Goal: Information Seeking & Learning: Learn about a topic

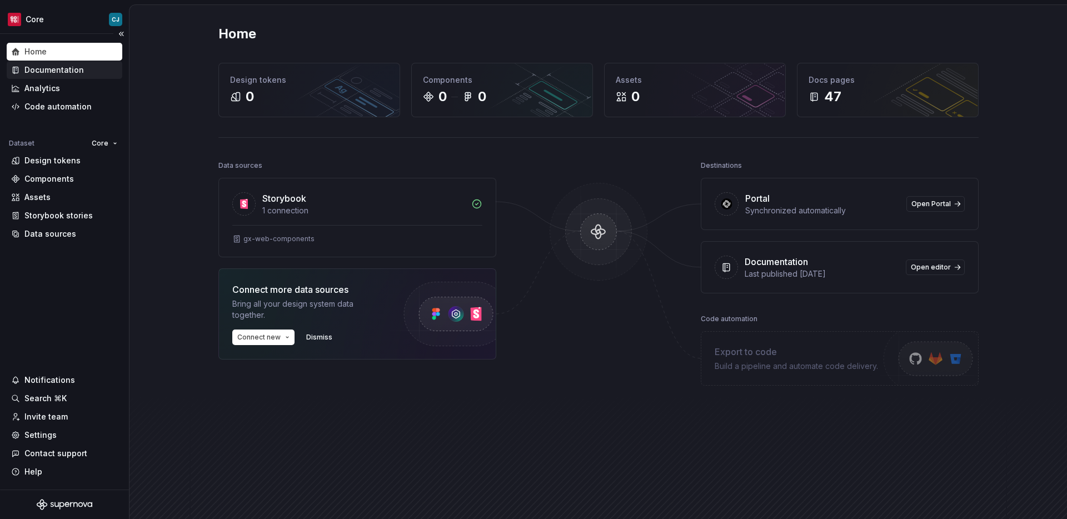
click at [64, 68] on div "Documentation" at bounding box center [53, 69] width 59 height 11
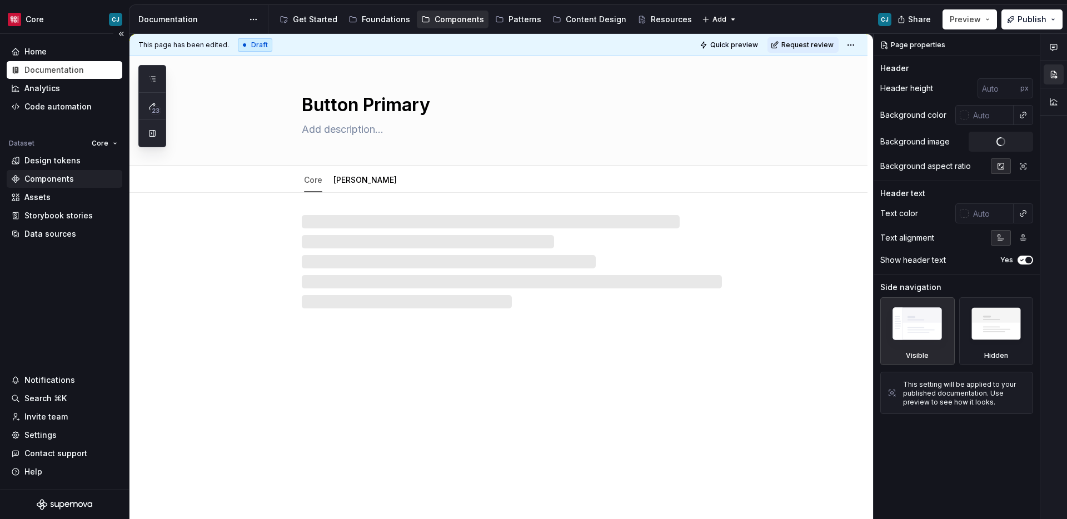
click at [57, 181] on div "Components" at bounding box center [48, 178] width 49 height 11
type textarea "*"
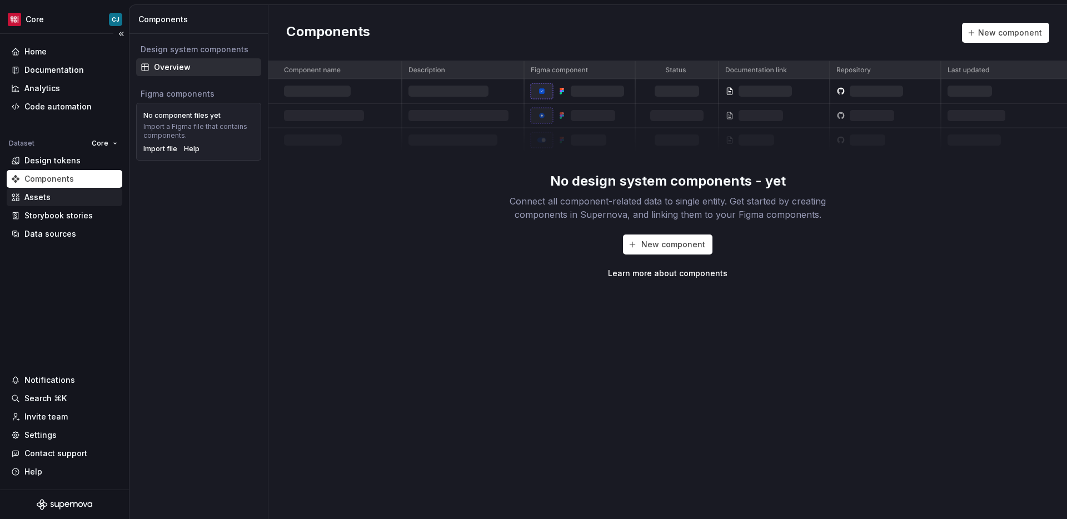
click at [77, 199] on div "Assets" at bounding box center [64, 197] width 107 height 11
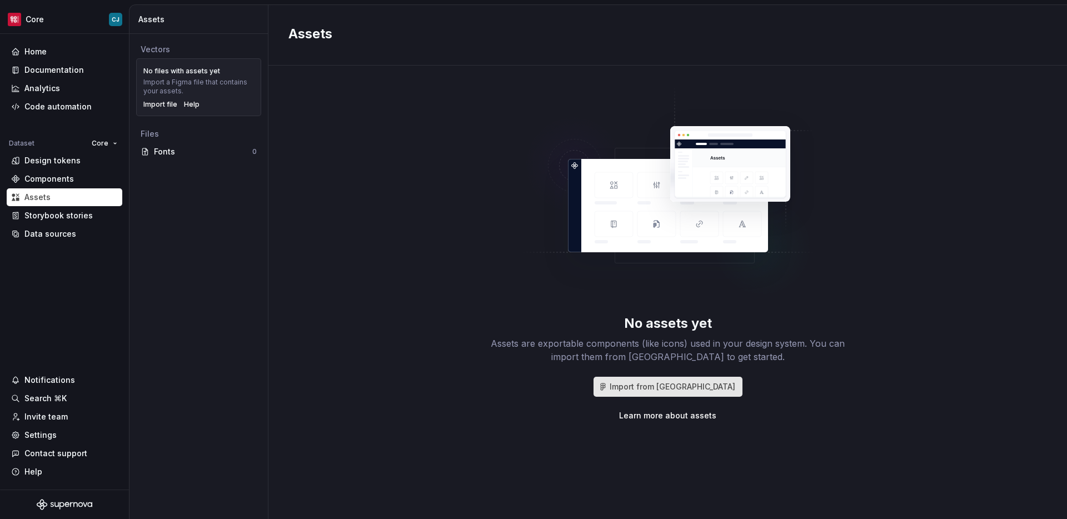
click at [659, 383] on span "Import from [GEOGRAPHIC_DATA]" at bounding box center [673, 386] width 126 height 11
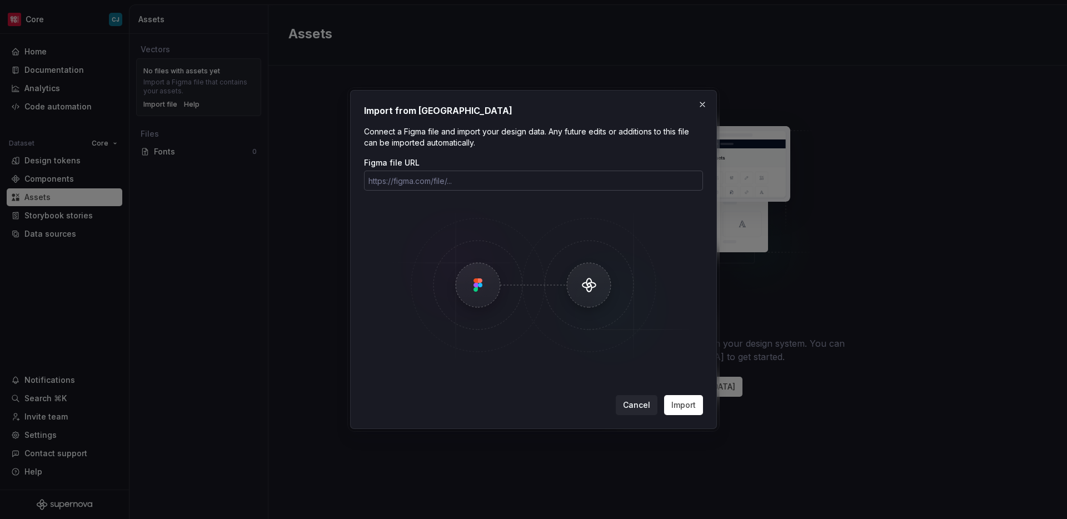
click at [527, 187] on input "Figma file URL" at bounding box center [533, 181] width 339 height 20
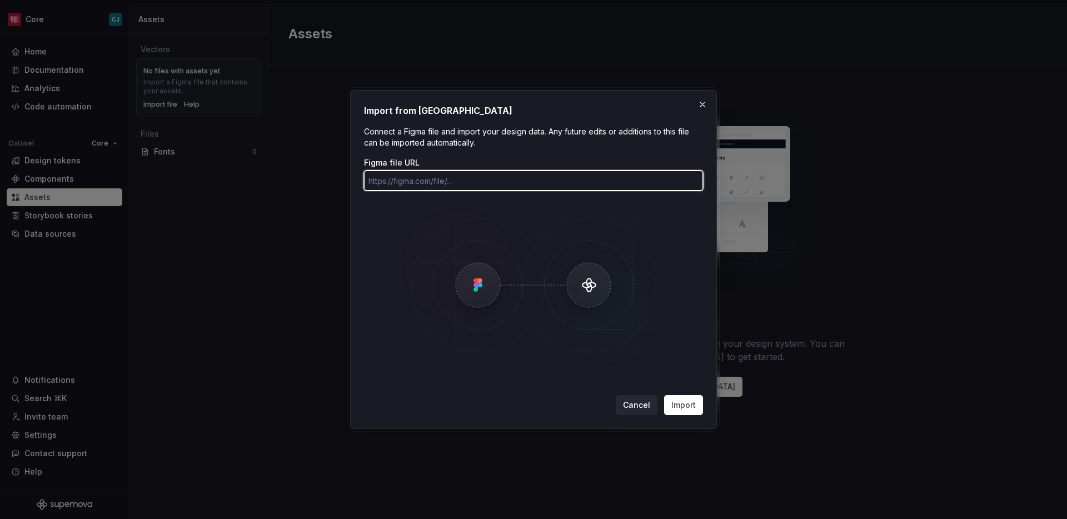
paste input "[URL][DOMAIN_NAME]"
type input "[URL][DOMAIN_NAME]"
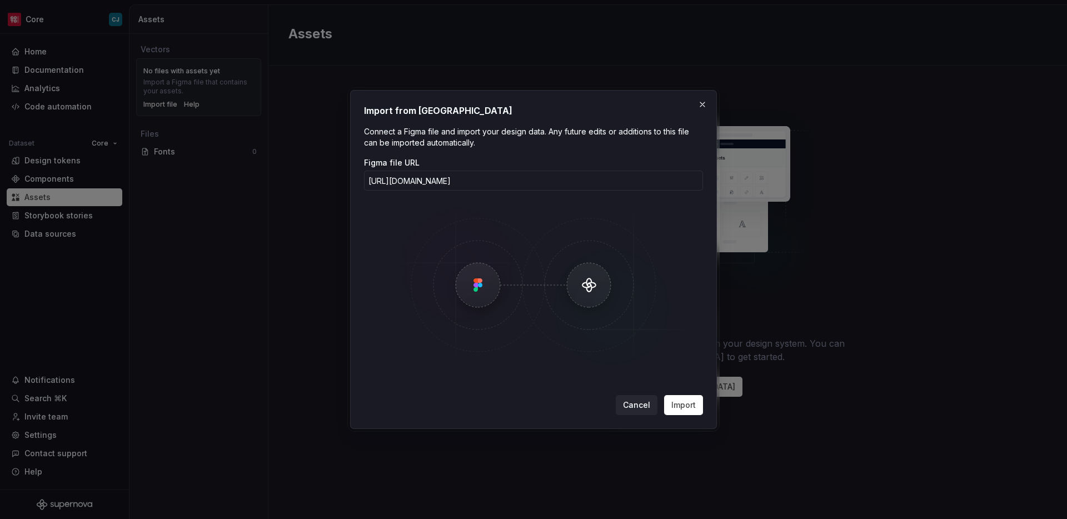
scroll to position [0, 0]
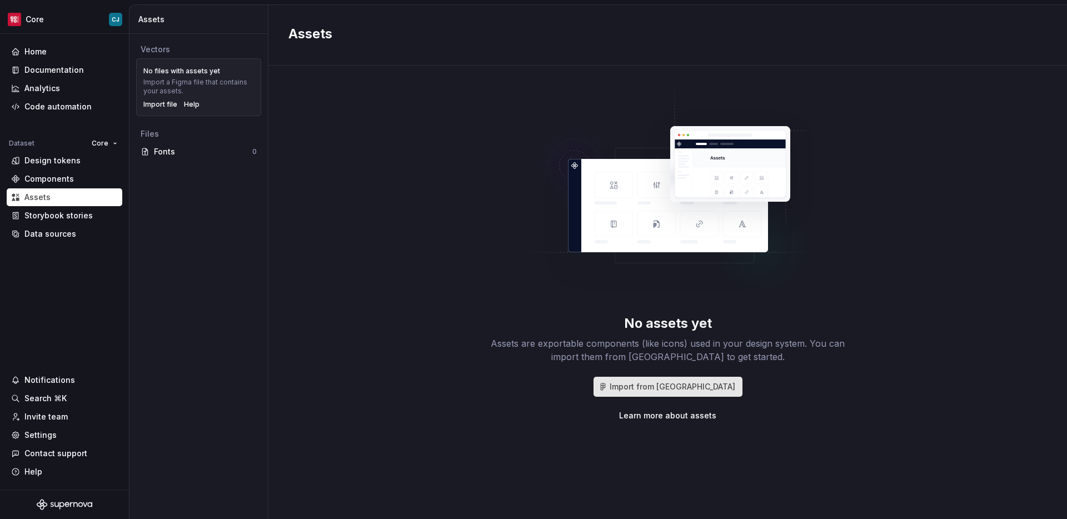
click at [658, 386] on span "Import from [GEOGRAPHIC_DATA]" at bounding box center [673, 386] width 126 height 11
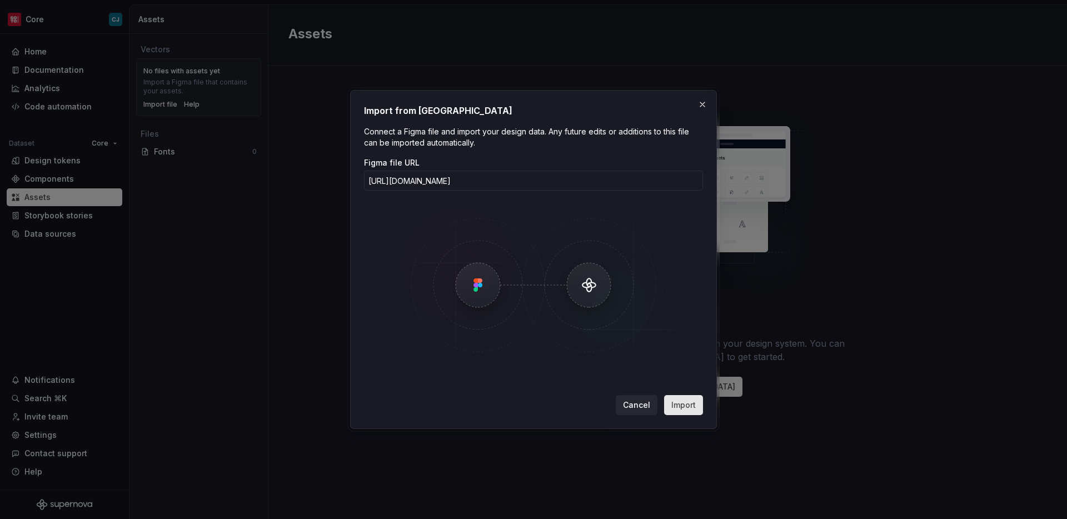
click at [686, 407] on span "Import" at bounding box center [683, 405] width 24 height 11
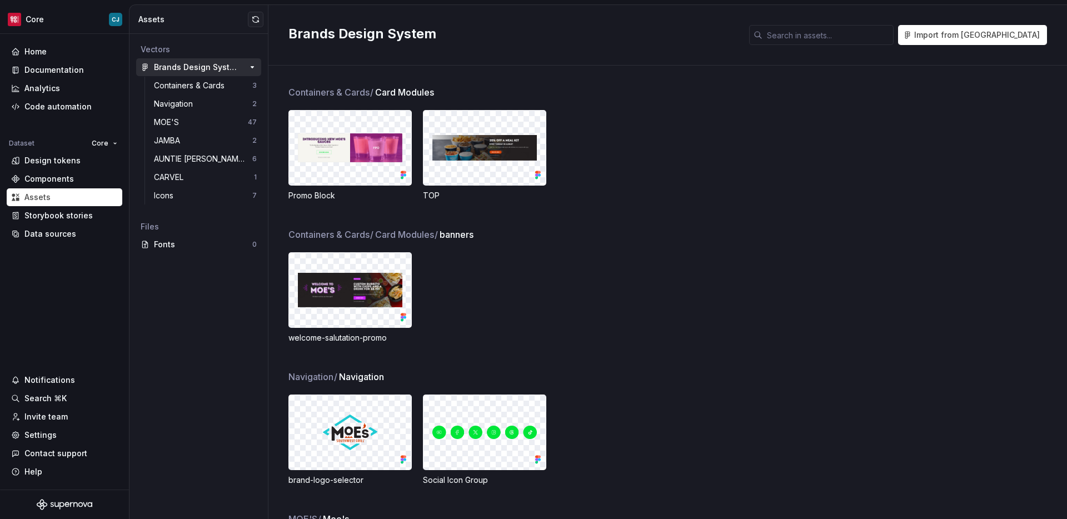
click at [195, 67] on div "Brands Design System" at bounding box center [195, 67] width 83 height 11
click at [198, 87] on div "Containers & Cards" at bounding box center [191, 85] width 75 height 11
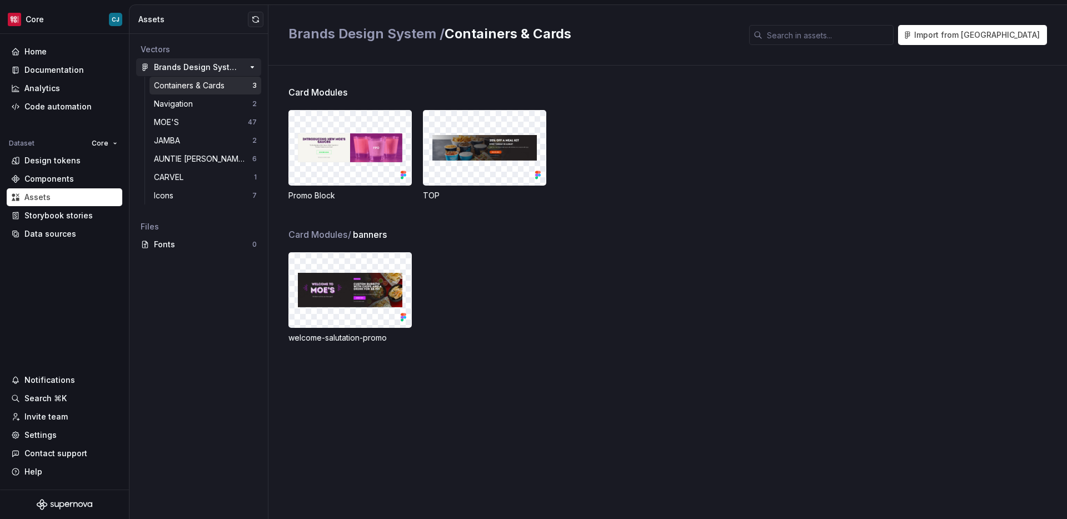
click at [210, 67] on div "Brands Design System" at bounding box center [195, 67] width 83 height 11
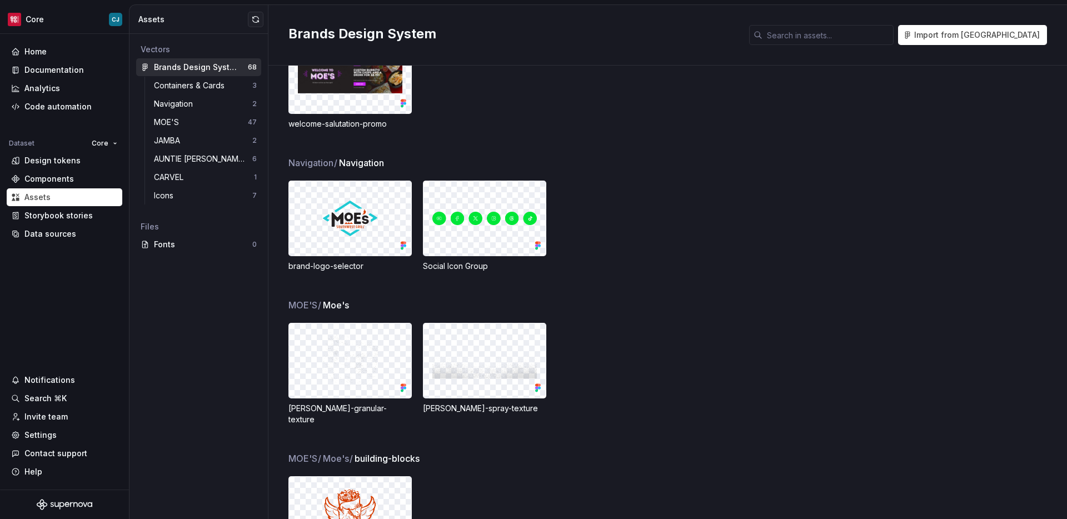
scroll to position [207, 0]
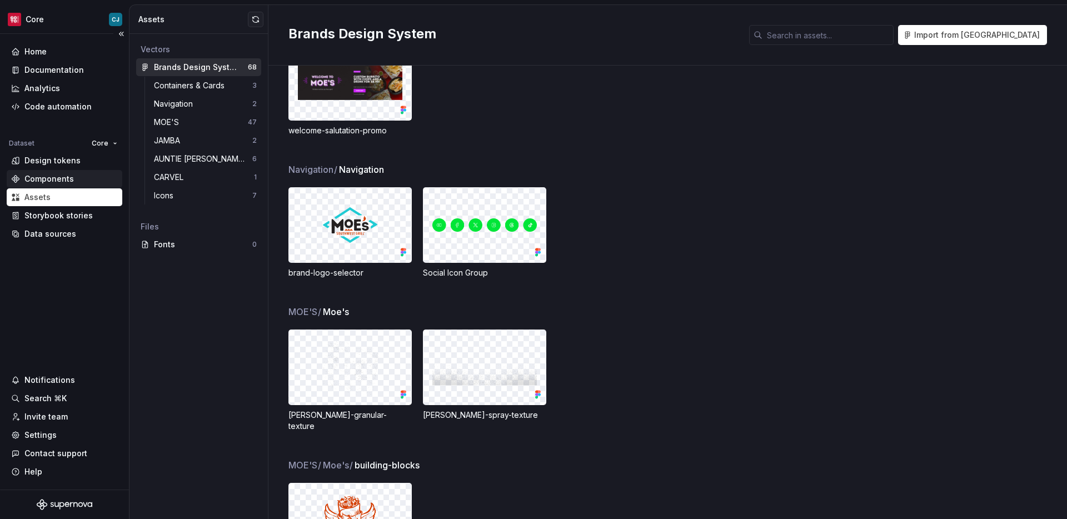
click at [59, 178] on div "Components" at bounding box center [48, 178] width 49 height 11
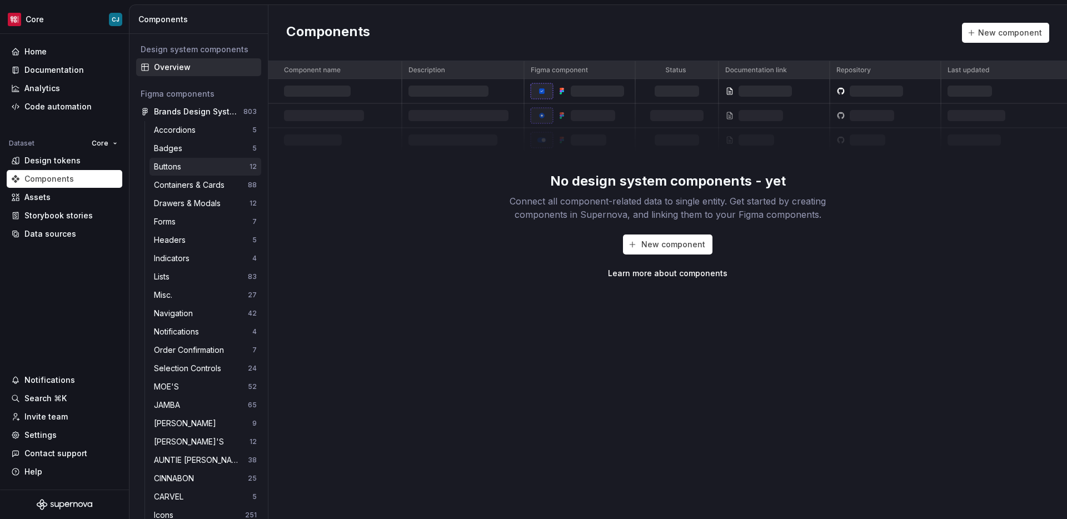
click at [207, 170] on div "Buttons" at bounding box center [202, 166] width 96 height 11
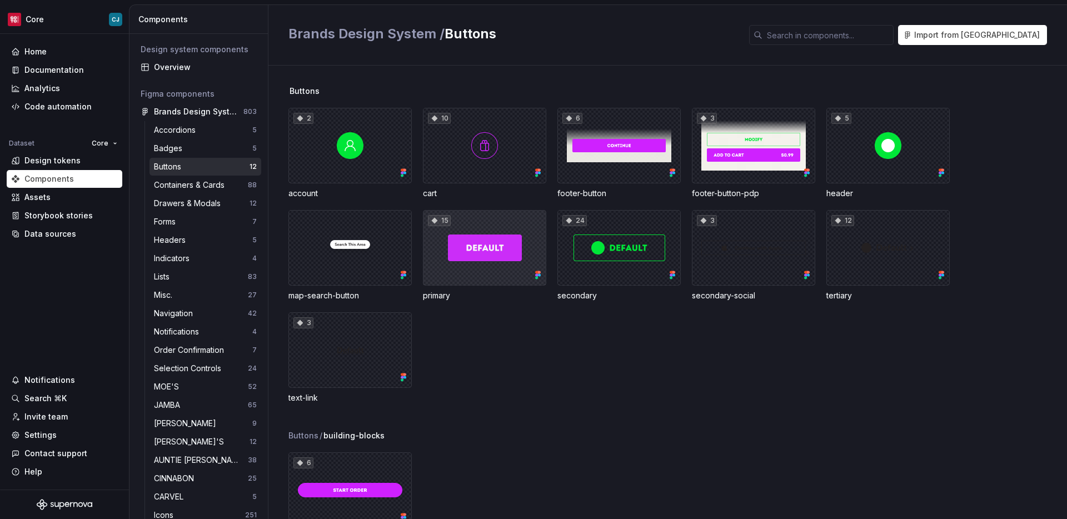
click at [502, 265] on div "15" at bounding box center [484, 248] width 123 height 76
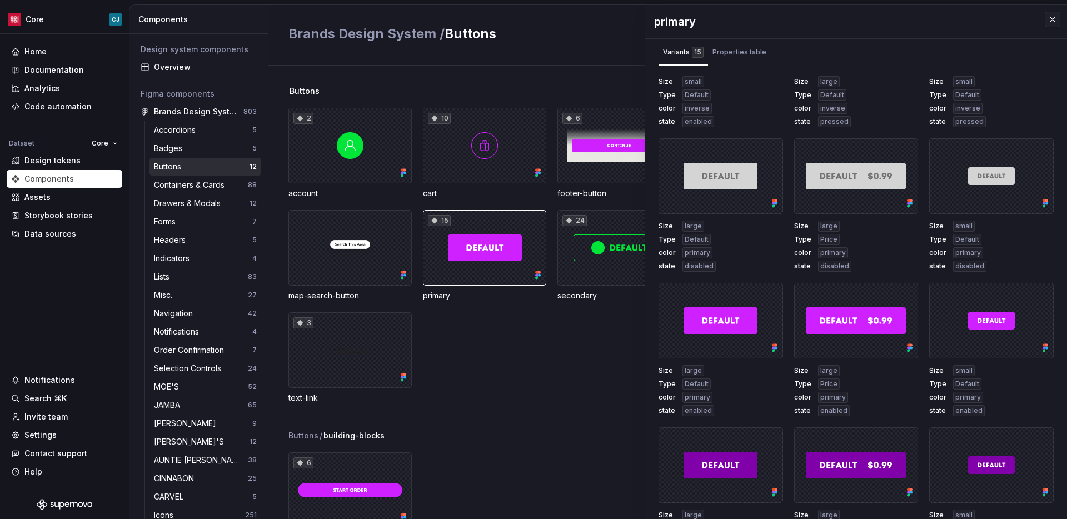
scroll to position [271, 0]
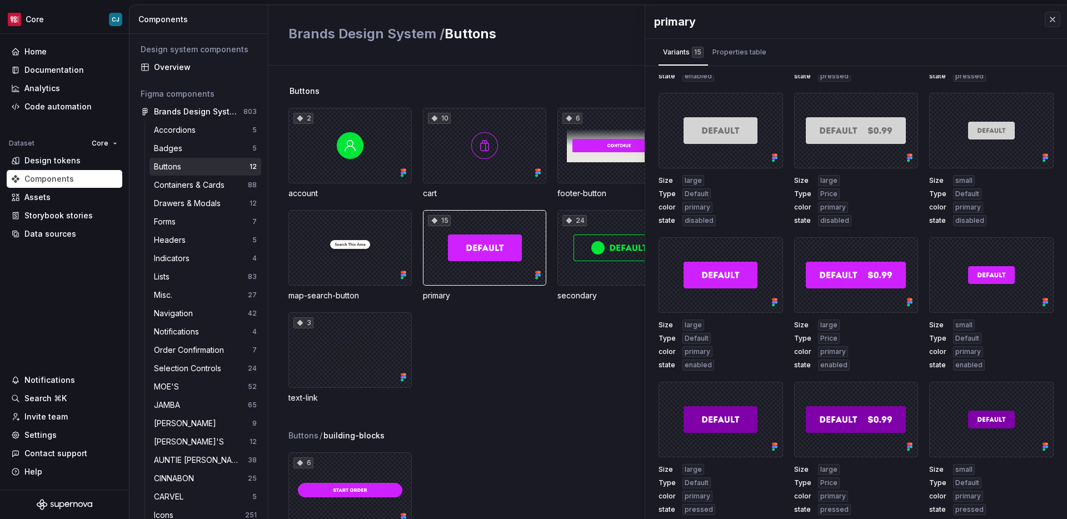
click at [569, 364] on div "2 account 10 cart 6 footer-button 3 footer-button-pdp 5 header map-search-butto…" at bounding box center [677, 256] width 779 height 296
click at [600, 248] on div "24" at bounding box center [618, 248] width 123 height 76
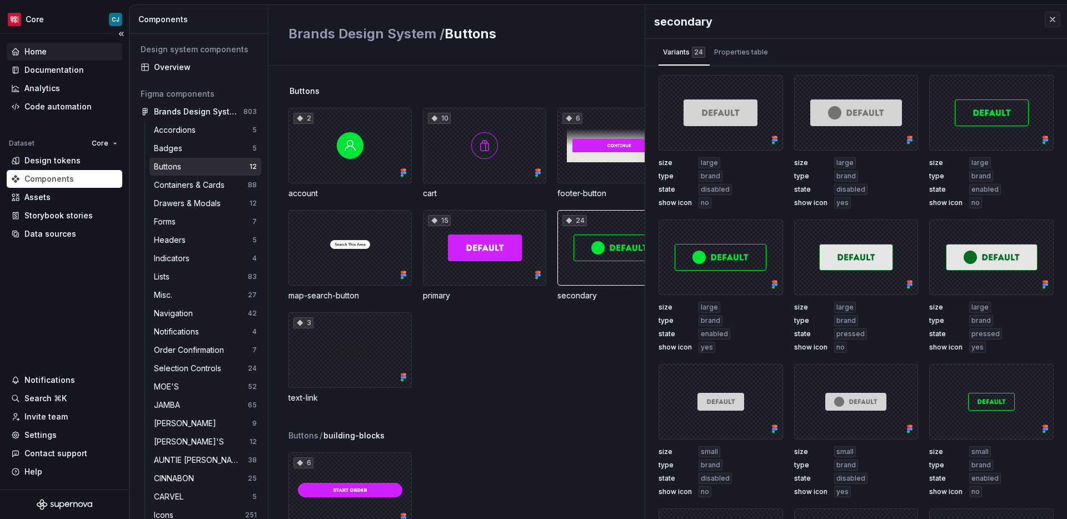
click at [57, 57] on div "Home" at bounding box center [65, 52] width 116 height 18
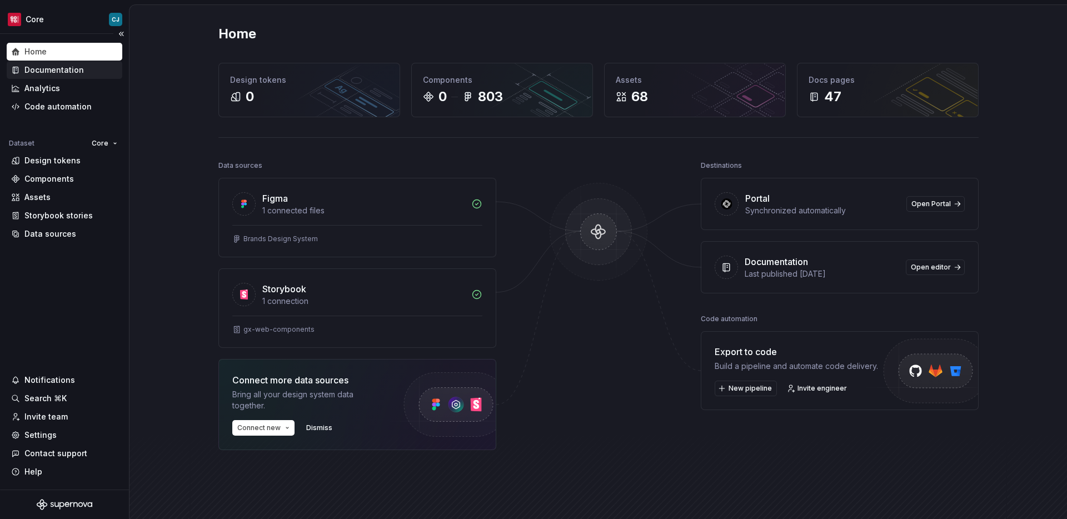
click at [74, 63] on div "Documentation" at bounding box center [65, 70] width 116 height 18
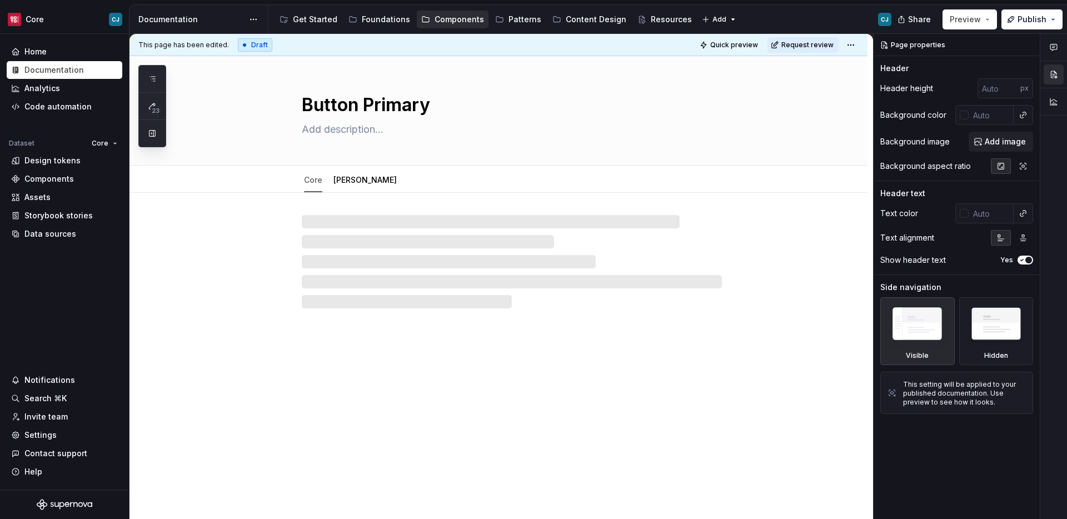
type textarea "*"
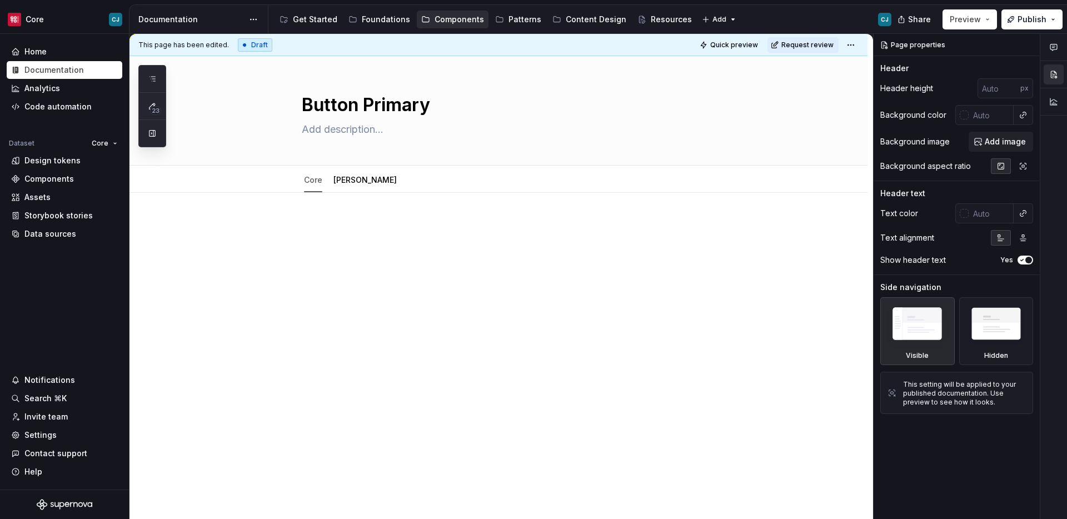
click at [445, 282] on div at bounding box center [498, 312] width 738 height 238
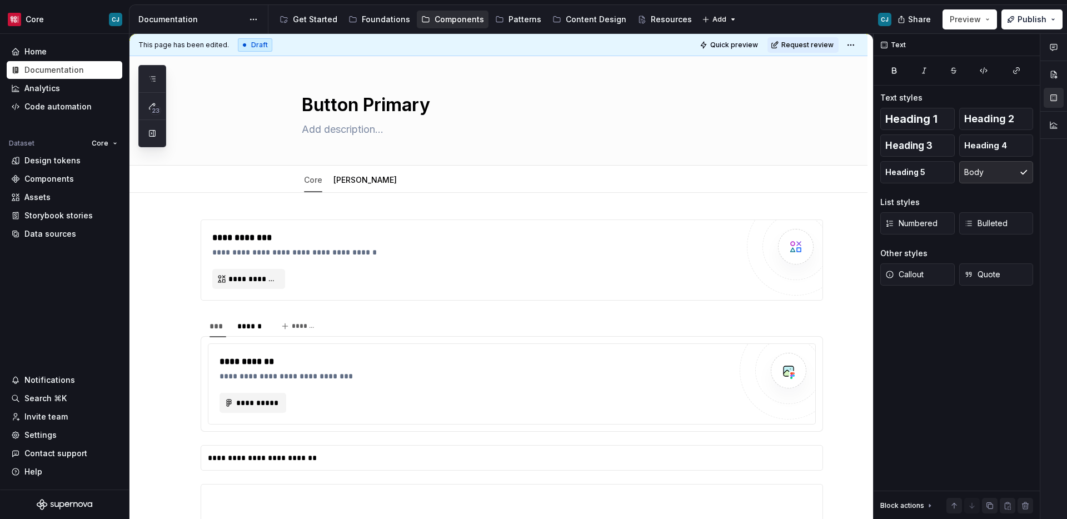
scroll to position [50, 0]
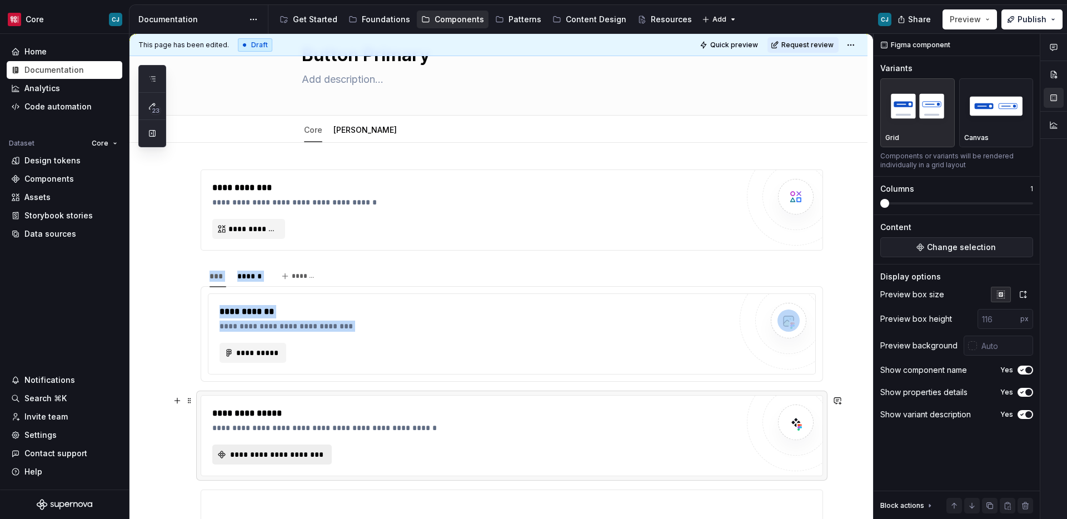
click at [287, 448] on button "**********" at bounding box center [271, 455] width 119 height 20
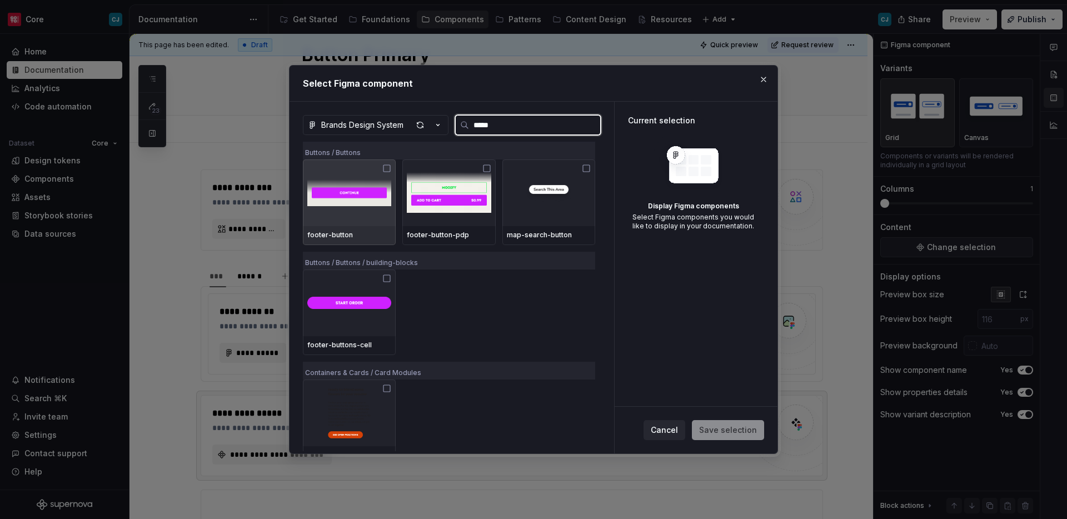
type input "******"
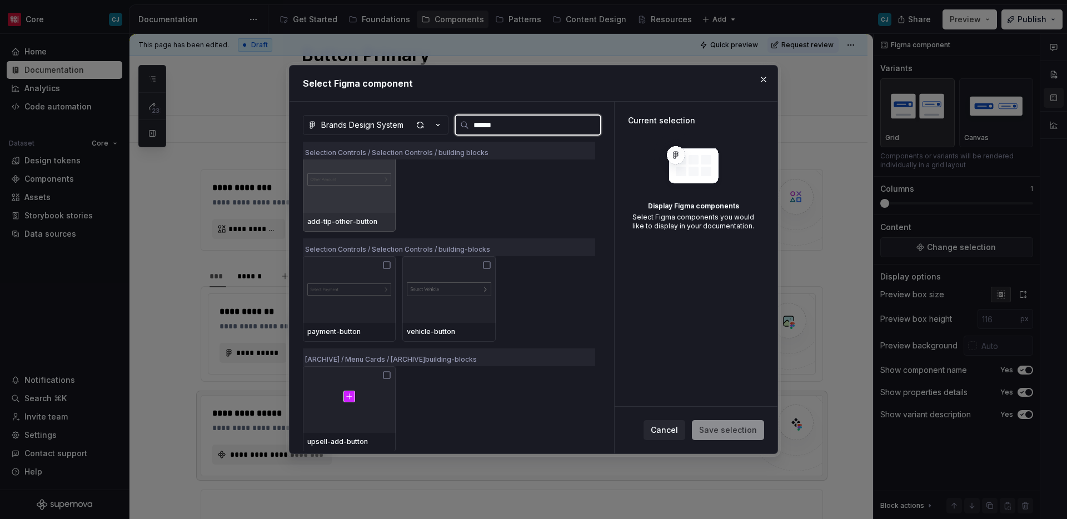
scroll to position [0, 0]
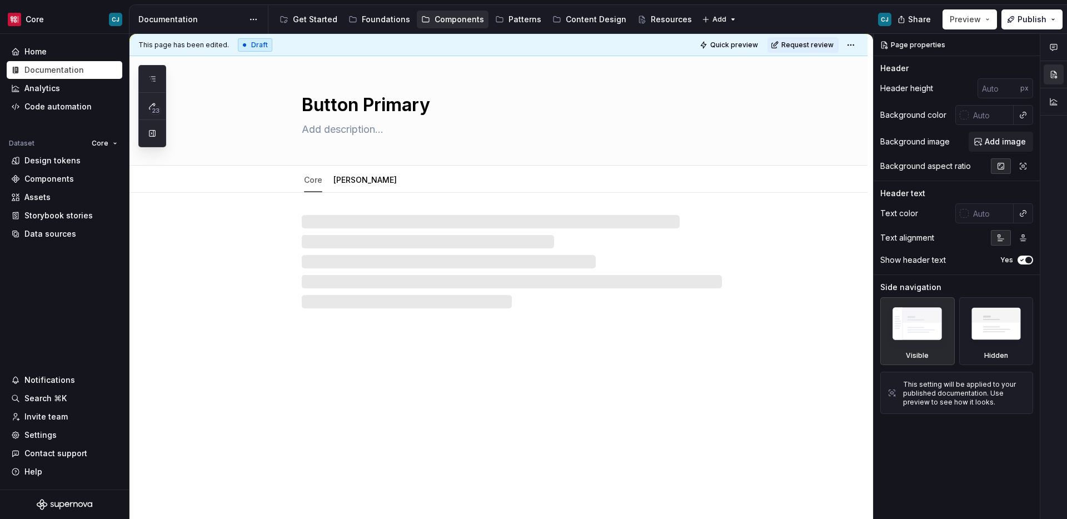
type textarea "*"
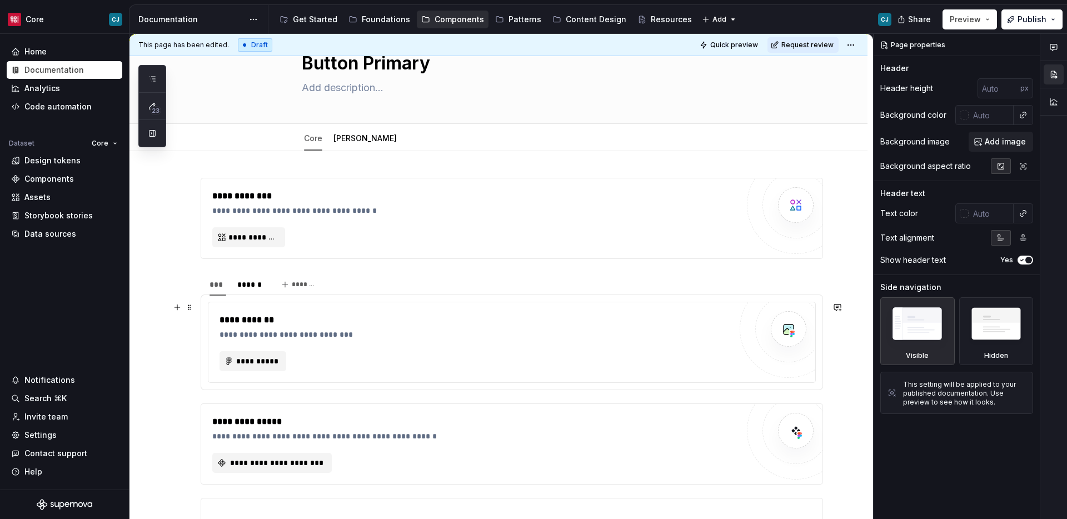
scroll to position [45, 0]
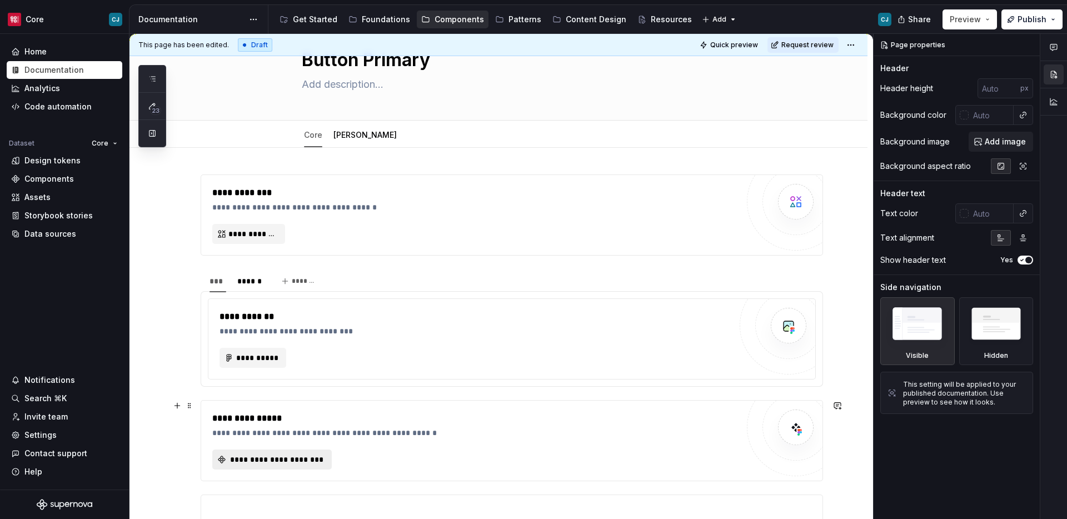
click at [311, 458] on span "**********" at bounding box center [276, 459] width 96 height 11
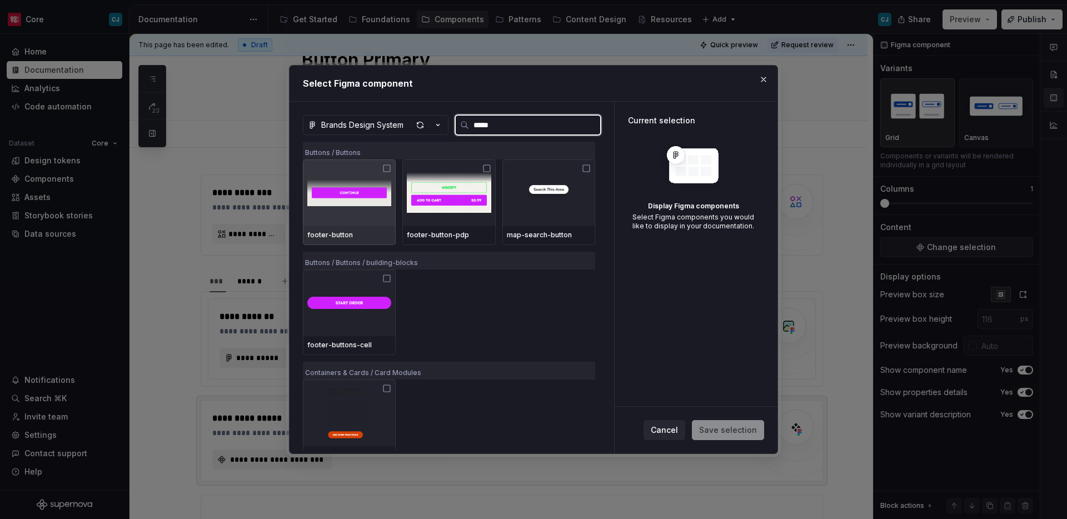
type input "******"
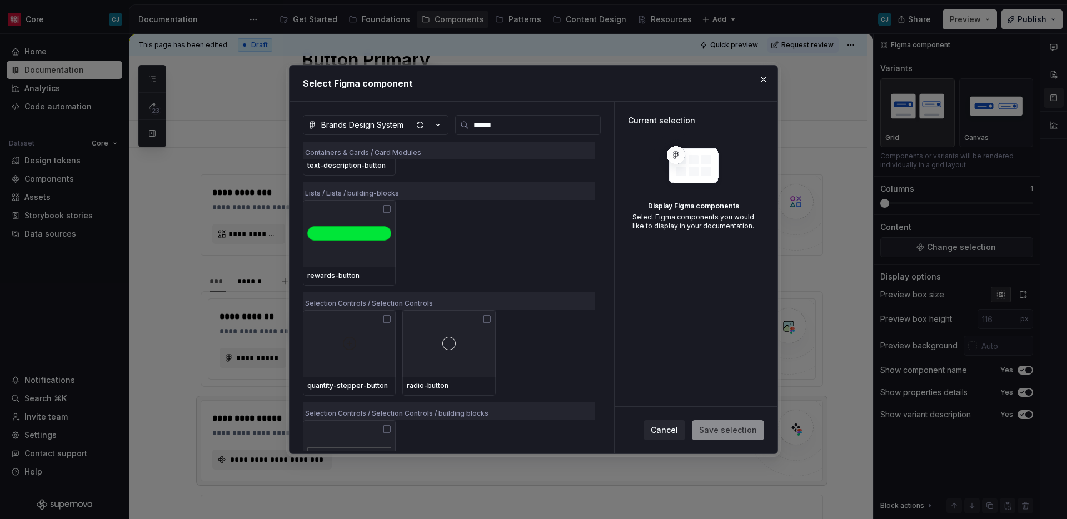
scroll to position [427, 0]
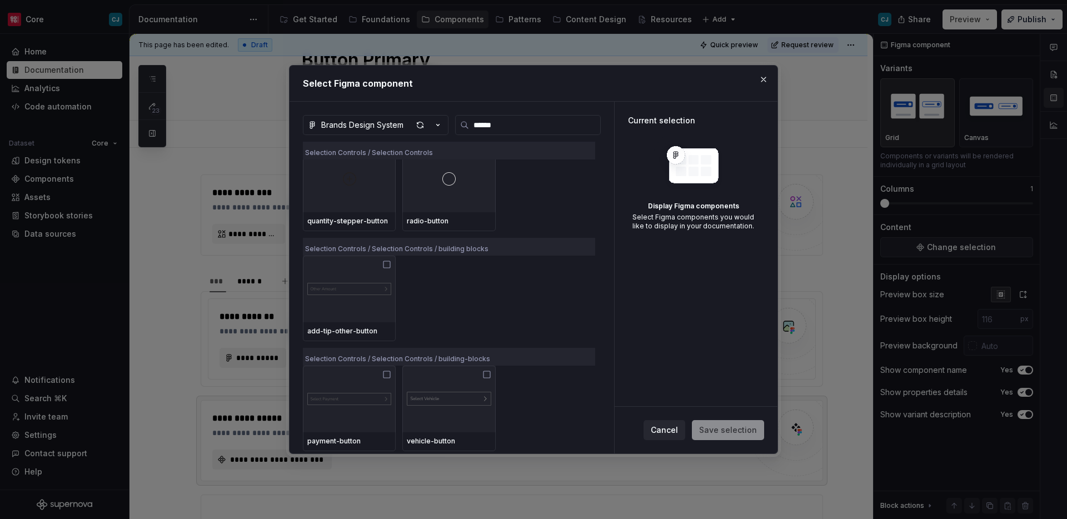
type textarea "*"
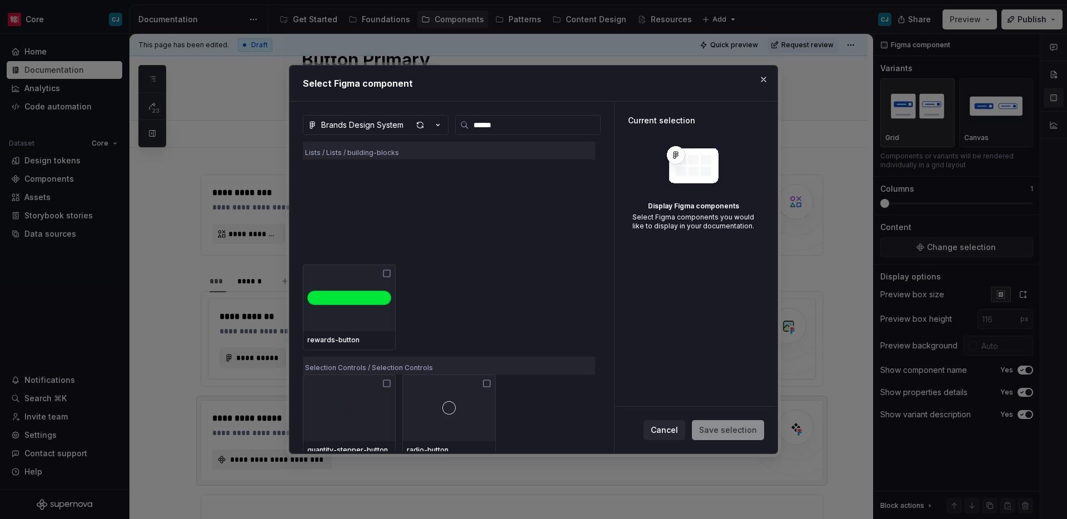
scroll to position [0, 0]
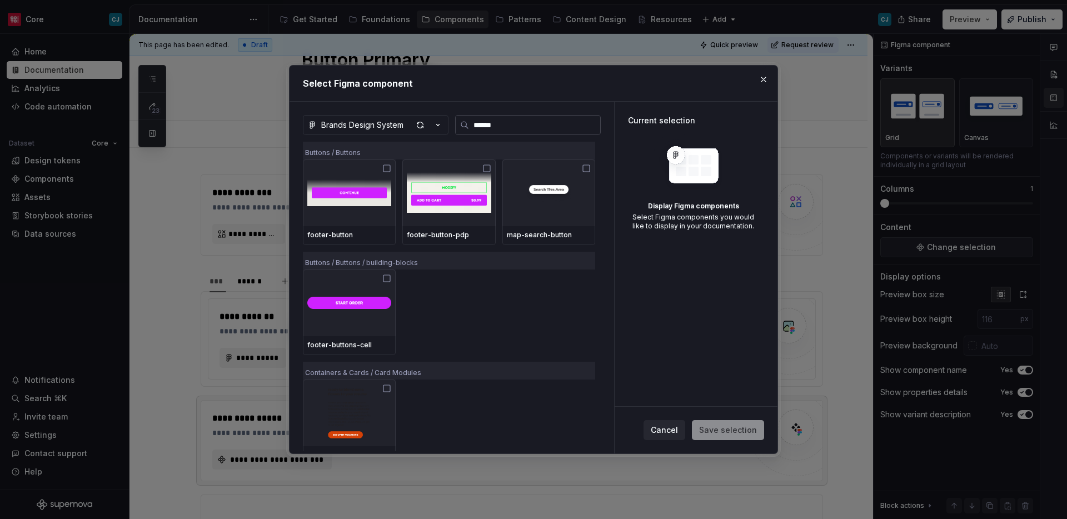
click at [485, 121] on input "******" at bounding box center [534, 124] width 131 height 11
click at [590, 123] on input "******" at bounding box center [534, 124] width 131 height 11
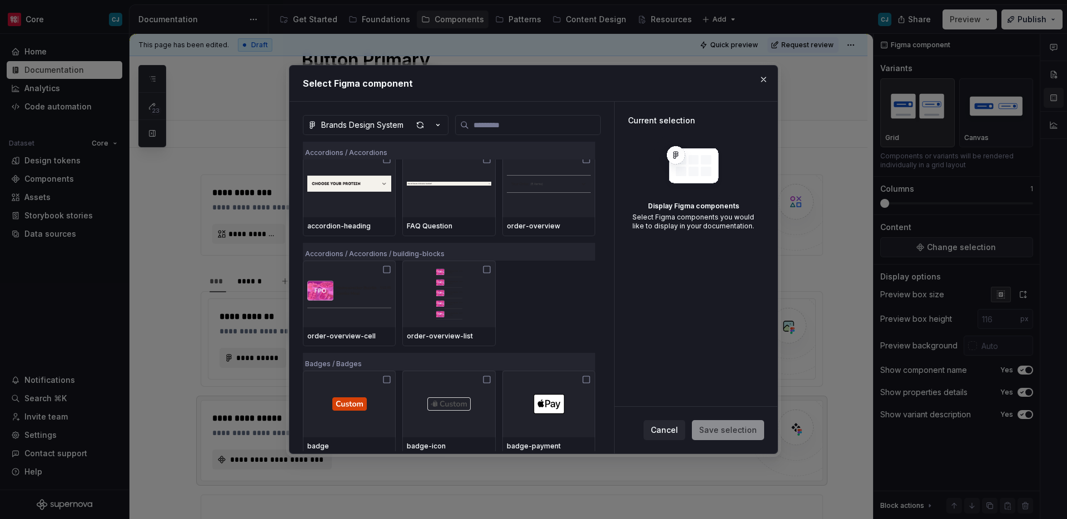
scroll to position [10, 0]
click at [395, 118] on button "Brands Design System" at bounding box center [376, 125] width 146 height 20
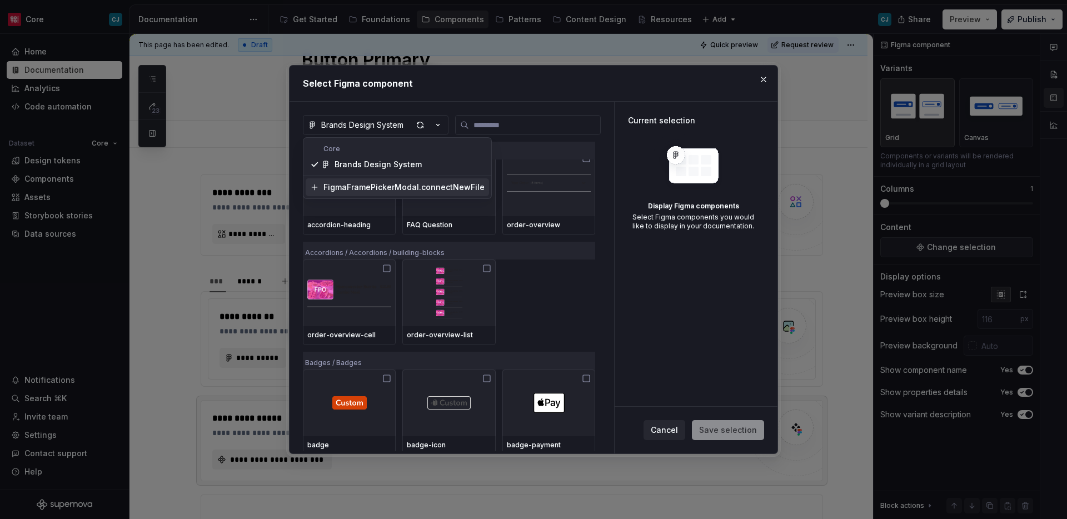
click at [540, 301] on div "Select Figma component Brands Design System Accordions / Accordions accordion-h…" at bounding box center [533, 259] width 1067 height 519
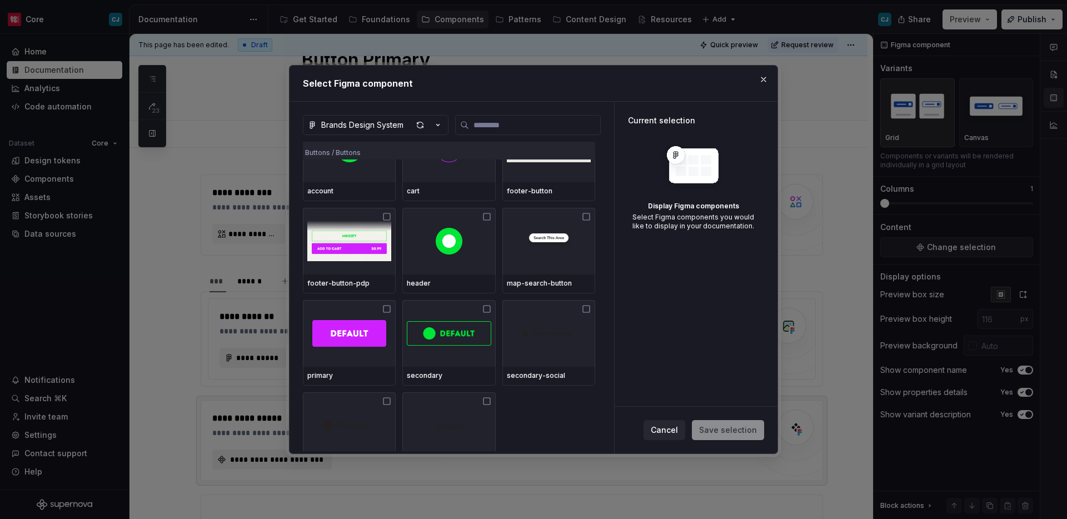
scroll to position [442, 0]
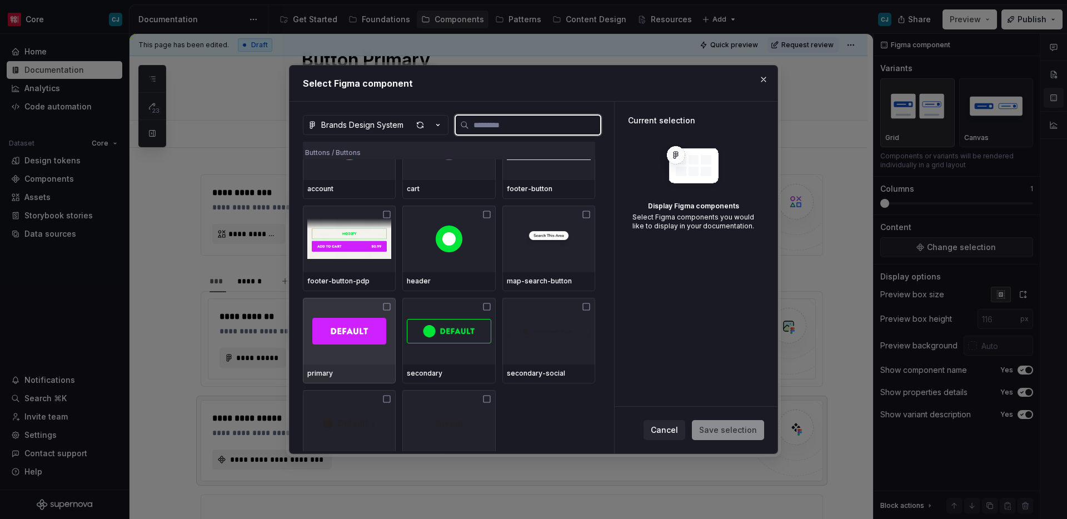
click at [365, 370] on div "primary" at bounding box center [349, 373] width 84 height 9
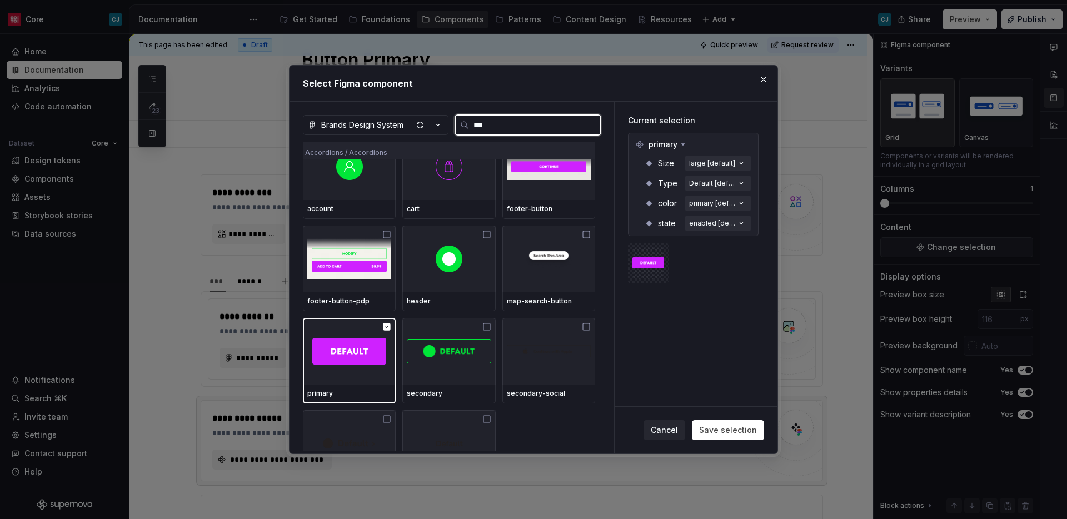
scroll to position [94, 0]
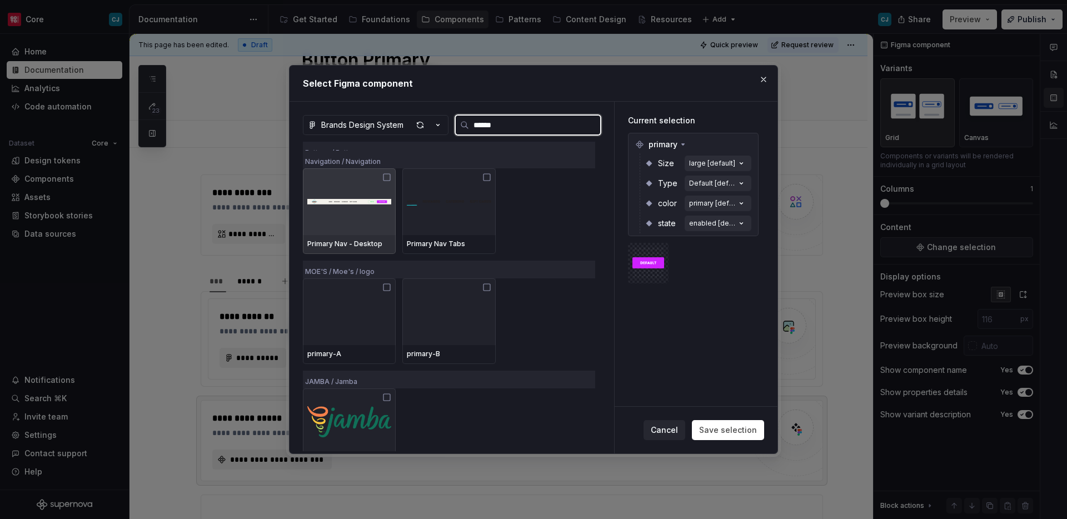
type input "*******"
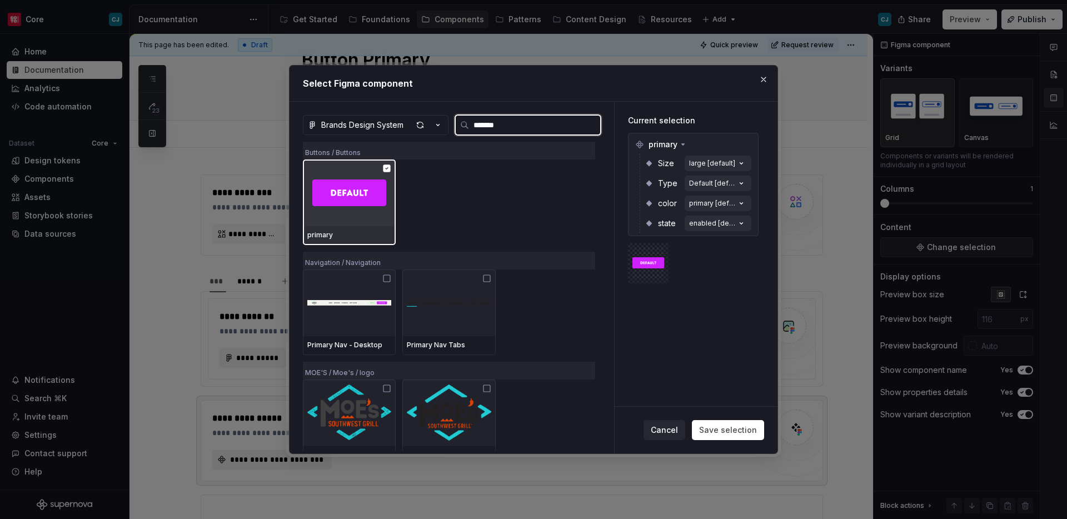
scroll to position [0, 0]
click at [334, 226] on div "primary" at bounding box center [349, 235] width 93 height 19
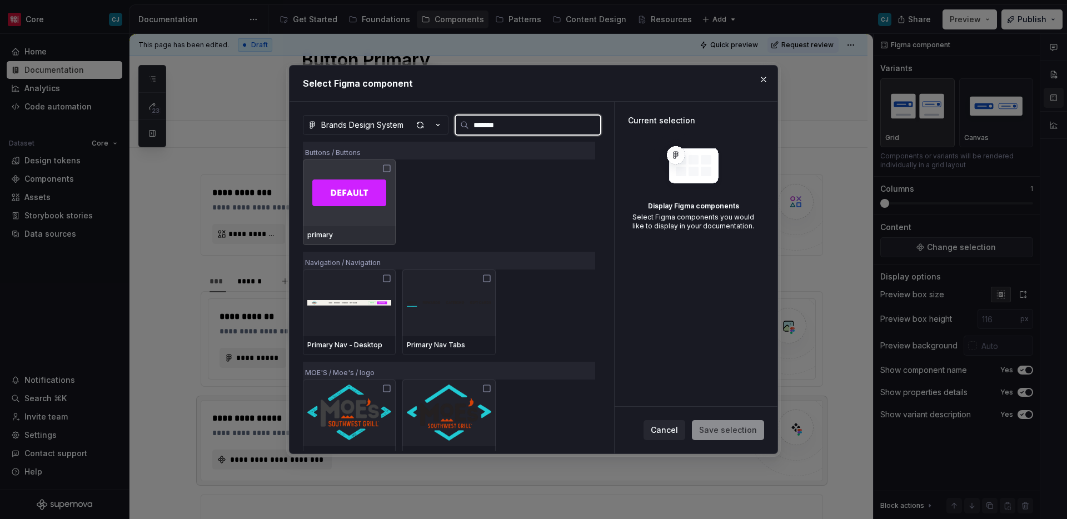
click at [358, 215] on div at bounding box center [349, 192] width 93 height 67
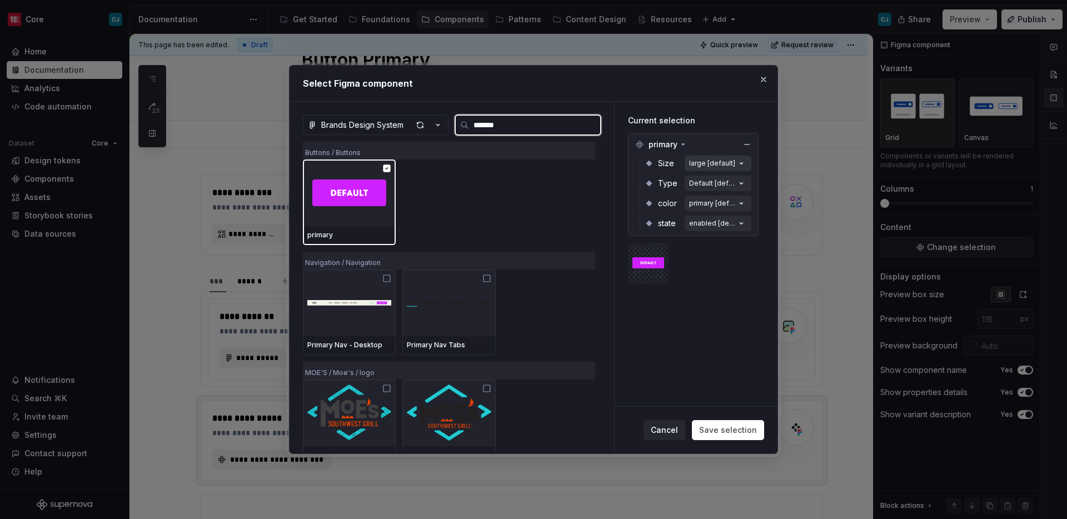
click at [721, 164] on div "large [default]" at bounding box center [712, 163] width 46 height 9
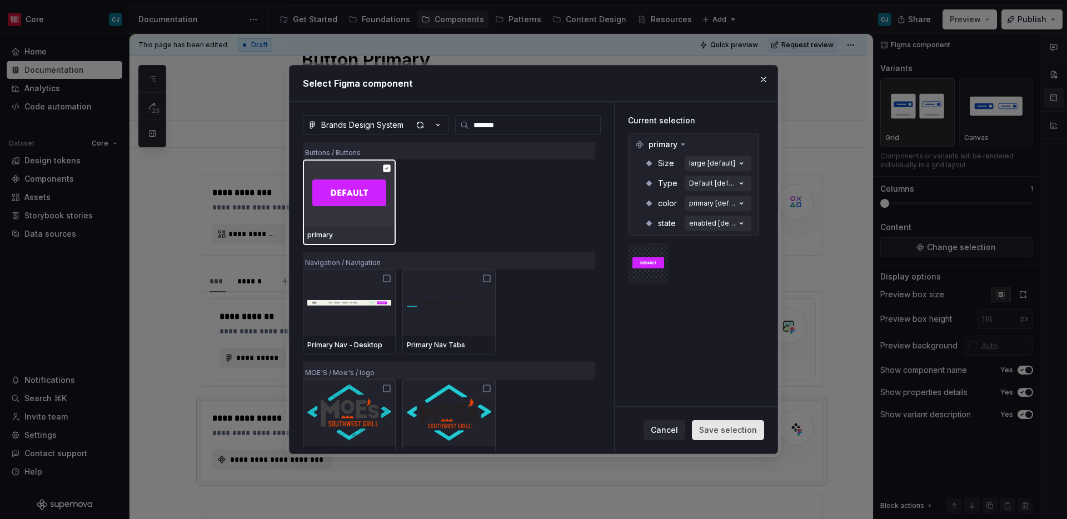
click at [729, 425] on span "Save selection" at bounding box center [728, 430] width 58 height 11
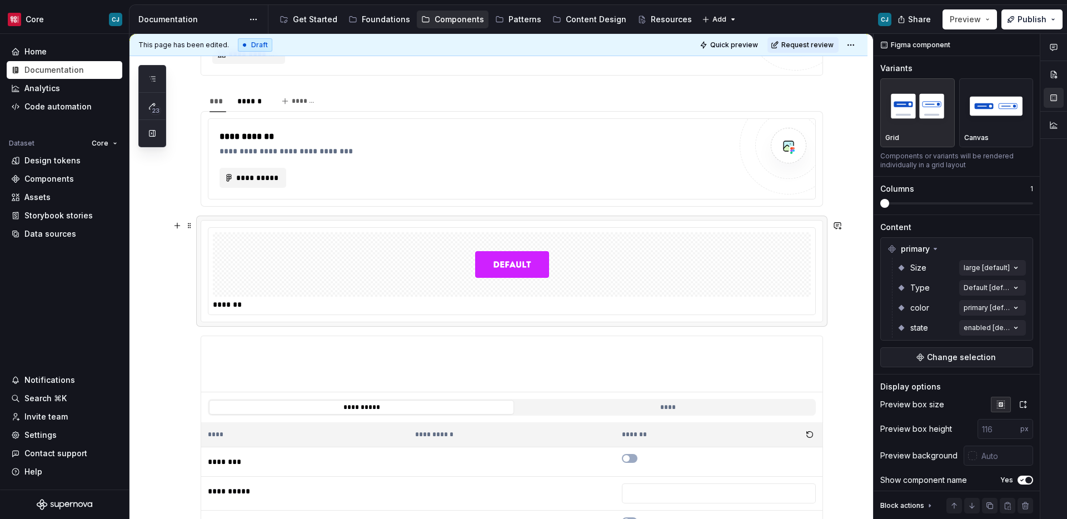
scroll to position [233, 0]
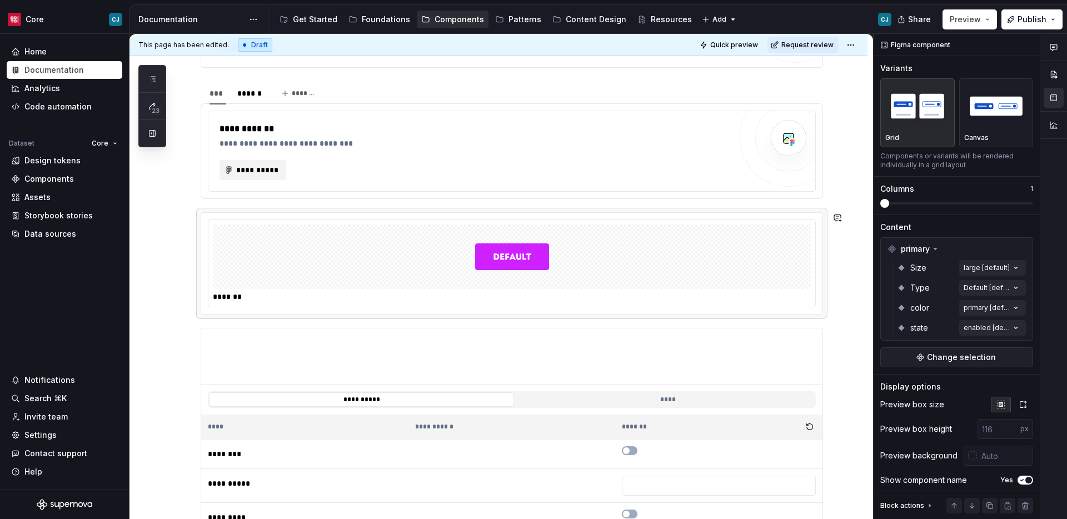
click at [386, 321] on div "**********" at bounding box center [512, 372] width 622 height 771
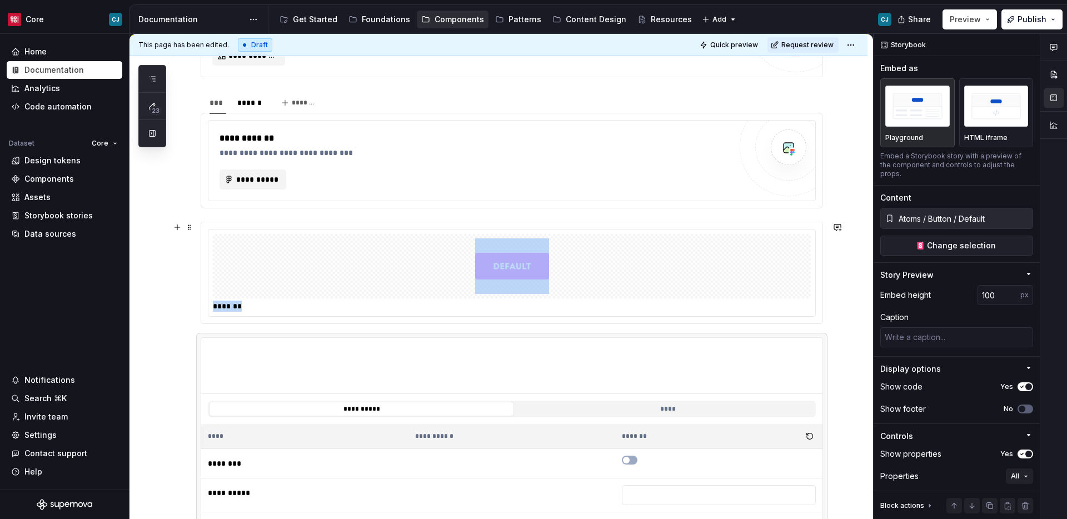
scroll to position [208, 0]
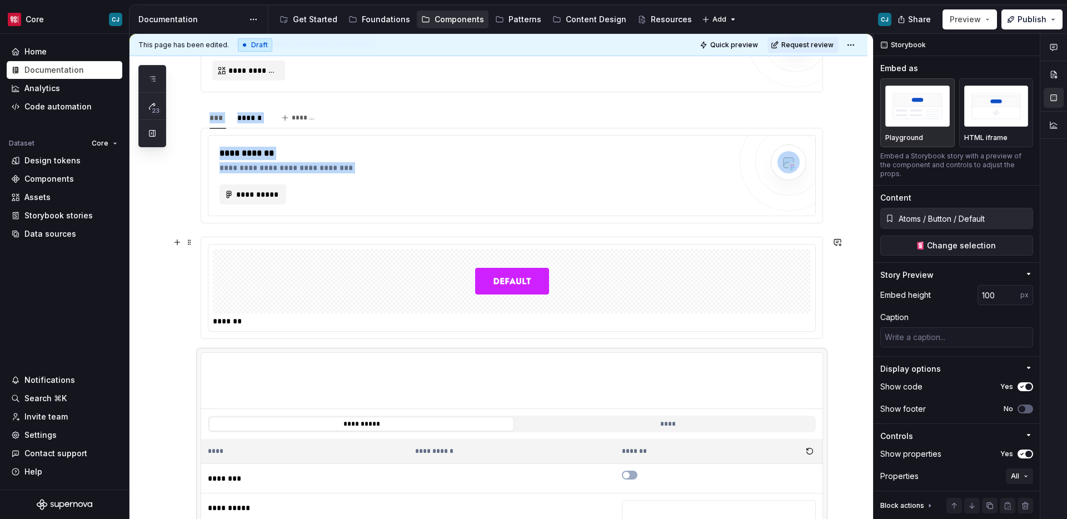
click at [236, 247] on div "*******" at bounding box center [511, 288] width 607 height 87
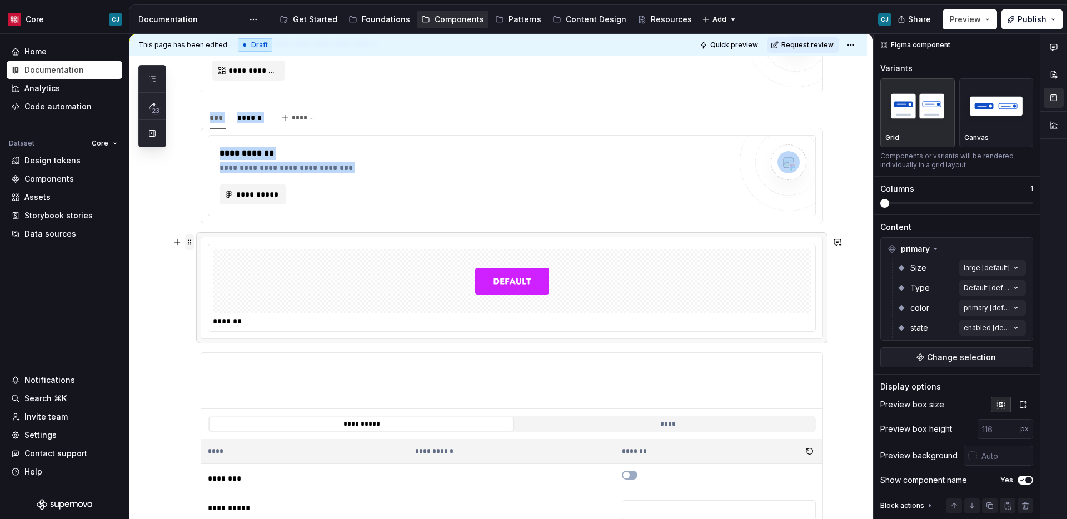
type textarea "*"
click at [445, 285] on div at bounding box center [512, 281] width 598 height 64
click at [178, 245] on button "button" at bounding box center [178, 243] width 16 height 16
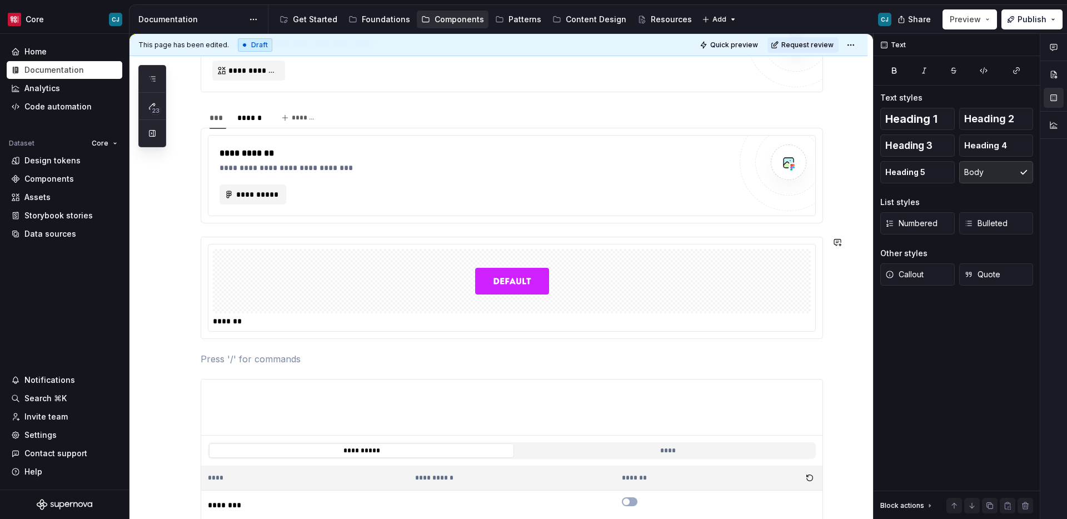
click at [467, 230] on div "**********" at bounding box center [512, 410] width 622 height 798
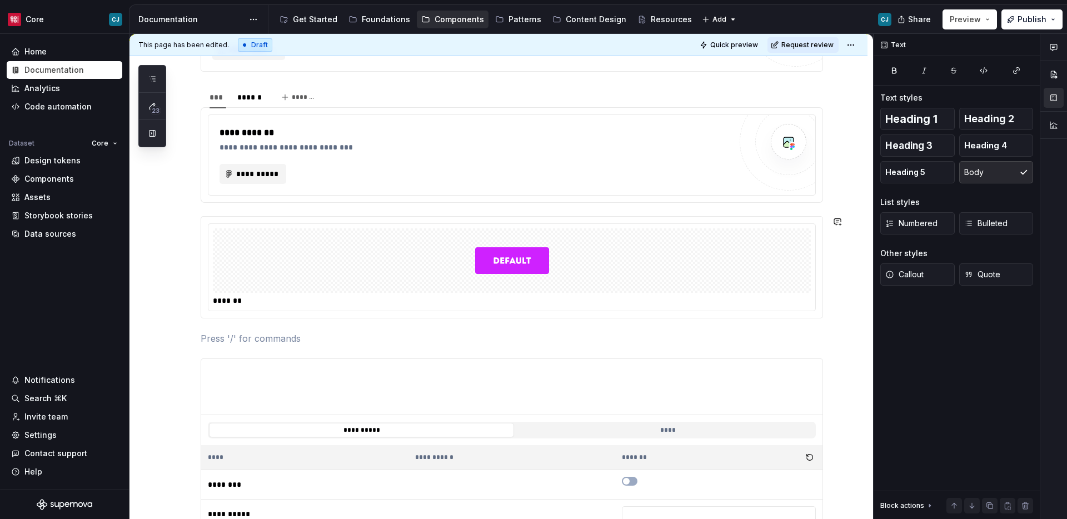
scroll to position [228, 0]
click at [786, 328] on div "**********" at bounding box center [512, 391] width 622 height 798
click at [685, 244] on div at bounding box center [512, 262] width 598 height 64
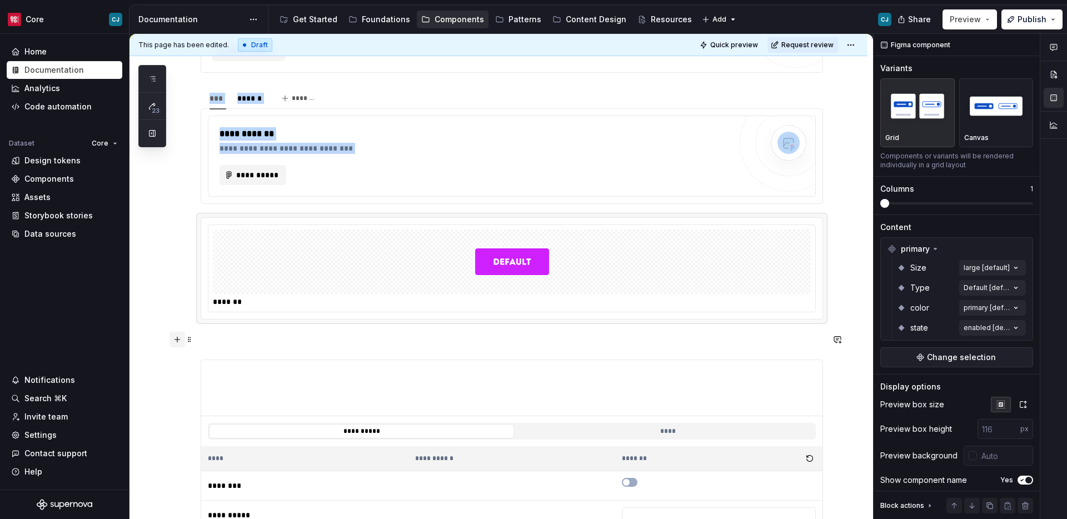
click at [180, 341] on button "button" at bounding box center [178, 340] width 16 height 16
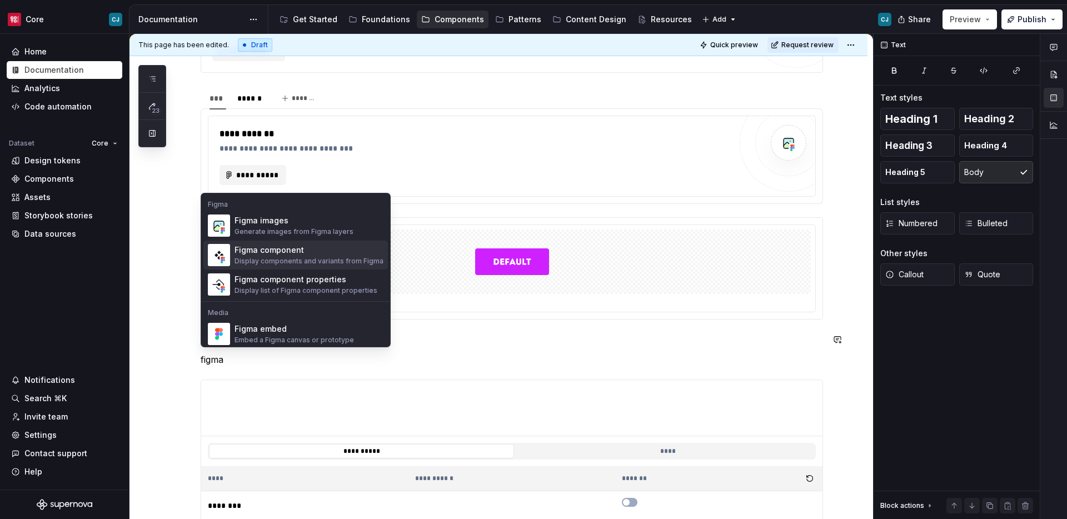
click at [286, 257] on div "Display components and variants from Figma" at bounding box center [309, 261] width 149 height 9
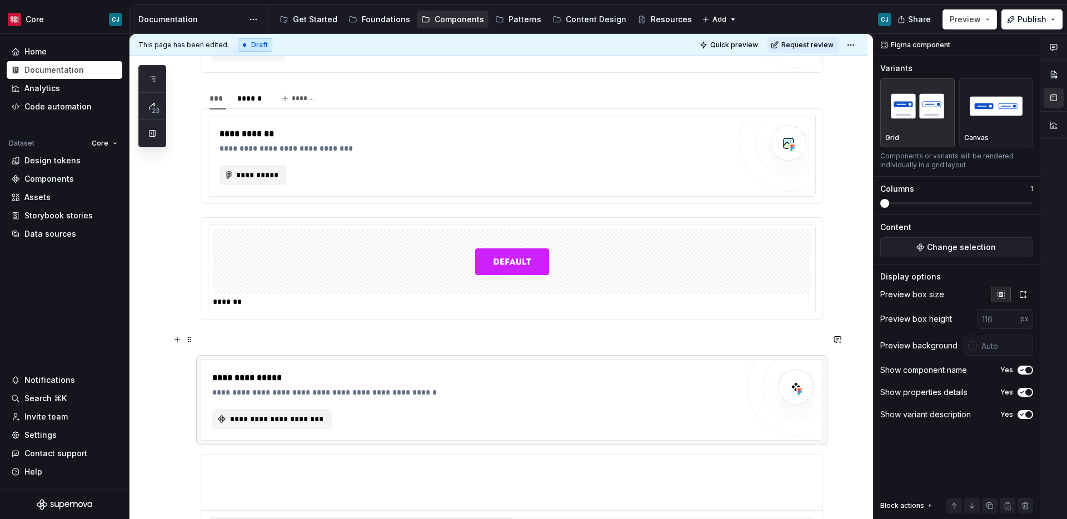
click at [357, 340] on p at bounding box center [512, 339] width 622 height 13
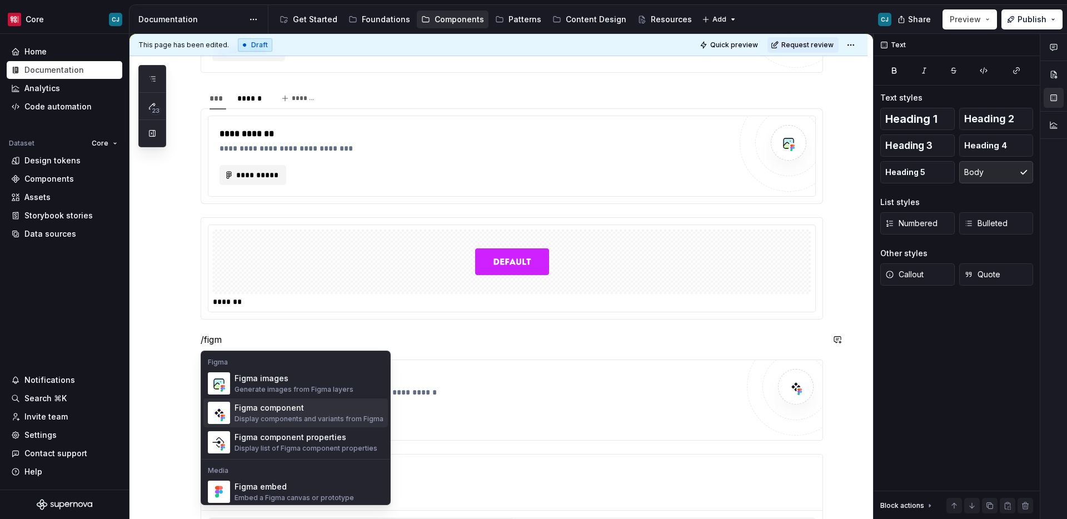
click at [315, 415] on div "Display components and variants from Figma" at bounding box center [309, 419] width 149 height 9
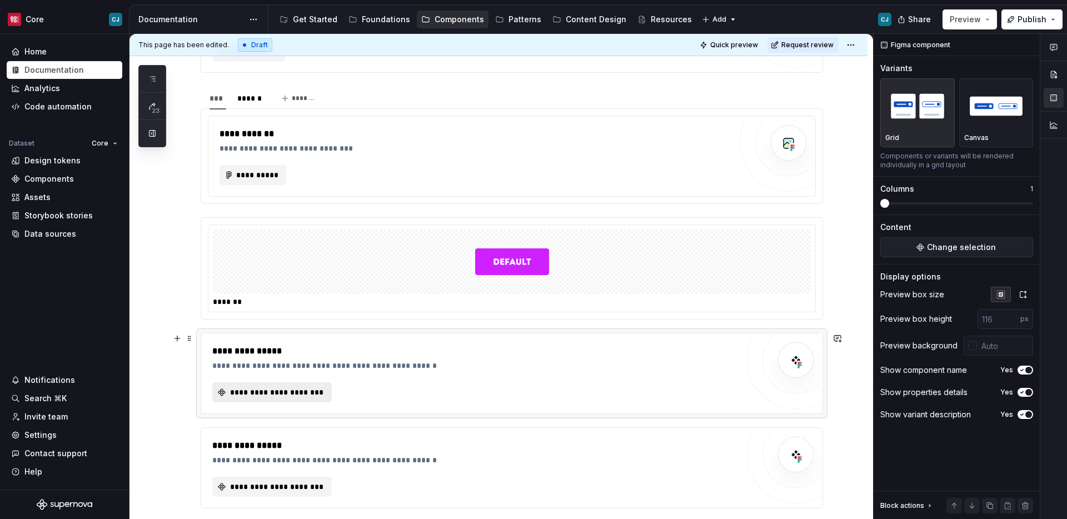
click at [295, 386] on button "**********" at bounding box center [271, 392] width 119 height 20
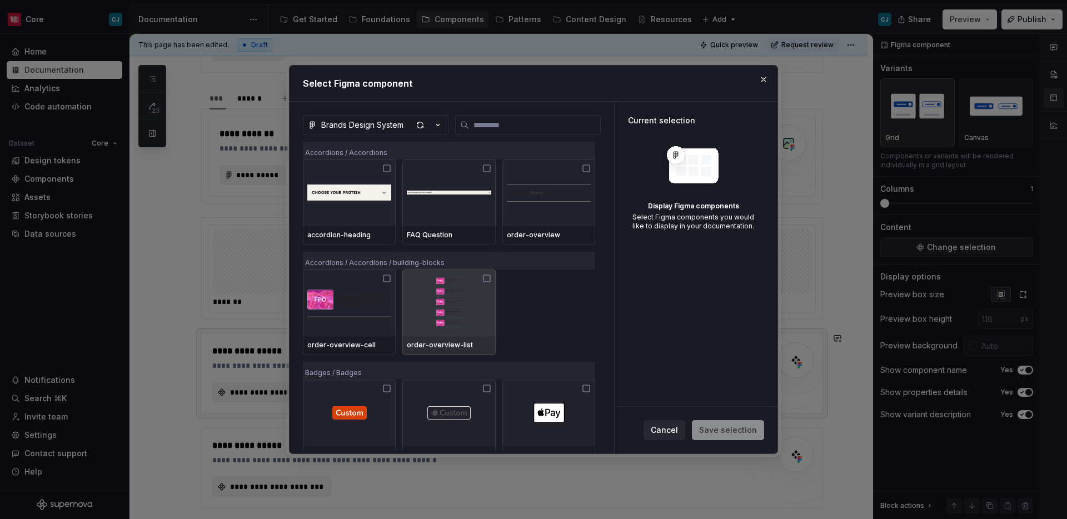
type textarea "*"
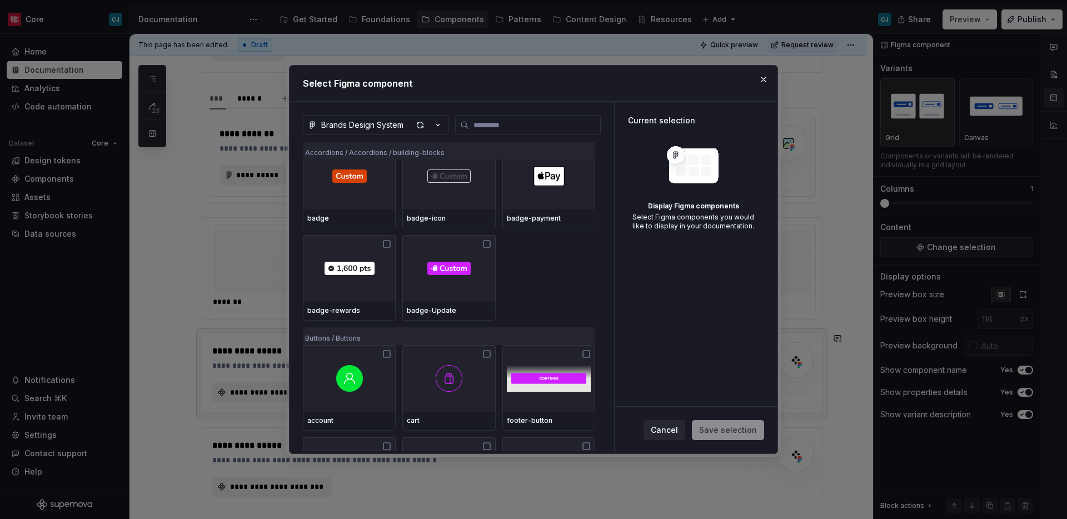
scroll to position [0, 0]
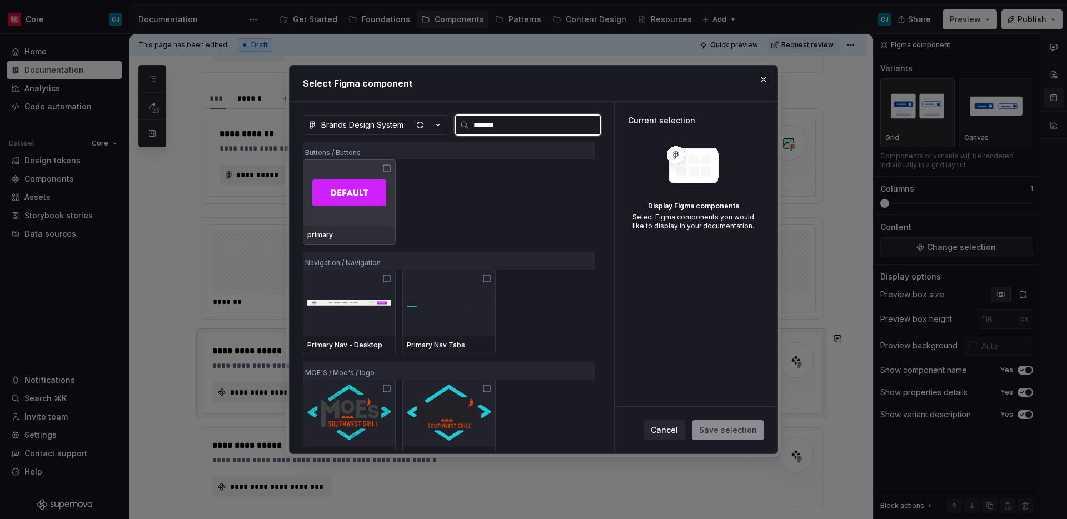
click at [353, 231] on div "primary" at bounding box center [349, 235] width 84 height 9
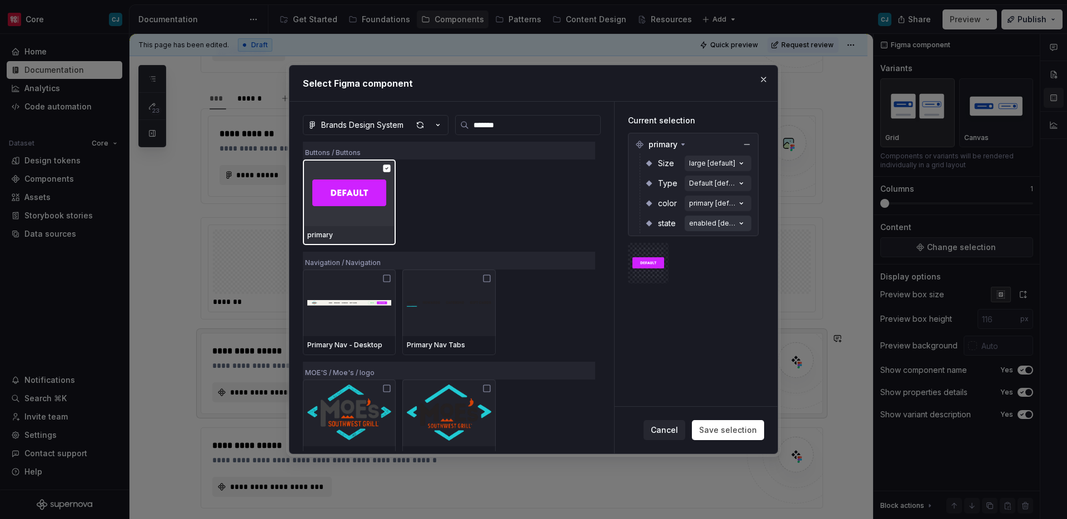
click at [724, 226] on div "enabled [default]" at bounding box center [712, 223] width 47 height 9
click at [724, 223] on div "enabled [default]" at bounding box center [712, 223] width 47 height 9
click at [724, 202] on div "primary [default]" at bounding box center [712, 203] width 47 height 9
click at [747, 202] on icon "button" at bounding box center [741, 203] width 11 height 11
click at [746, 202] on icon "button" at bounding box center [741, 203] width 11 height 11
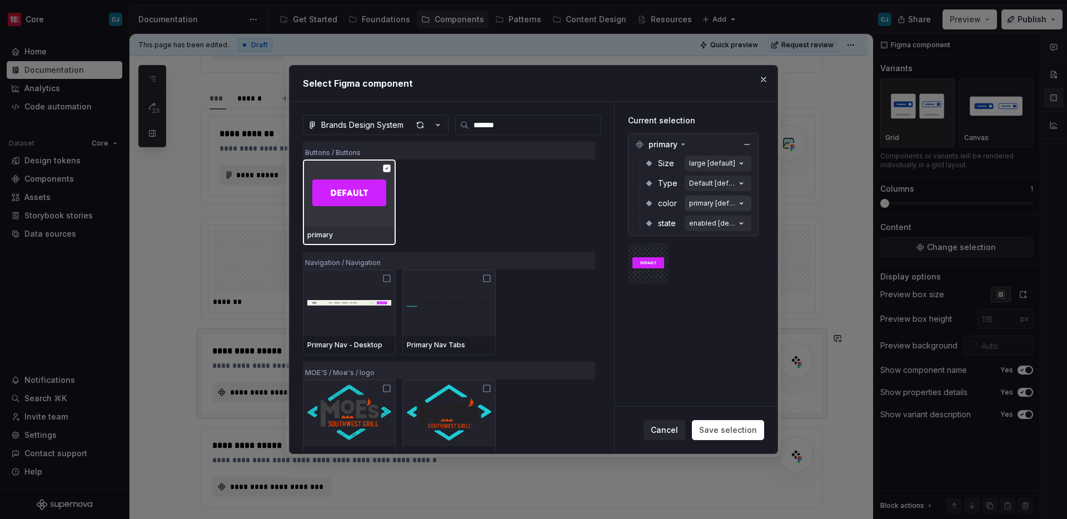
click at [746, 202] on icon "button" at bounding box center [741, 203] width 11 height 11
click at [739, 138] on div "primary" at bounding box center [693, 145] width 125 height 18
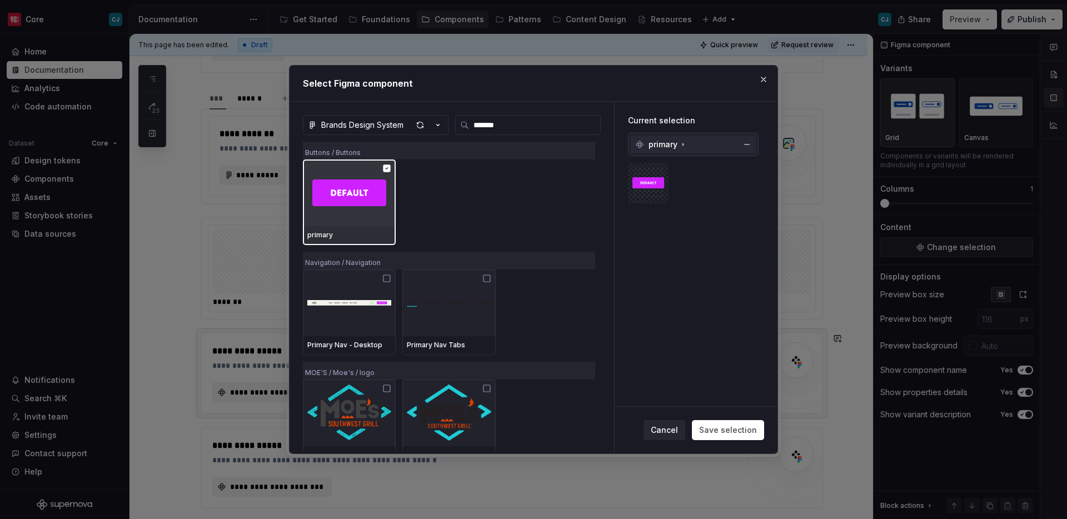
click at [730, 146] on div "primary" at bounding box center [693, 145] width 125 height 18
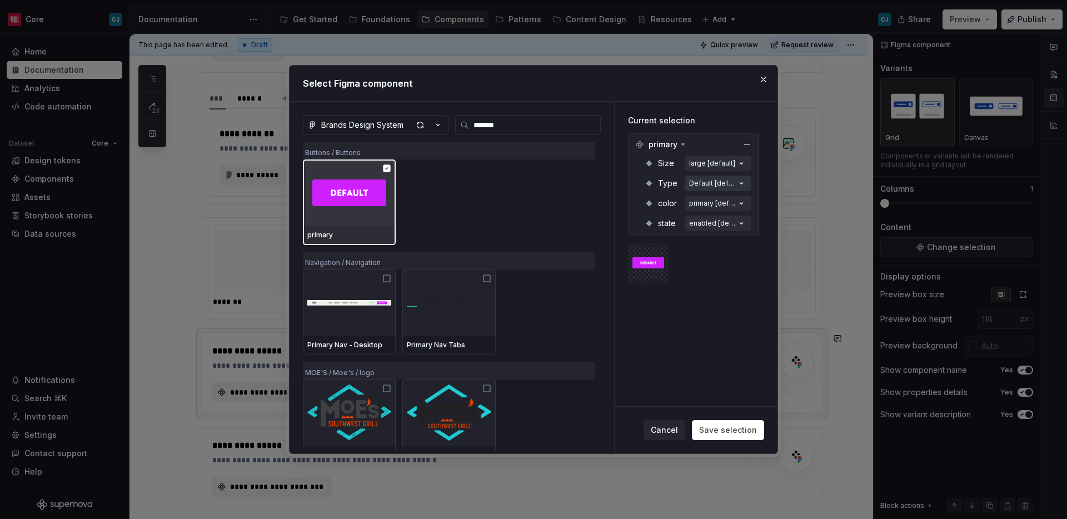
click at [727, 183] on div "Default [default]" at bounding box center [712, 183] width 47 height 9
click at [715, 213] on div "state enabled [default]" at bounding box center [698, 223] width 107 height 20
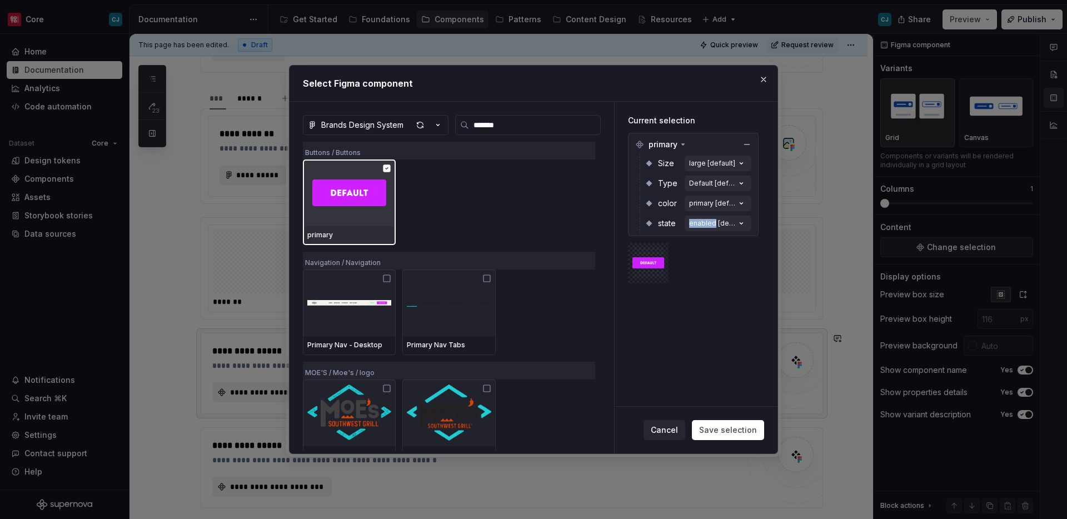
click at [715, 213] on div "state enabled [default]" at bounding box center [698, 223] width 107 height 20
click at [706, 207] on div "primary [default]" at bounding box center [712, 203] width 47 height 9
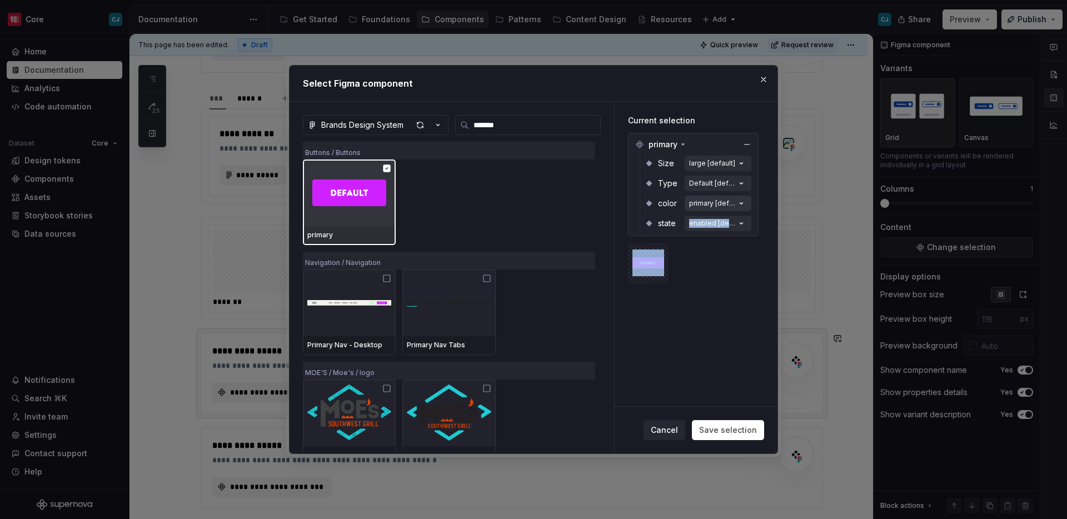
click at [706, 207] on div "primary [default]" at bounding box center [712, 203] width 47 height 9
click at [666, 144] on span "primary" at bounding box center [663, 144] width 29 height 11
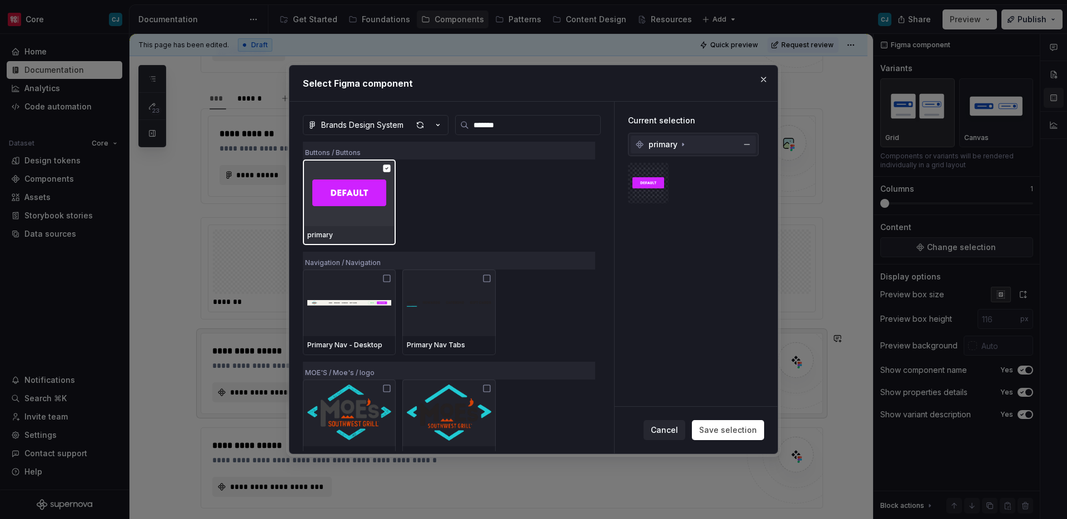
click at [666, 144] on span "primary" at bounding box center [663, 144] width 29 height 11
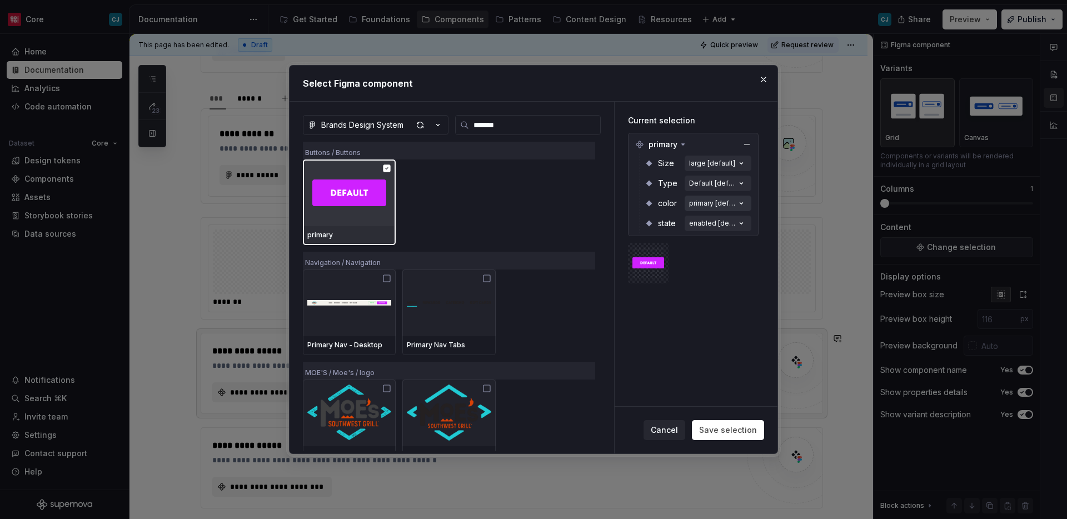
click at [747, 198] on icon "button" at bounding box center [741, 203] width 11 height 11
click at [747, 218] on icon "button" at bounding box center [741, 223] width 11 height 11
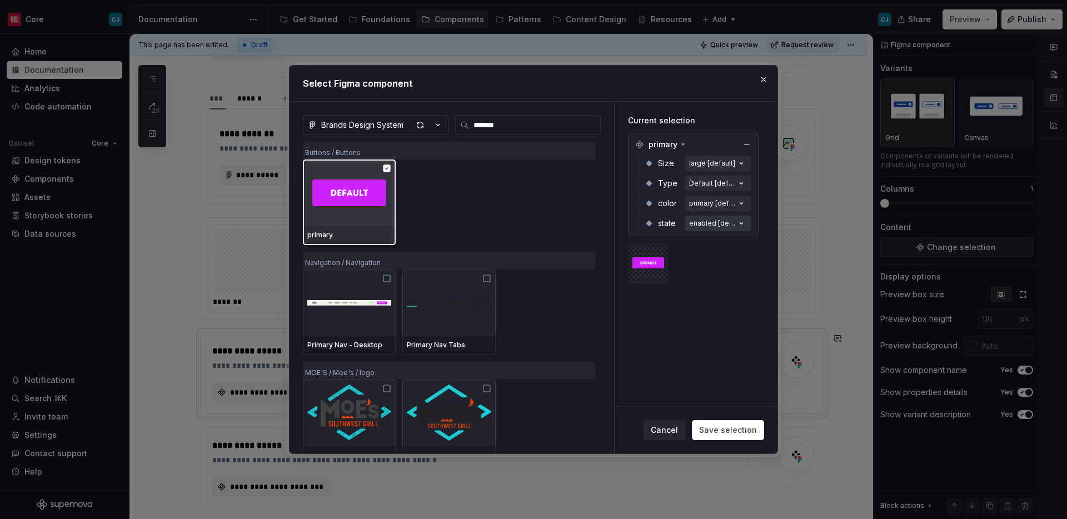
click at [747, 218] on icon "button" at bounding box center [741, 223] width 11 height 11
click at [517, 124] on input "*******" at bounding box center [534, 124] width 131 height 11
type input "*"
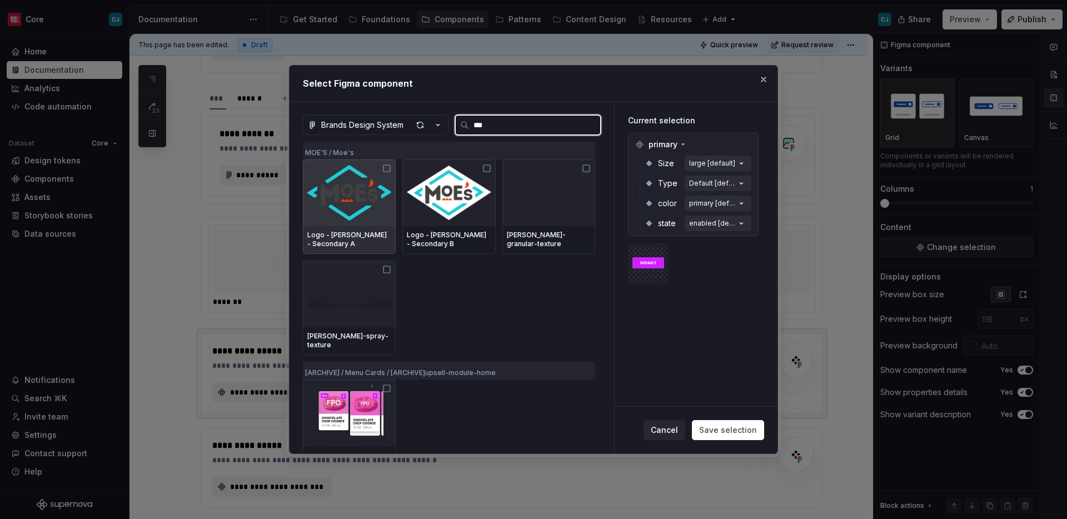
type input "****"
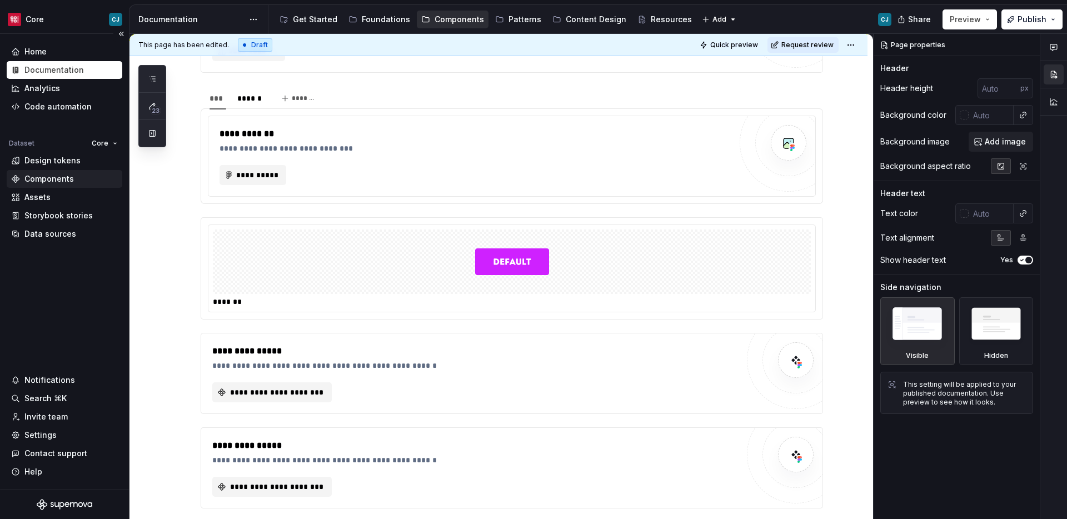
click at [46, 182] on div "Components" at bounding box center [48, 178] width 49 height 11
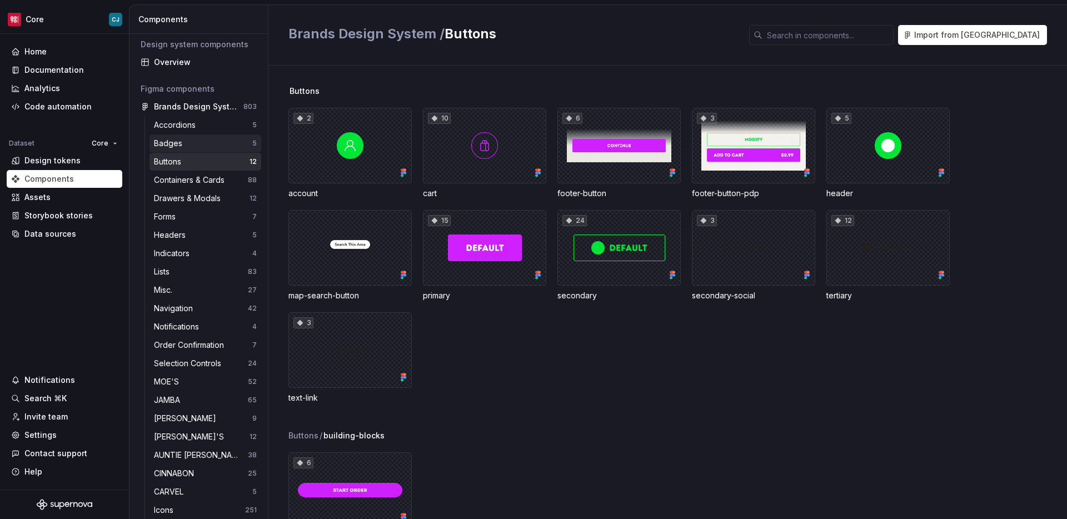
scroll to position [4, 0]
click at [187, 163] on div "Buttons" at bounding box center [202, 162] width 96 height 11
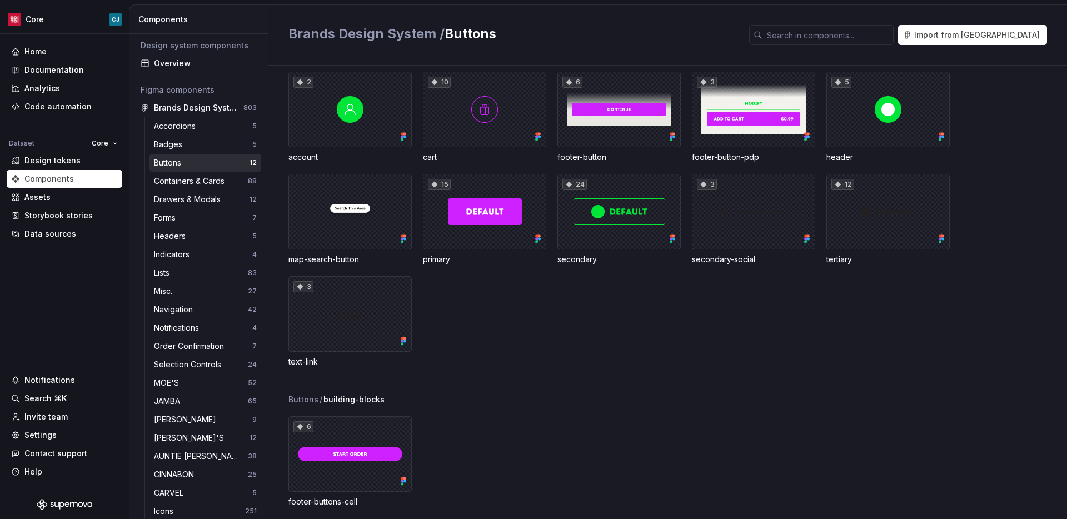
scroll to position [51, 0]
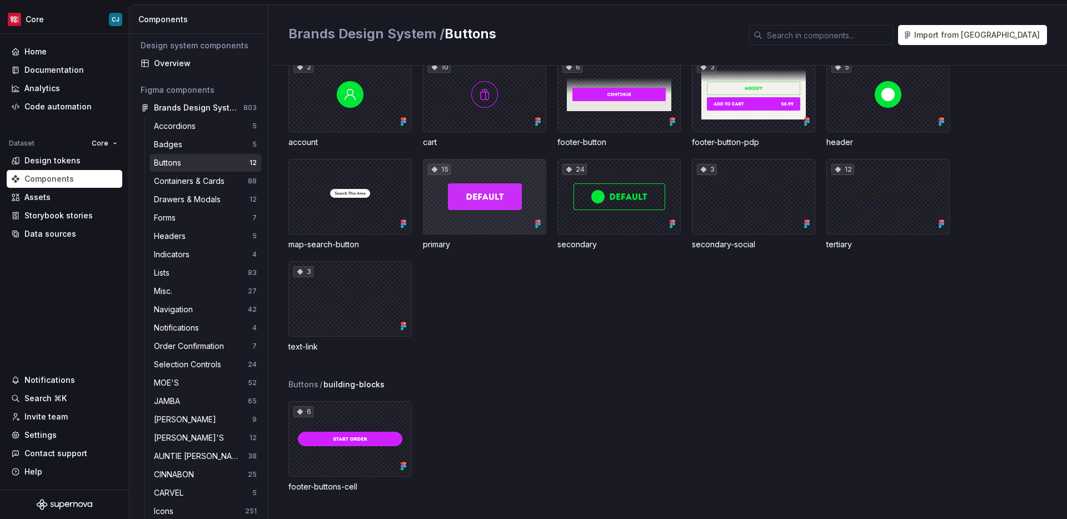
click at [503, 225] on div "15" at bounding box center [484, 197] width 123 height 76
click at [500, 215] on div "15" at bounding box center [484, 197] width 123 height 76
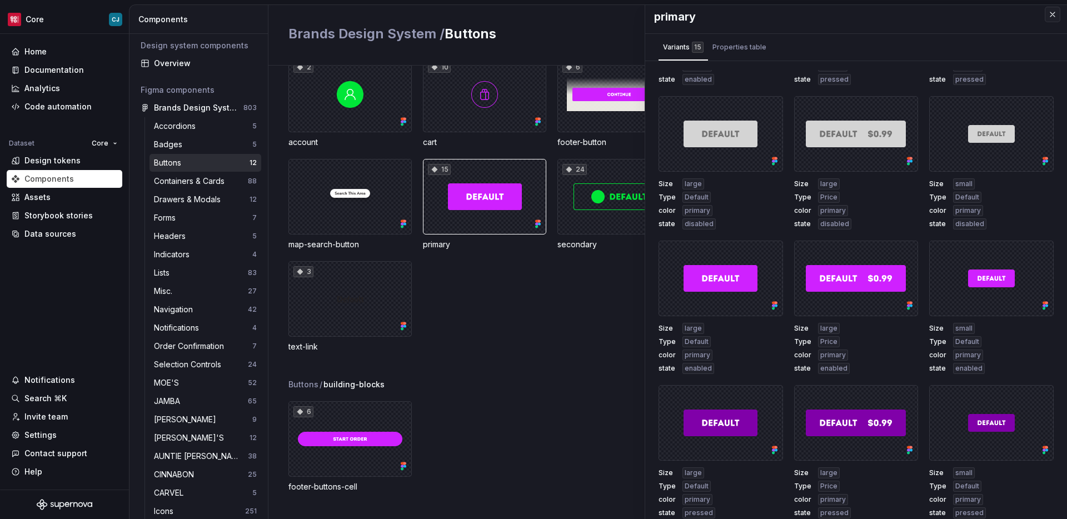
scroll to position [271, 0]
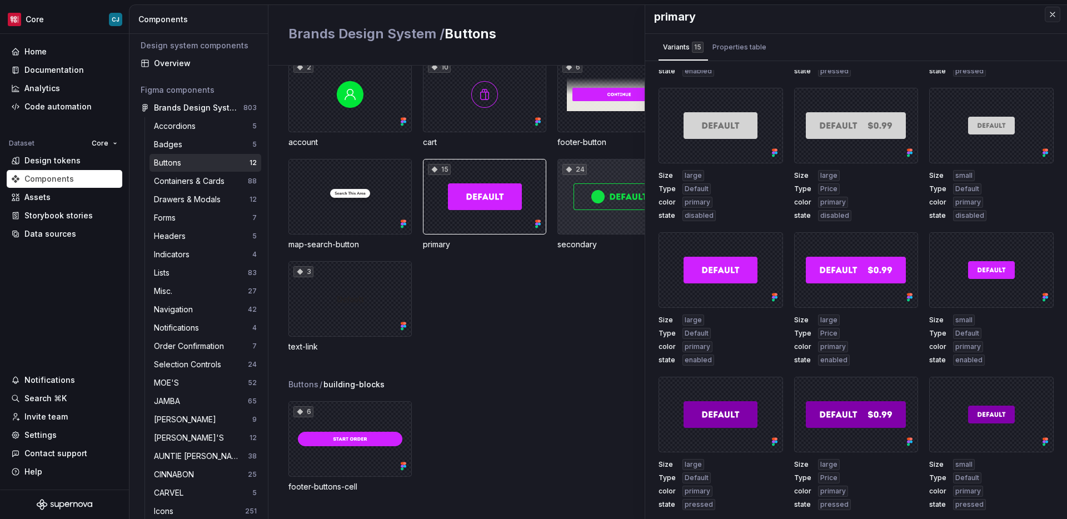
click at [606, 212] on div "24" at bounding box center [618, 197] width 123 height 76
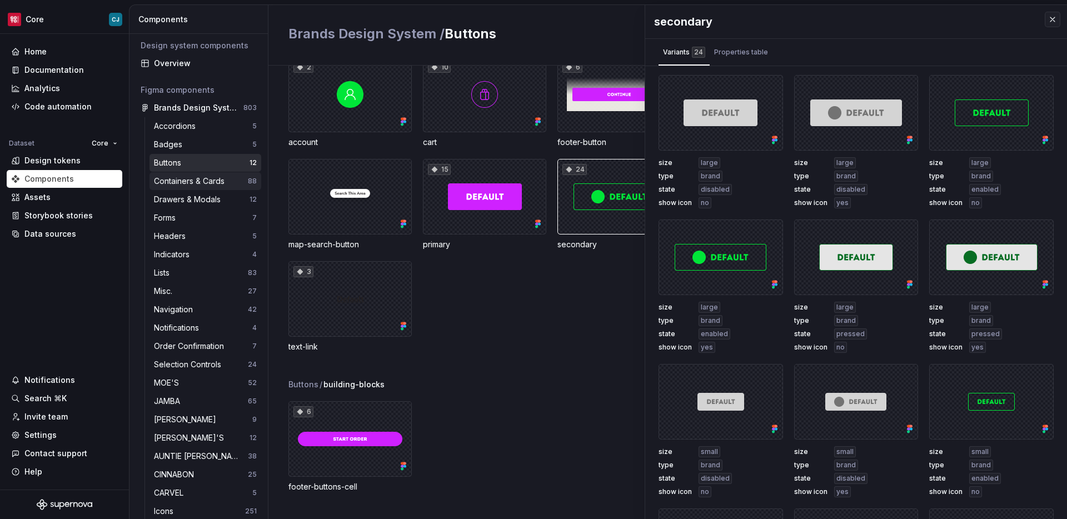
scroll to position [89, 0]
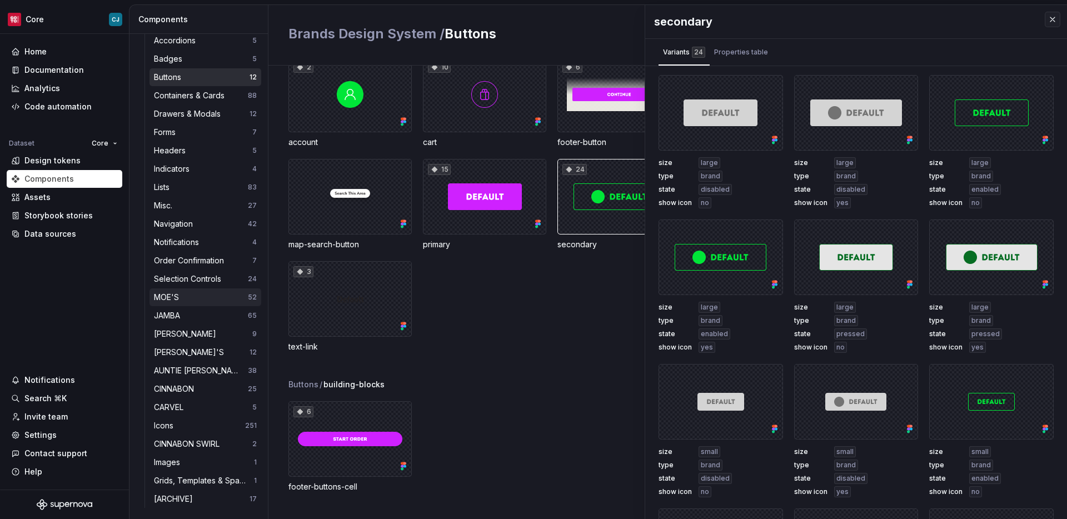
click at [183, 300] on div "MOE'S" at bounding box center [201, 297] width 94 height 11
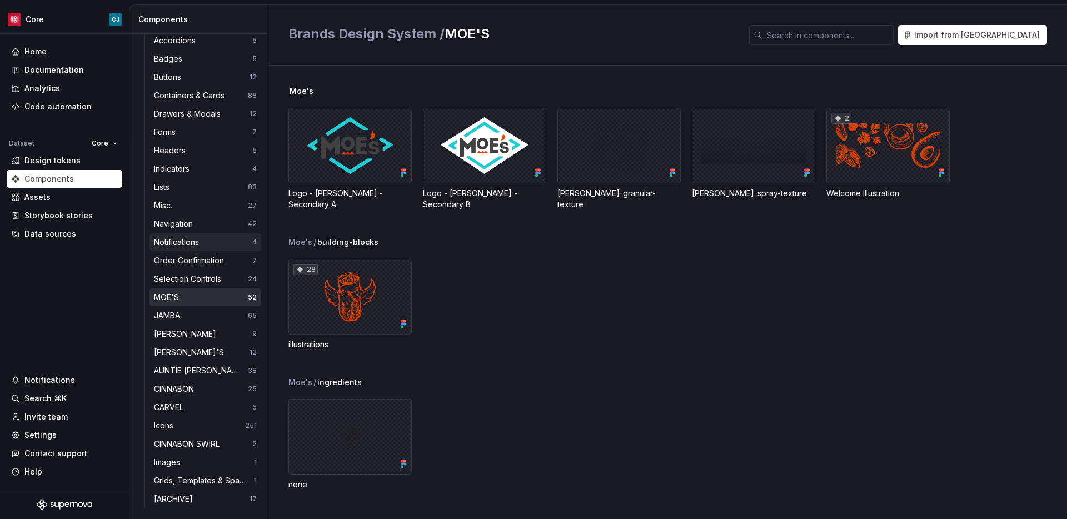
click at [199, 245] on div "Notifications" at bounding box center [178, 242] width 49 height 11
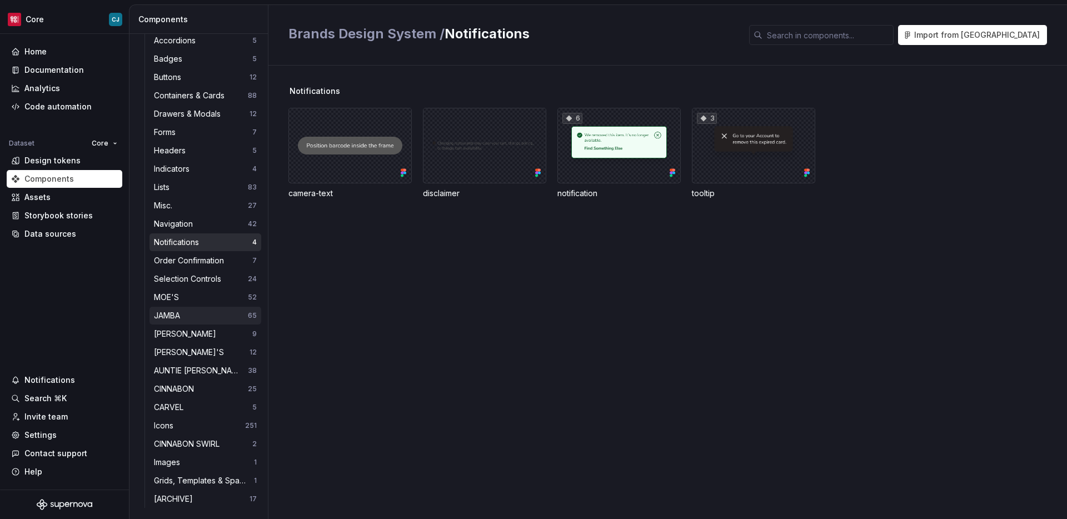
click at [200, 314] on div "JAMBA" at bounding box center [201, 315] width 94 height 11
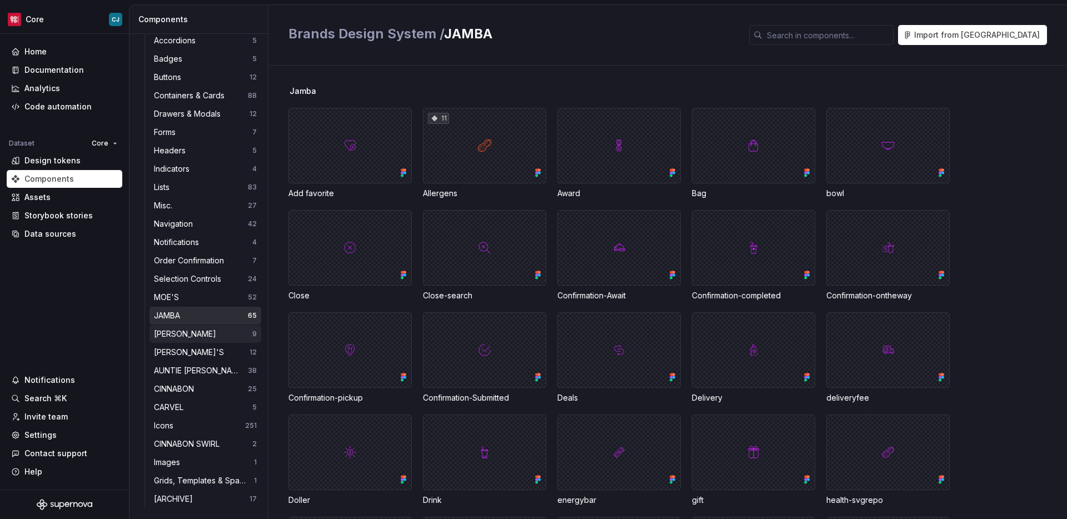
click at [216, 338] on div "[PERSON_NAME]" at bounding box center [203, 333] width 98 height 11
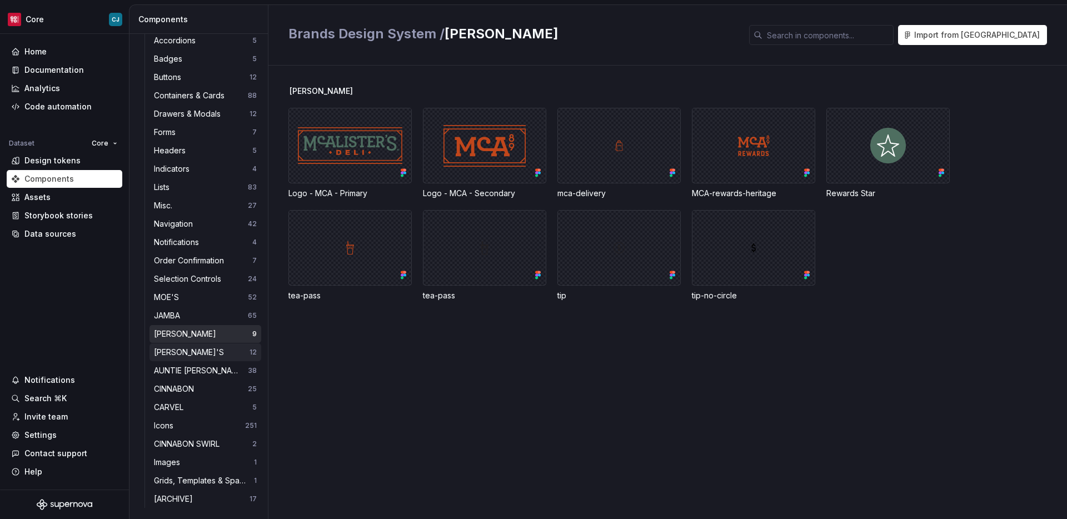
click at [221, 356] on div "[PERSON_NAME]'S" at bounding box center [202, 352] width 96 height 11
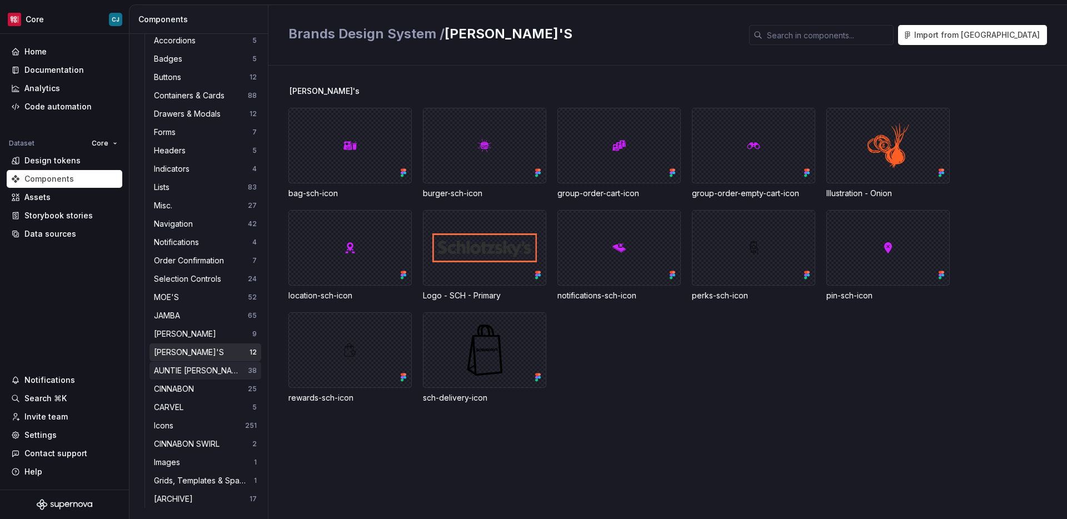
click at [225, 374] on div "AUNTIE [PERSON_NAME]'S" at bounding box center [201, 370] width 94 height 11
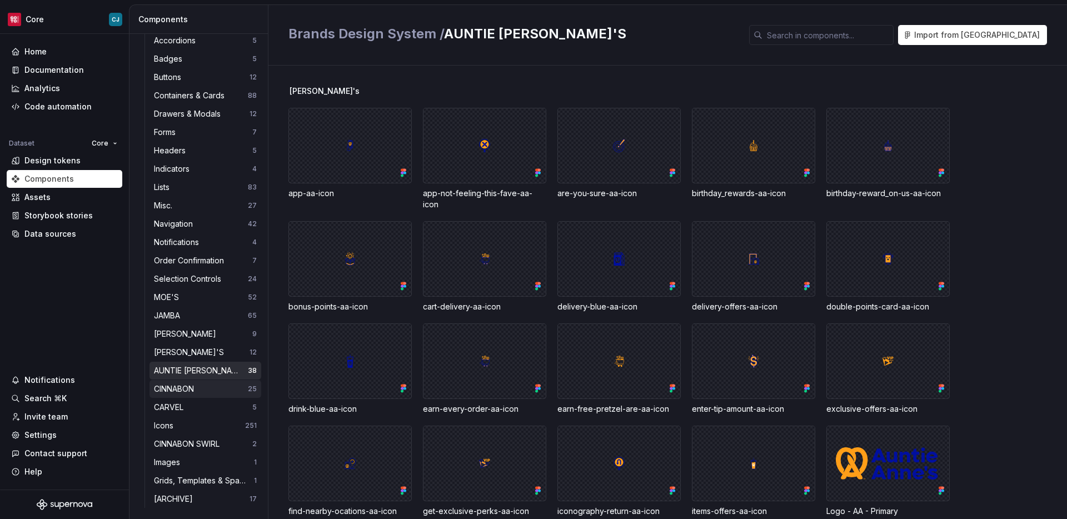
click at [224, 391] on div "CINNABON" at bounding box center [201, 388] width 94 height 11
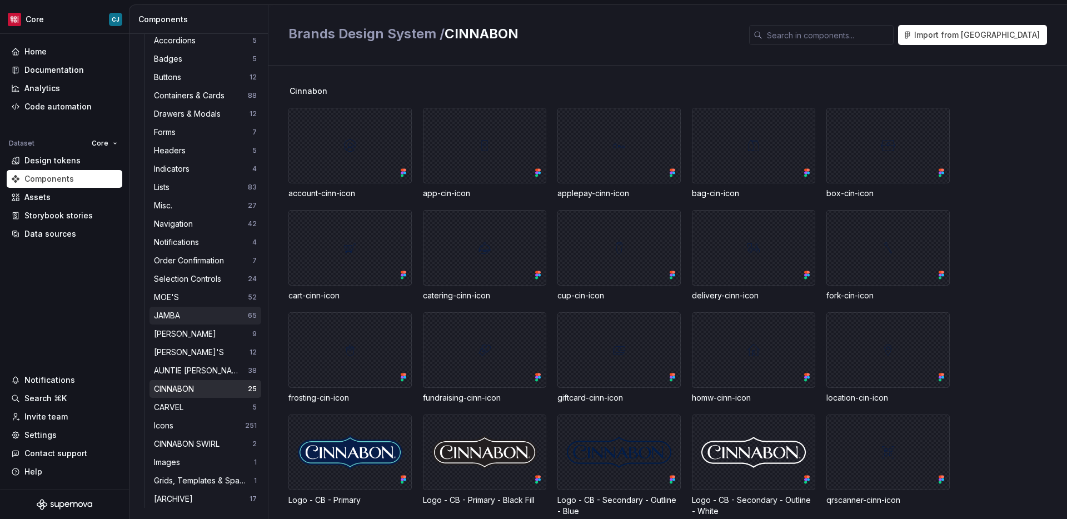
click at [207, 317] on div "JAMBA" at bounding box center [201, 315] width 94 height 11
click at [205, 292] on div "MOE'S" at bounding box center [201, 297] width 94 height 11
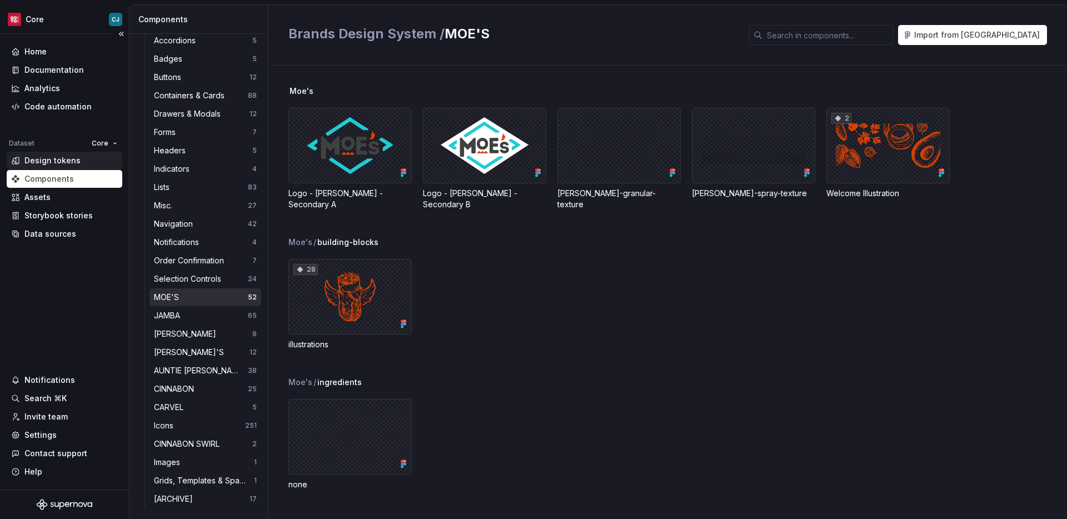
click at [84, 162] on div "Design tokens" at bounding box center [64, 160] width 107 height 11
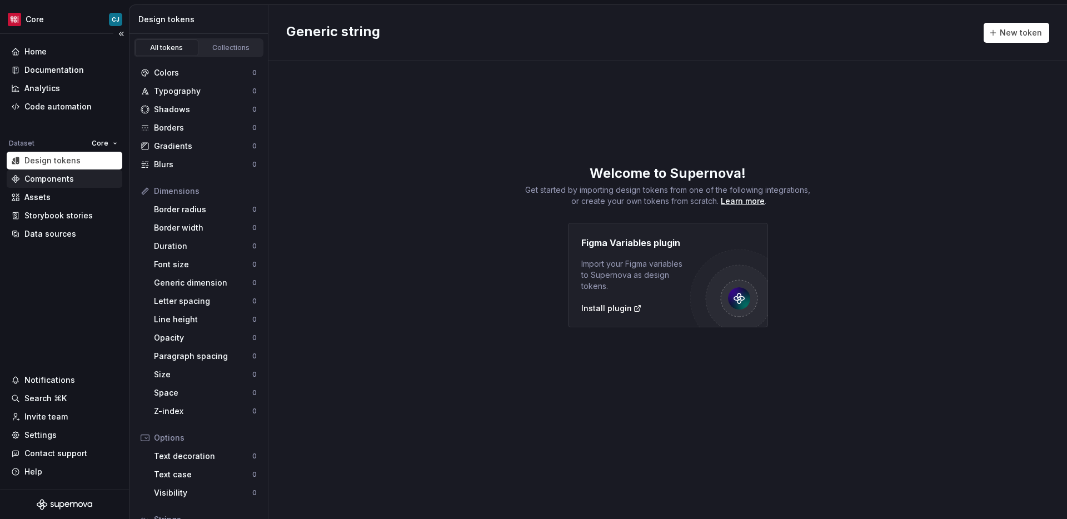
click at [55, 180] on div "Components" at bounding box center [48, 178] width 49 height 11
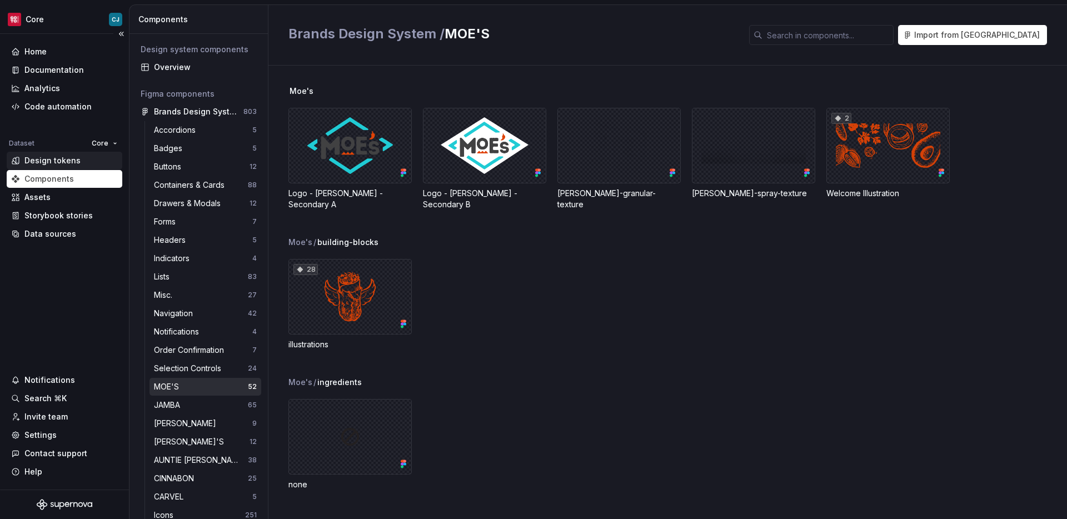
click at [54, 157] on div "Design tokens" at bounding box center [52, 160] width 56 height 11
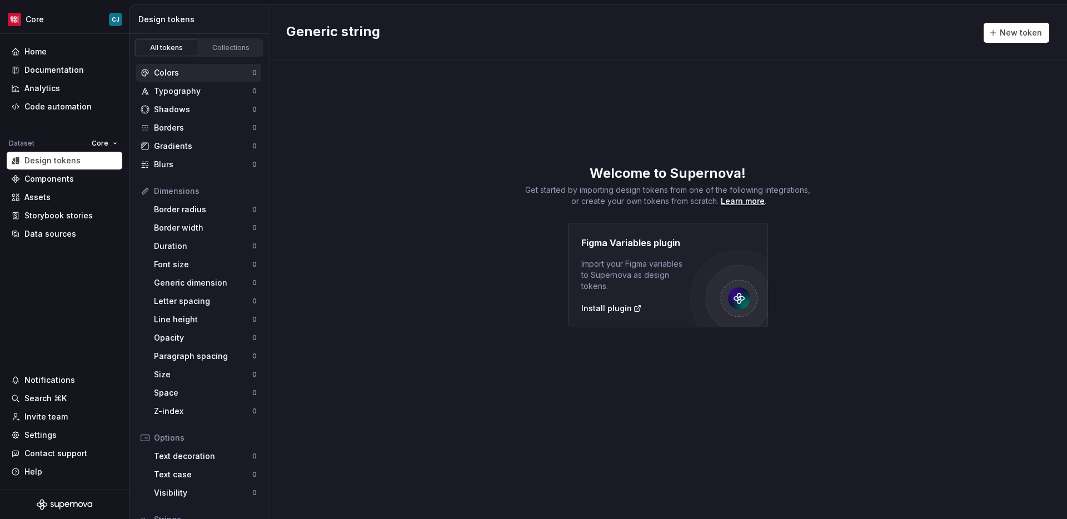
click at [195, 73] on div "Colors" at bounding box center [203, 72] width 98 height 11
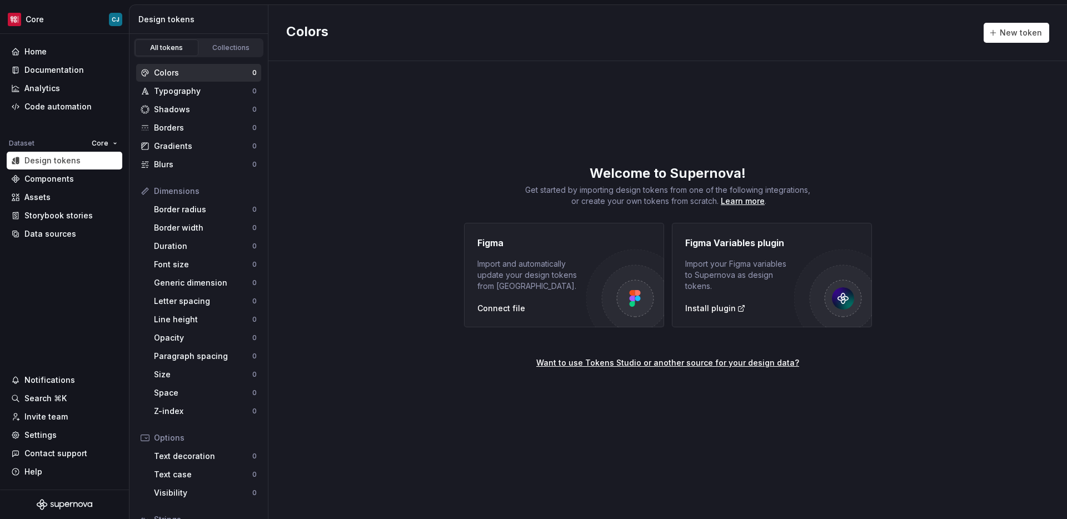
click at [400, 144] on div "Colors New token Welcome to Supernova! Get started by importing design tokens f…" at bounding box center [667, 262] width 799 height 514
click at [400, 143] on div "Colors New token Welcome to Supernova! Get started by importing design tokens f…" at bounding box center [667, 262] width 799 height 514
click at [499, 312] on div "Connect file" at bounding box center [501, 308] width 48 height 11
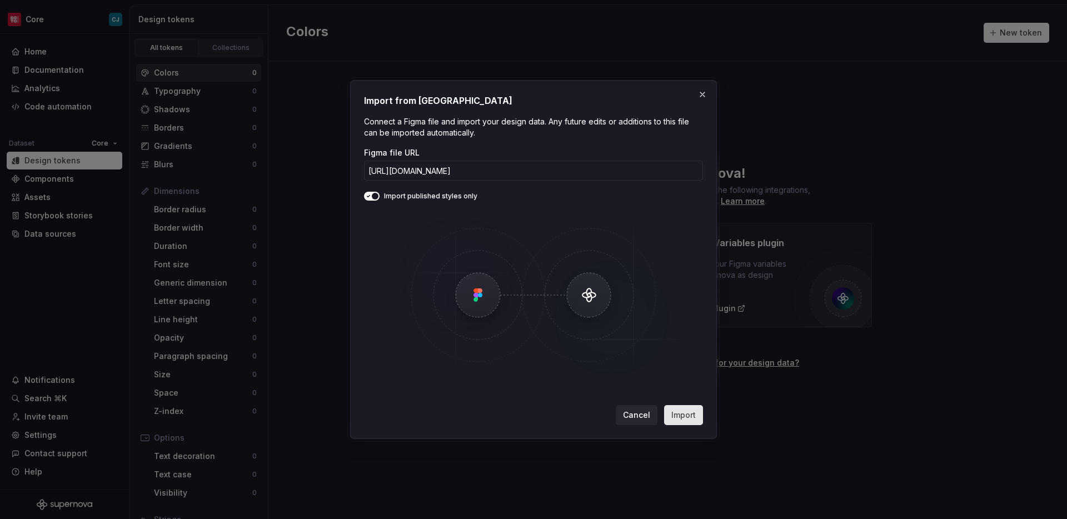
type input "[URL][DOMAIN_NAME]"
click at [680, 422] on button "Import" at bounding box center [683, 415] width 39 height 20
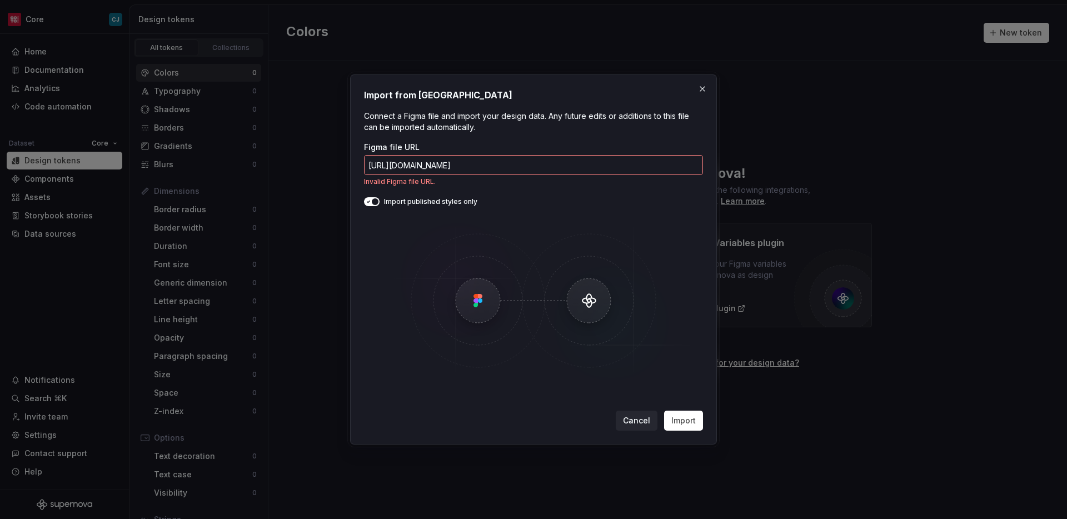
click at [625, 184] on p "Invalid Figma file URL." at bounding box center [533, 181] width 339 height 9
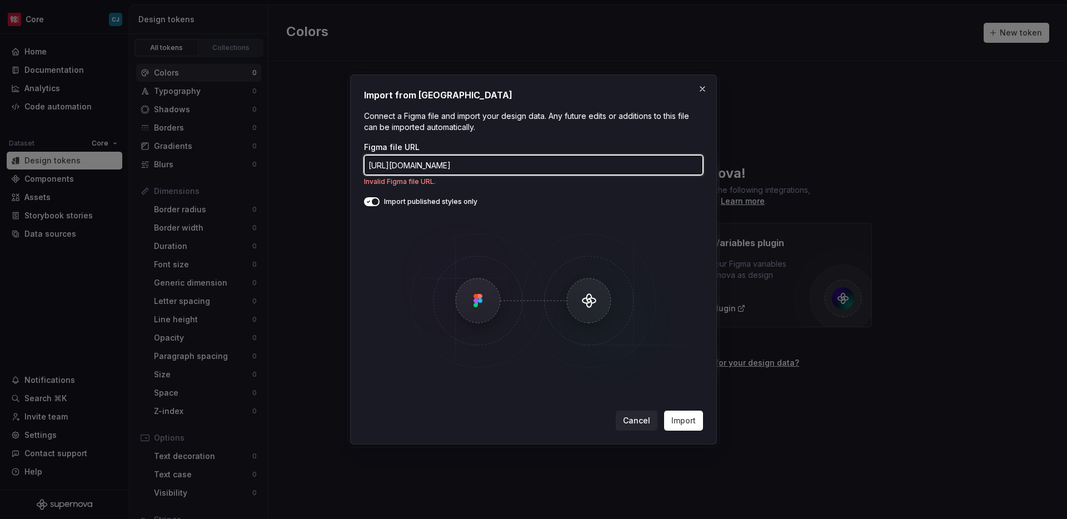
click at [611, 159] on input "[URL][DOMAIN_NAME]" at bounding box center [533, 165] width 339 height 20
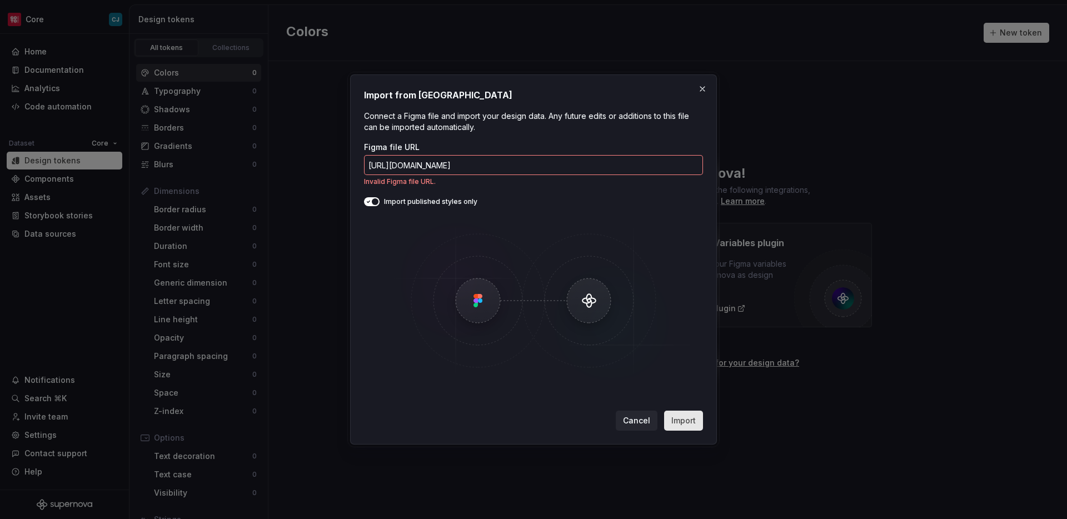
click at [683, 422] on span "Import" at bounding box center [683, 420] width 24 height 11
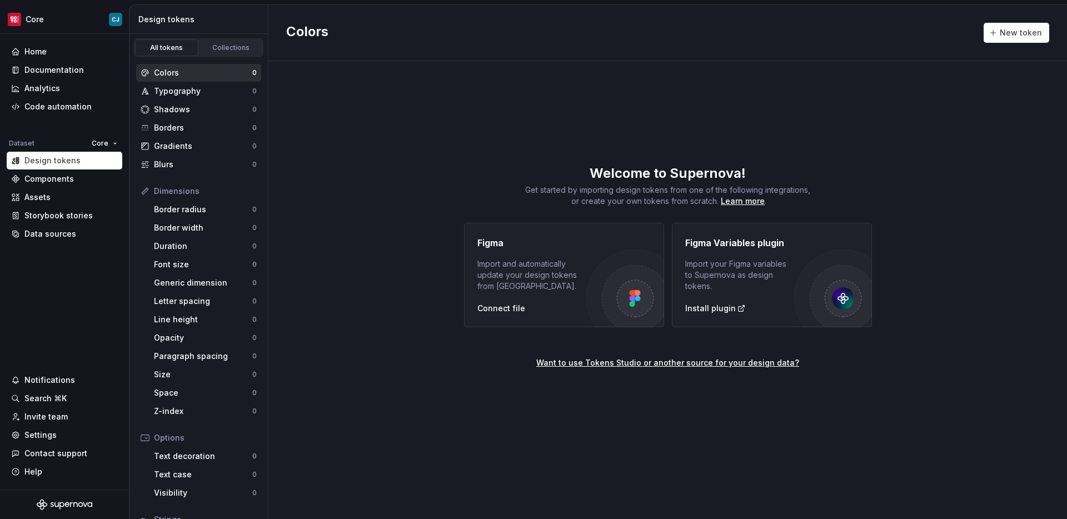
click at [202, 68] on div "Colors" at bounding box center [203, 72] width 98 height 11
click at [1006, 34] on span "New token" at bounding box center [1021, 32] width 42 height 11
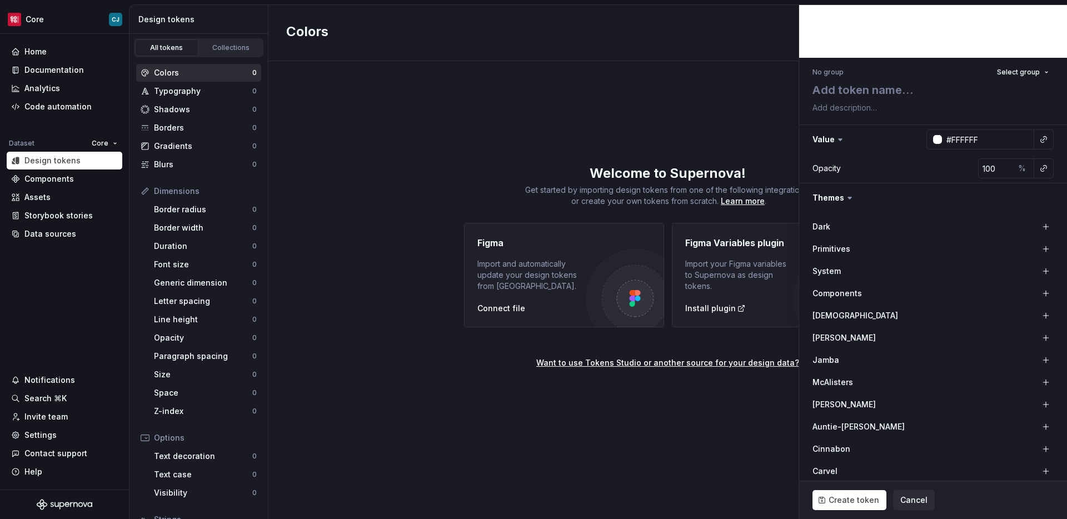
scroll to position [51, 0]
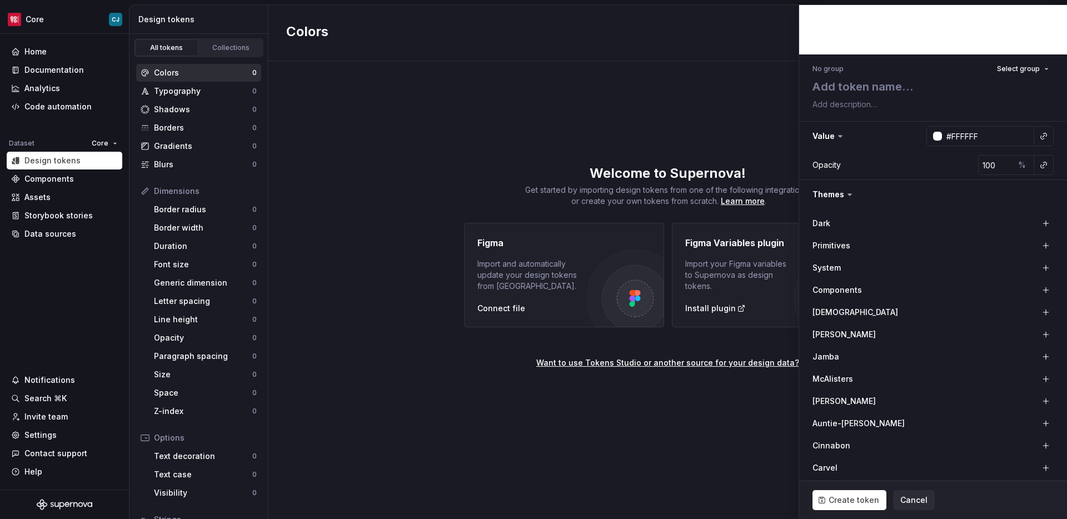
click at [892, 332] on div "[PERSON_NAME]" at bounding box center [867, 334] width 111 height 11
click at [1049, 334] on button "button" at bounding box center [1046, 335] width 16 height 16
click at [1005, 335] on button "#FFFFFF" at bounding box center [989, 335] width 89 height 20
click at [1024, 315] on div "[DEMOGRAPHIC_DATA]" at bounding box center [932, 313] width 241 height 16
click at [1044, 313] on button "button" at bounding box center [1046, 313] width 16 height 16
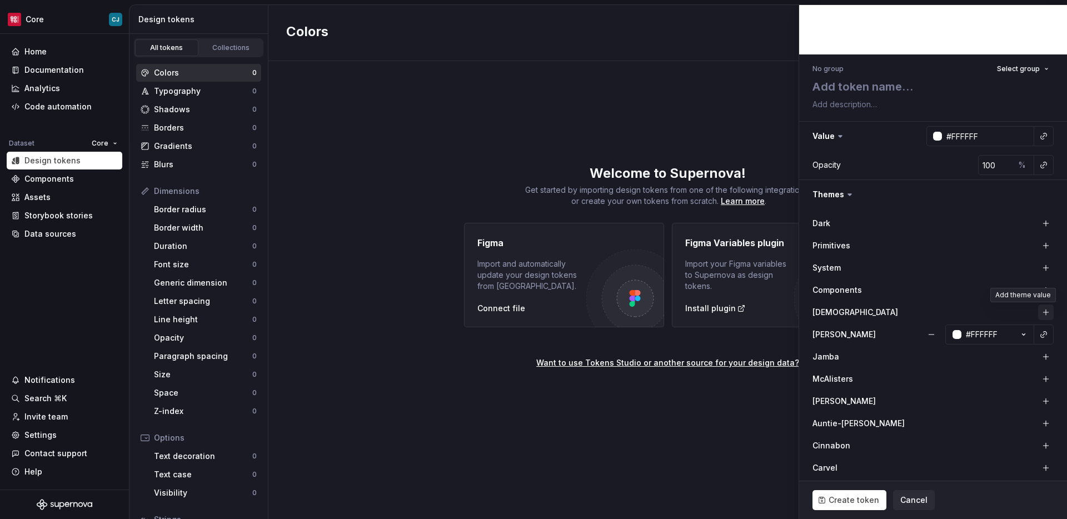
type textarea "*"
click at [1015, 311] on button "#FFFFFF" at bounding box center [989, 312] width 89 height 20
click at [978, 341] on input "#FFFFFF" at bounding box center [974, 342] width 112 height 20
type input "#FFFF00"
click at [1010, 406] on div "[PERSON_NAME]" at bounding box center [932, 401] width 241 height 16
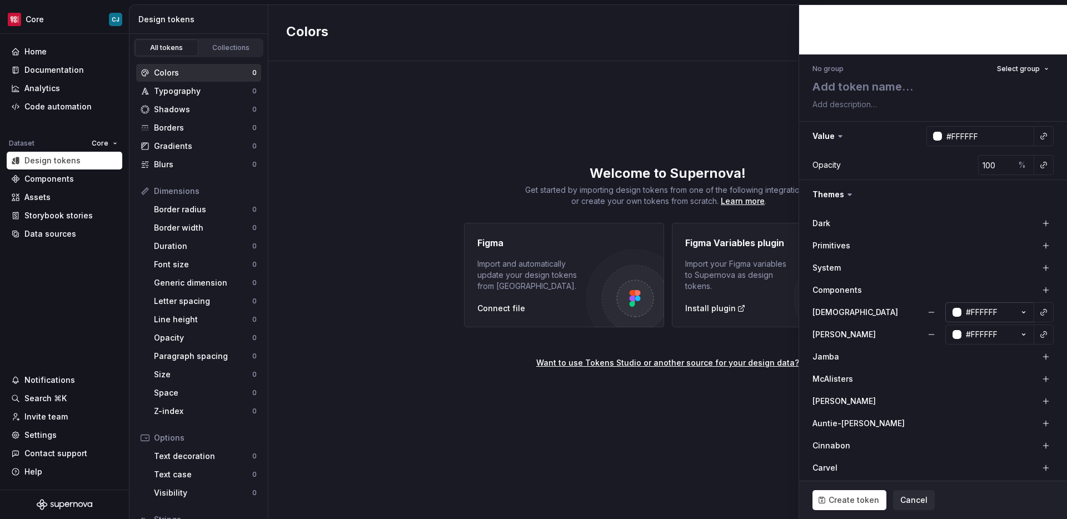
click at [1023, 312] on icon "button" at bounding box center [1023, 312] width 11 height 11
click at [981, 336] on input "#FFFFFF" at bounding box center [974, 342] width 112 height 20
type input "#FFFF00"
click at [989, 410] on div "[PERSON_NAME]" at bounding box center [932, 401] width 241 height 20
click at [1043, 354] on button "button" at bounding box center [1046, 357] width 16 height 16
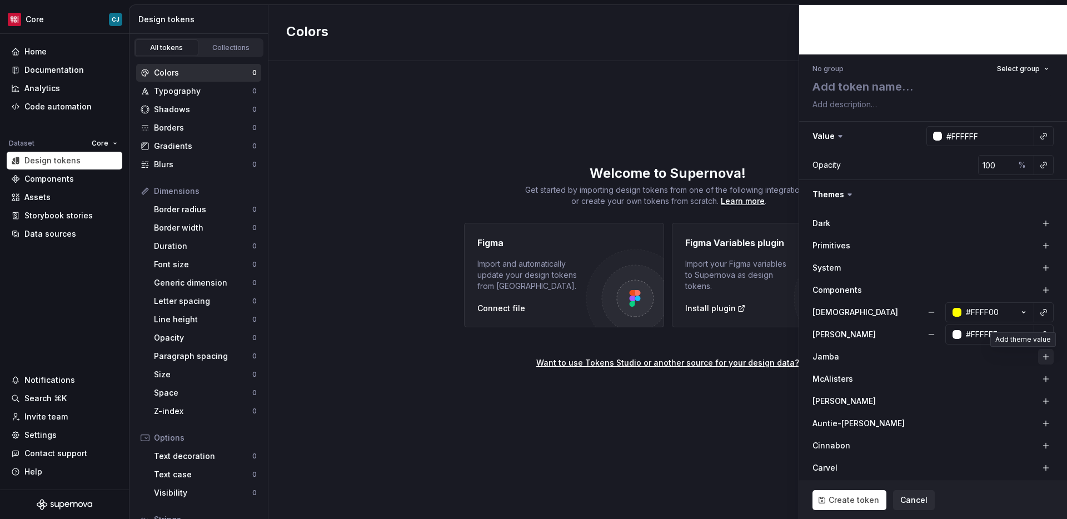
type textarea "*"
click at [1000, 355] on button "#FFFFFF" at bounding box center [989, 357] width 89 height 20
click at [941, 383] on input "#FFFFFF" at bounding box center [974, 386] width 112 height 20
type input "#00FFFF"
click at [975, 440] on div "Cinnabon" at bounding box center [932, 446] width 241 height 16
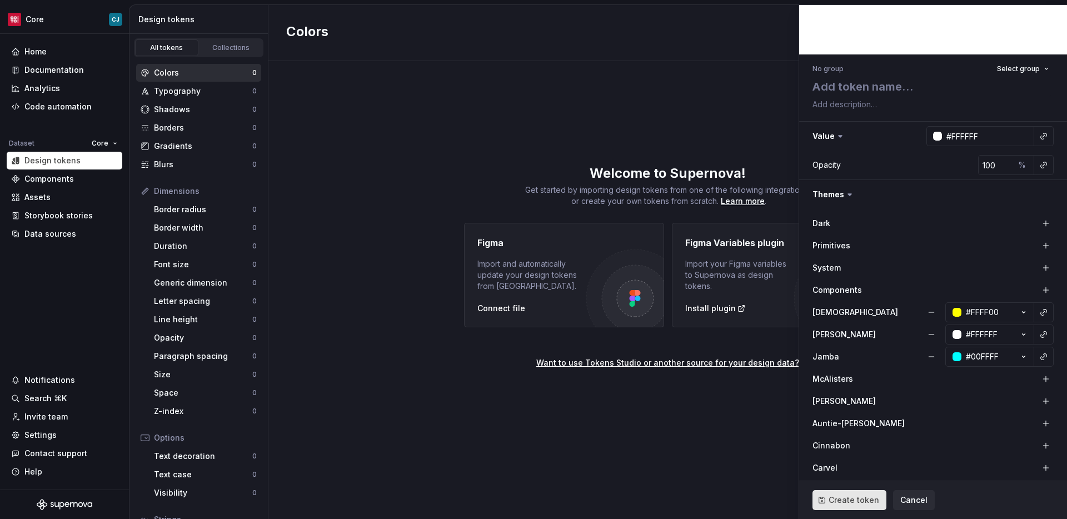
click at [861, 499] on span "Create token" at bounding box center [854, 500] width 51 height 11
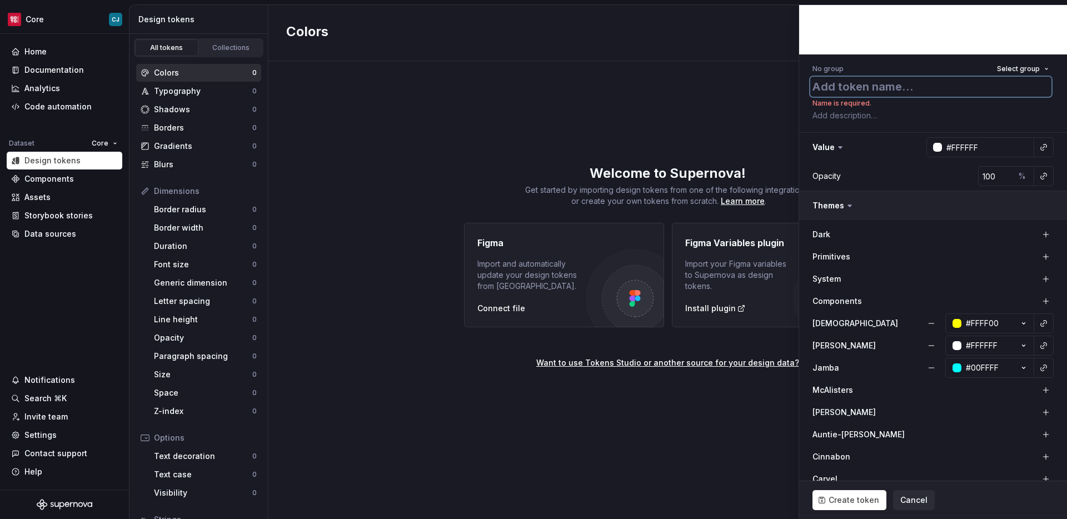
type textarea "*"
type textarea "P"
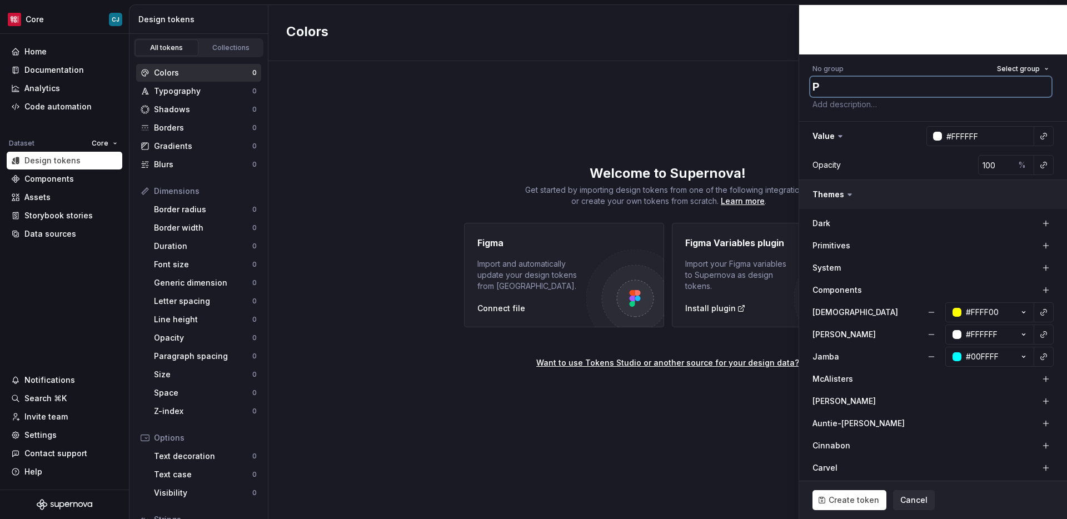
type textarea "*"
type textarea "Pr"
type textarea "*"
type textarea "Pri"
type textarea "*"
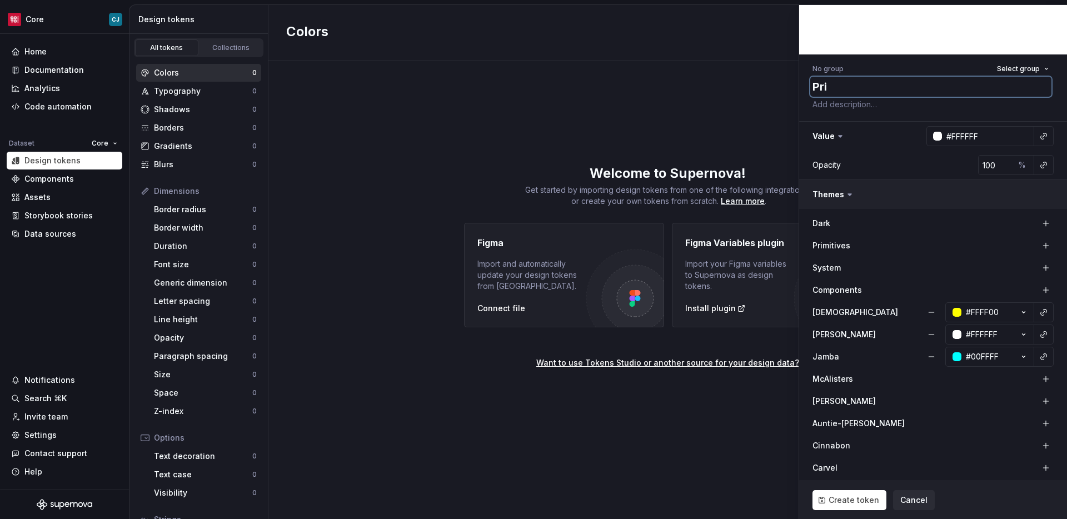
type textarea "Prim"
type textarea "*"
type textarea "Prima"
type textarea "*"
type textarea "Primar"
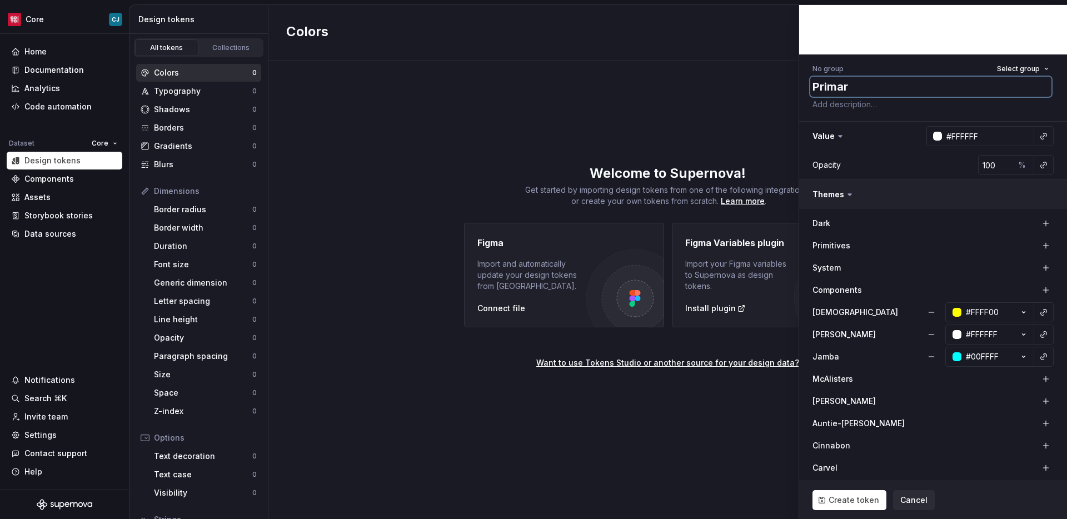
type textarea "*"
type textarea "Primary"
type textarea "*"
type textarea "Primary"
click at [846, 510] on button "Create token" at bounding box center [849, 500] width 74 height 20
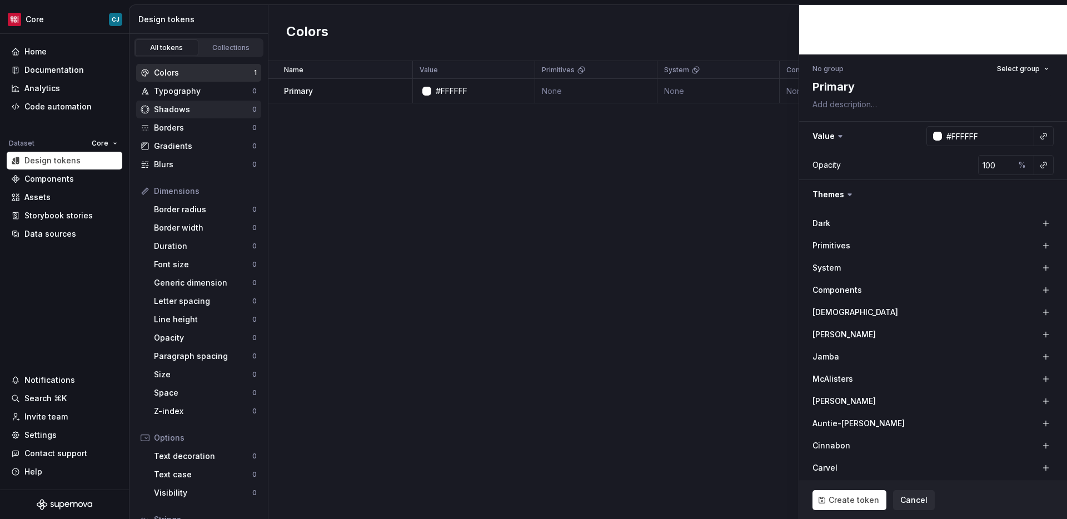
type textarea "*"
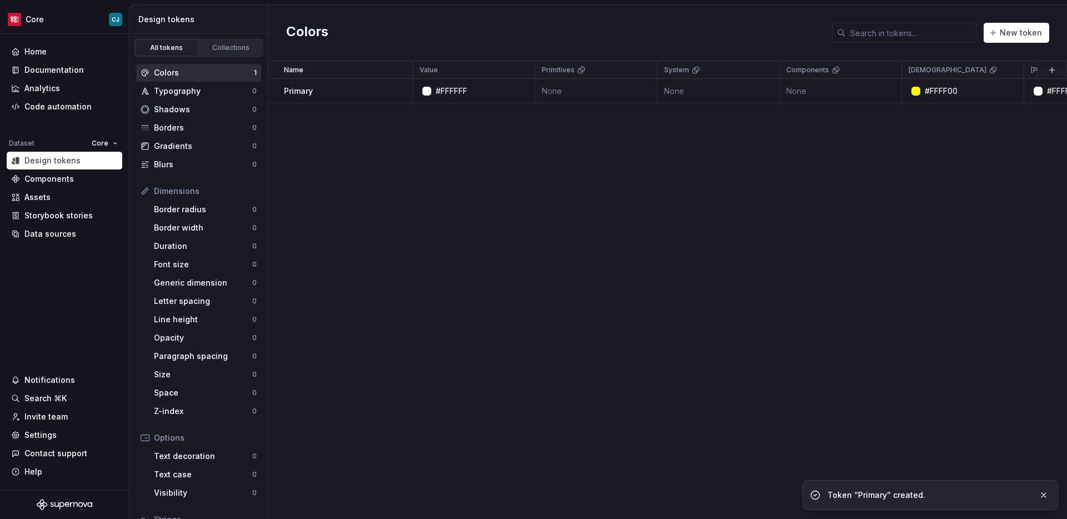
click at [351, 159] on div "Name Value Primitives System Components Agnostic [PERSON_NAME] Jamba McAlisters…" at bounding box center [667, 290] width 799 height 458
click at [39, 52] on div "Home" at bounding box center [35, 51] width 22 height 11
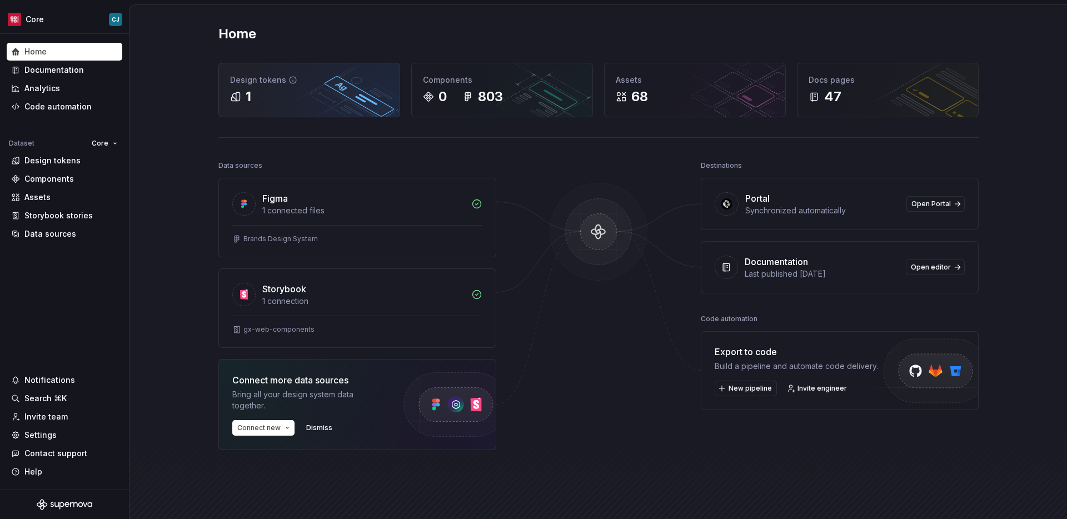
click at [300, 72] on div "Design tokens 1" at bounding box center [309, 89] width 181 height 53
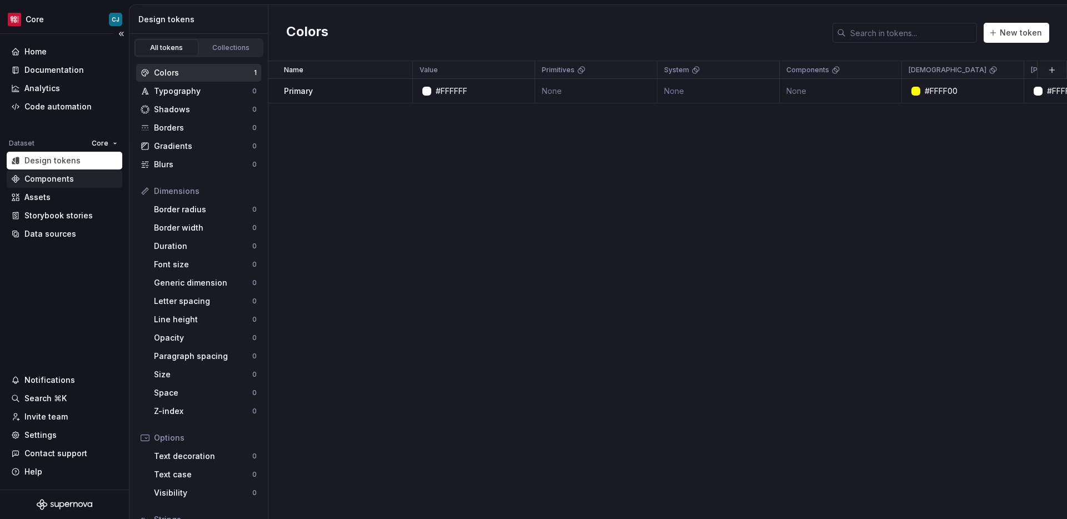
click at [75, 183] on div "Components" at bounding box center [64, 178] width 107 height 11
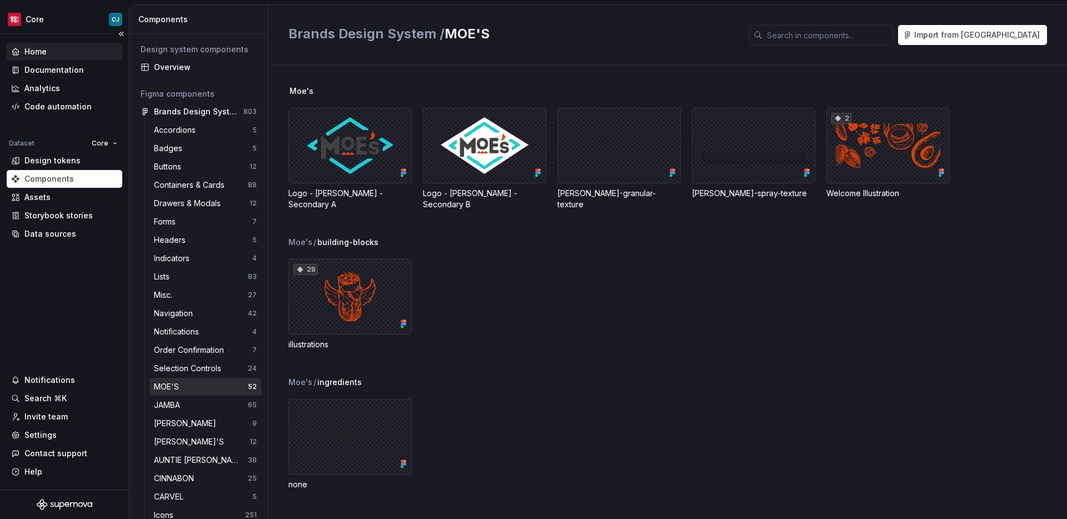
click at [32, 46] on div "Home" at bounding box center [35, 51] width 22 height 11
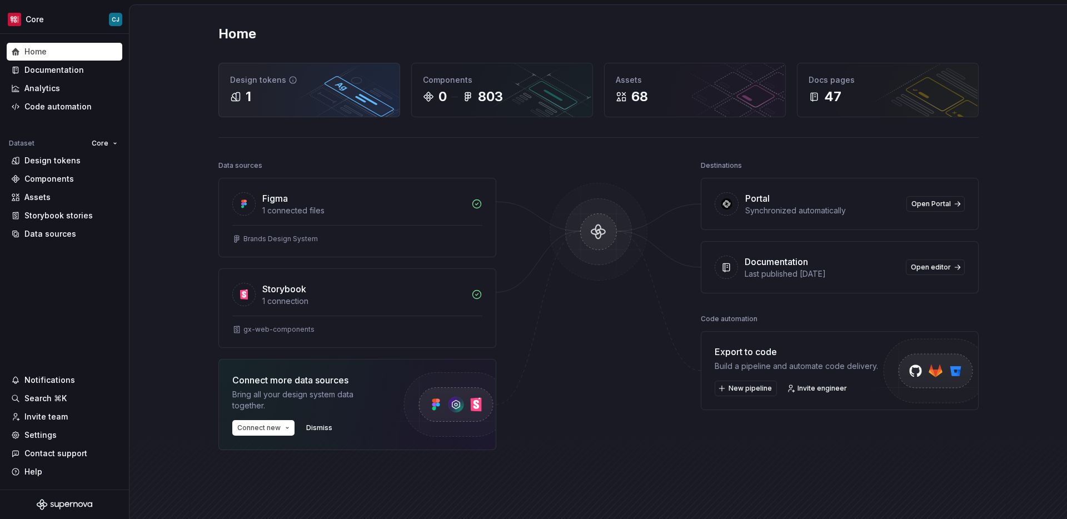
click at [302, 93] on div "1" at bounding box center [309, 97] width 158 height 18
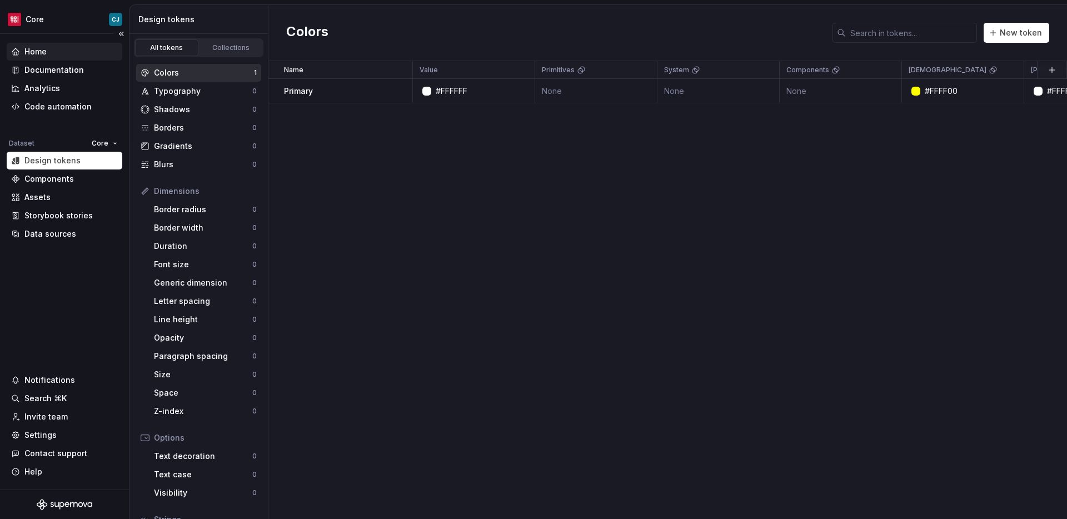
click at [36, 57] on div "Home" at bounding box center [65, 52] width 116 height 18
click at [35, 53] on div "Home" at bounding box center [35, 51] width 22 height 11
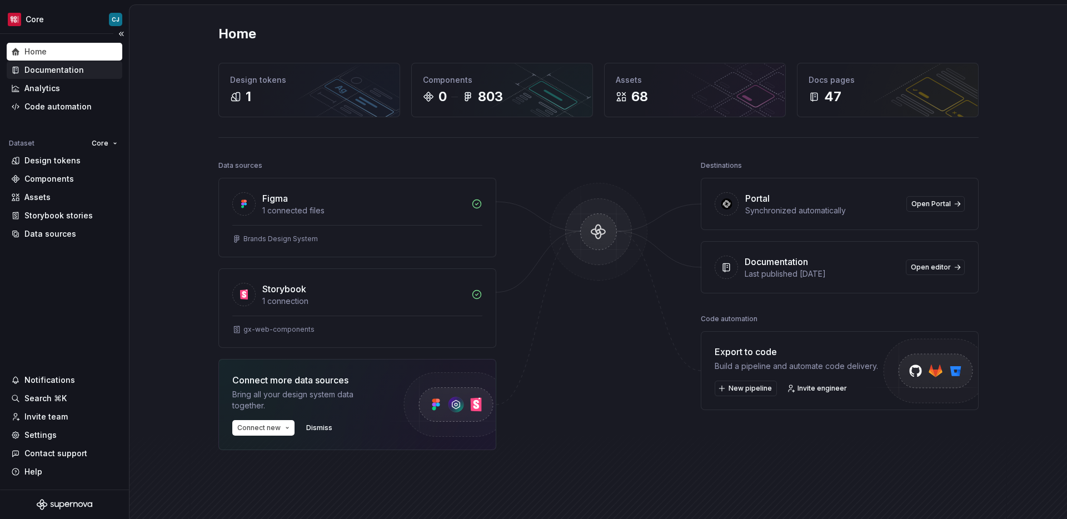
click at [54, 66] on div "Documentation" at bounding box center [53, 69] width 59 height 11
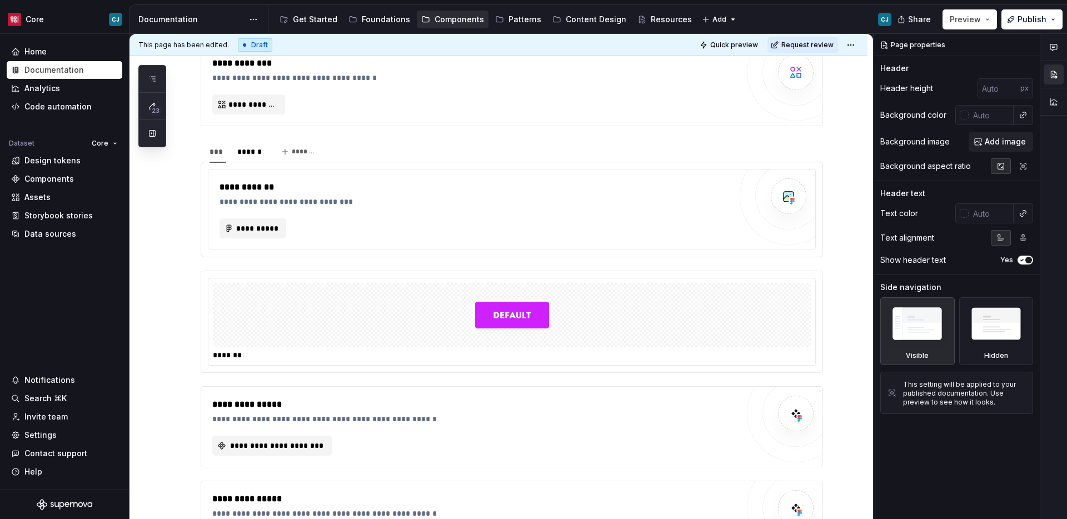
scroll to position [180, 0]
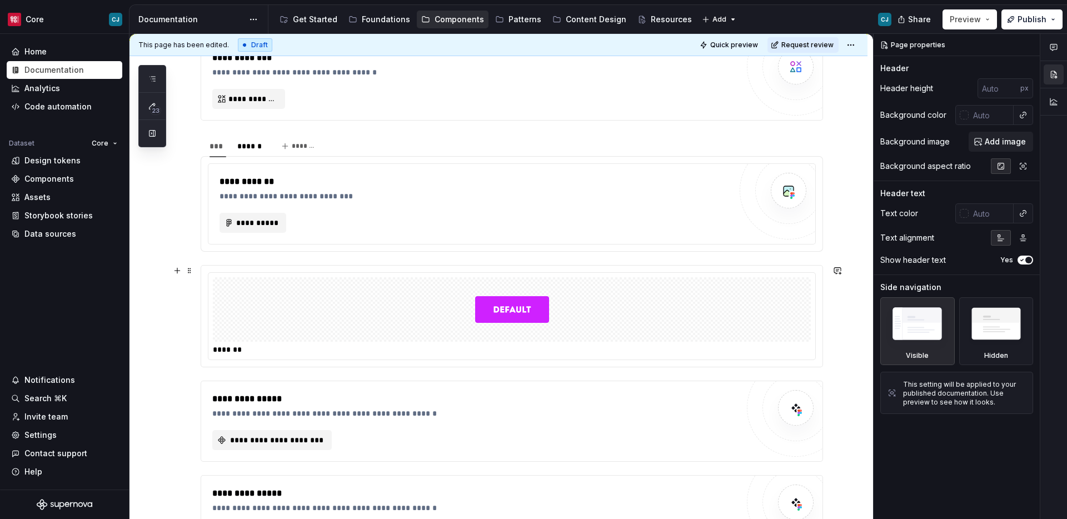
click at [344, 265] on div "*******" at bounding box center [512, 316] width 622 height 102
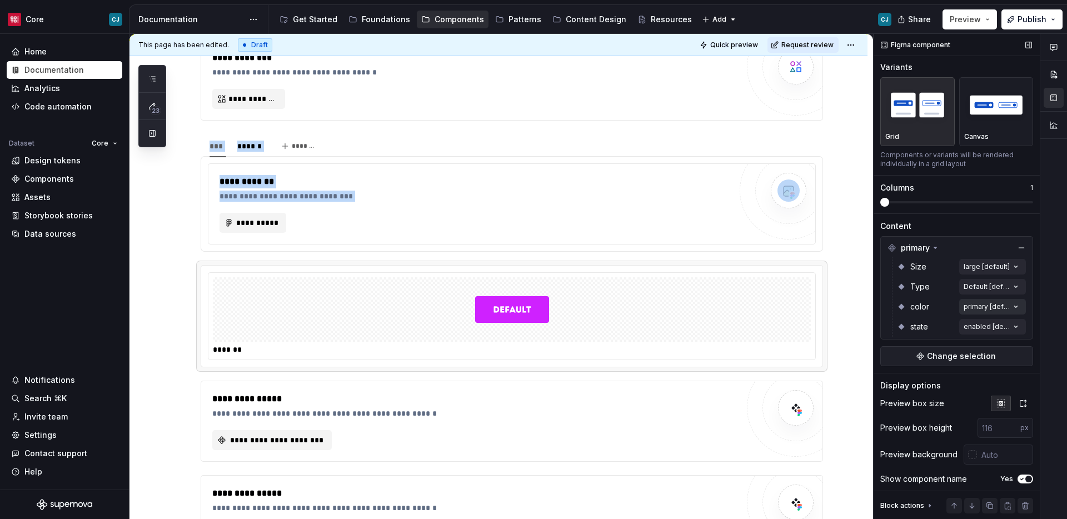
scroll to position [0, 0]
click at [996, 263] on div "Comments Open comments No comments yet Select ‘Comment’ from the block context …" at bounding box center [970, 277] width 193 height 486
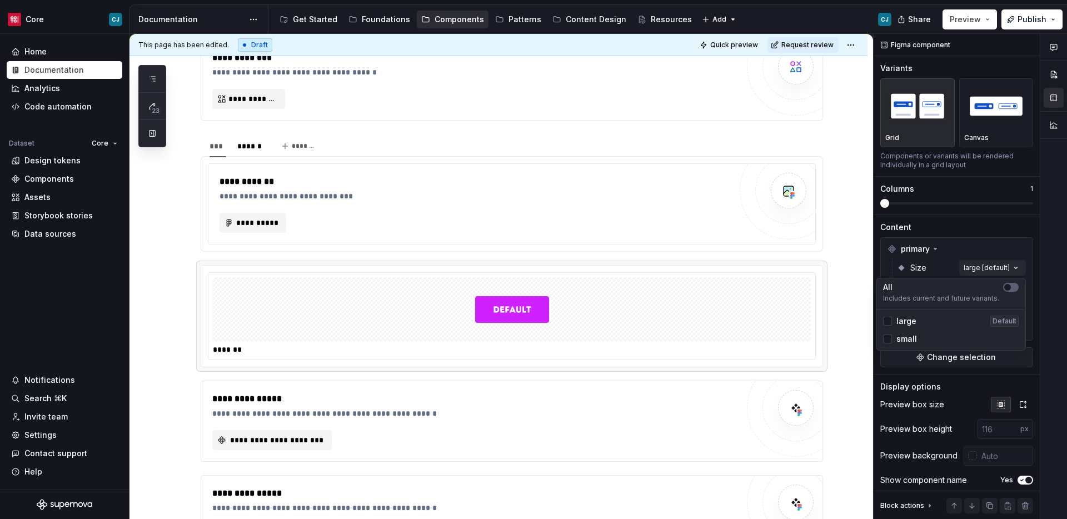
click at [996, 263] on div "Comments Open comments No comments yet Select ‘Comment’ from the block context …" at bounding box center [970, 277] width 193 height 486
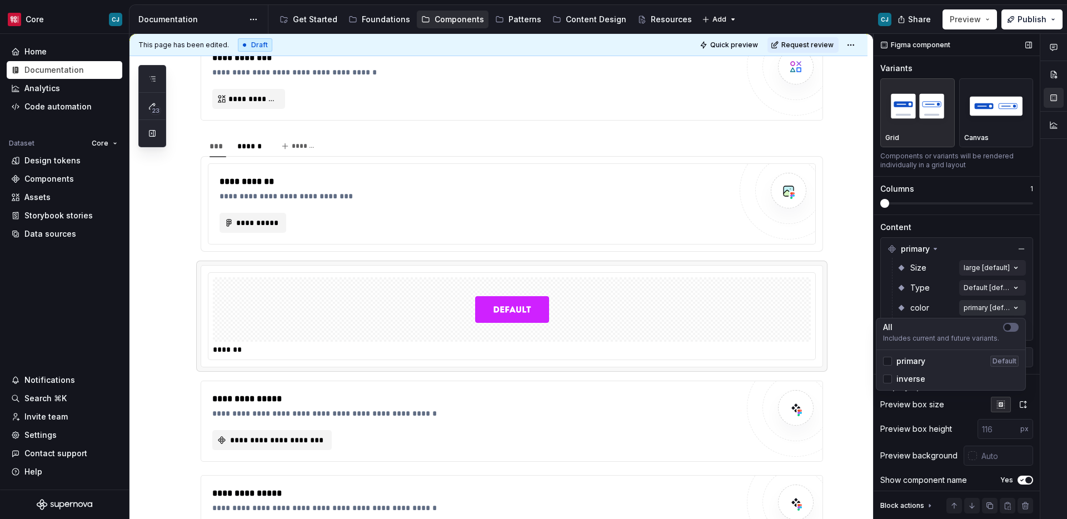
click at [993, 310] on div "Comments Open comments No comments yet Select ‘Comment’ from the block context …" at bounding box center [970, 277] width 193 height 486
click at [979, 302] on div "Comments Open comments No comments yet Select ‘Comment’ from the block context …" at bounding box center [970, 277] width 193 height 486
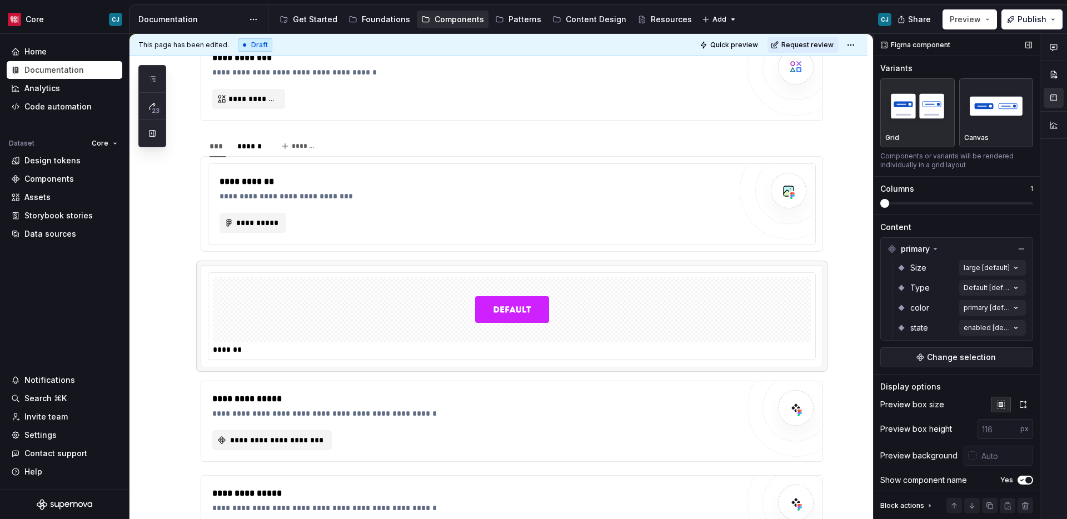
click at [996, 104] on img "button" at bounding box center [996, 106] width 64 height 41
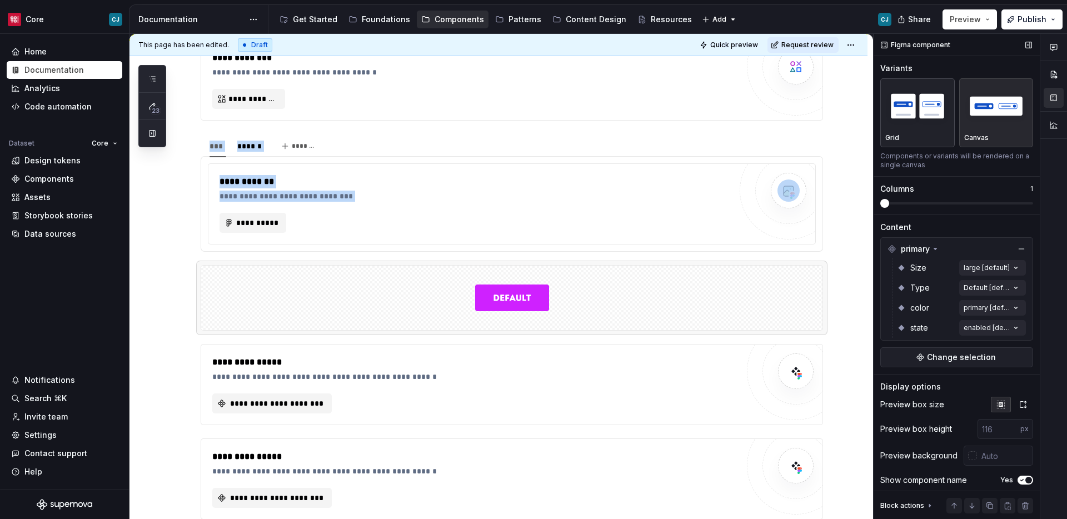
click at [917, 114] on img "button" at bounding box center [917, 106] width 64 height 41
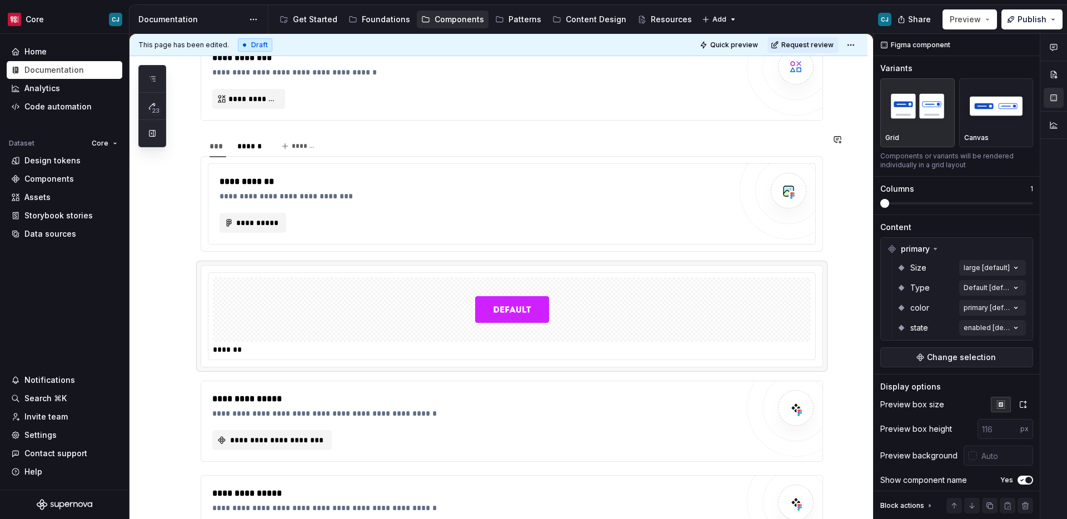
click at [726, 252] on section "**********" at bounding box center [512, 193] width 622 height 118
click at [724, 269] on div "*******" at bounding box center [511, 316] width 621 height 101
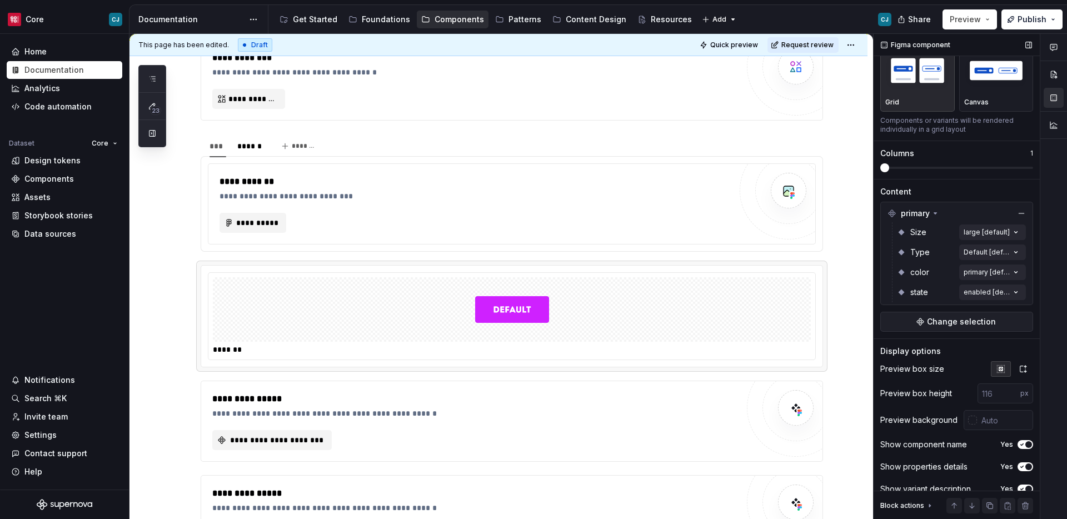
scroll to position [48, 0]
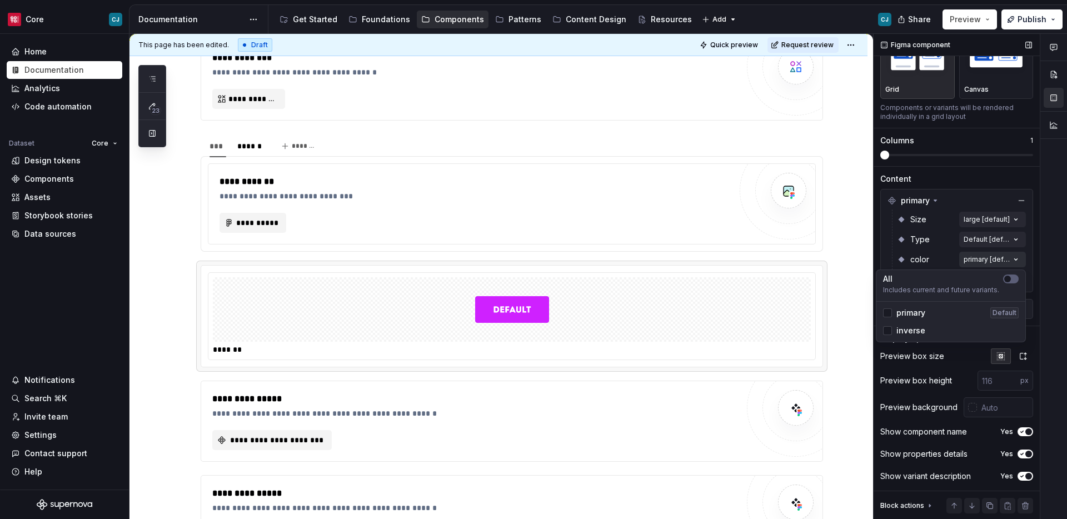
click at [996, 260] on div "Comments Open comments No comments yet Select ‘Comment’ from the block context …" at bounding box center [970, 277] width 193 height 486
click at [892, 242] on div "Comments Open comments No comments yet Select ‘Comment’ from the block context …" at bounding box center [970, 277] width 193 height 486
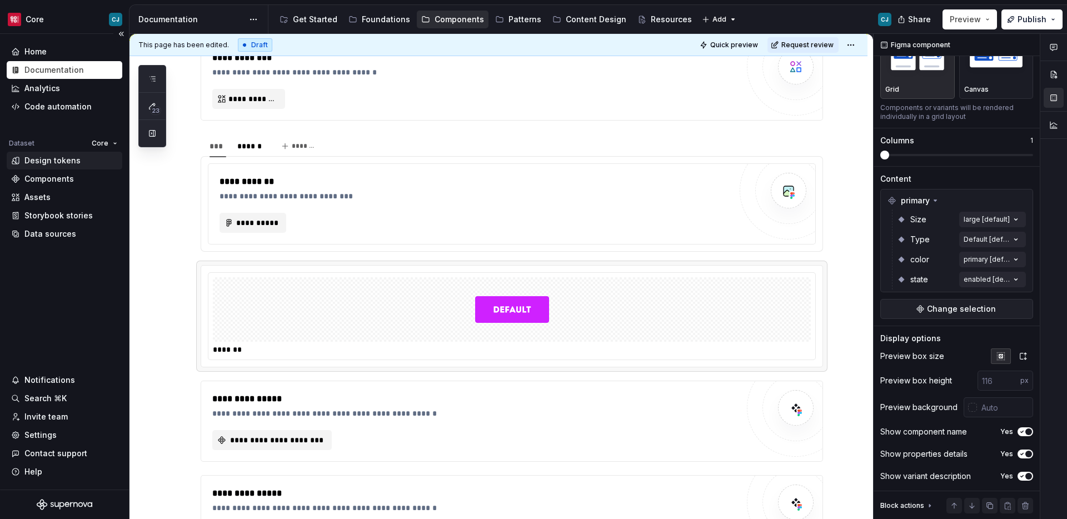
click at [59, 162] on div "Design tokens" at bounding box center [52, 160] width 56 height 11
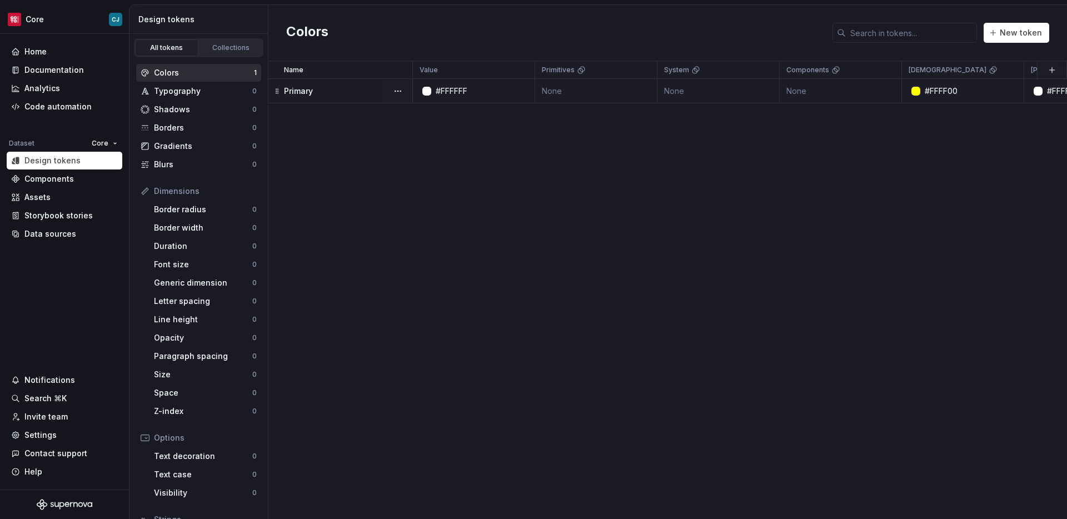
click at [820, 98] on td "None" at bounding box center [841, 91] width 122 height 24
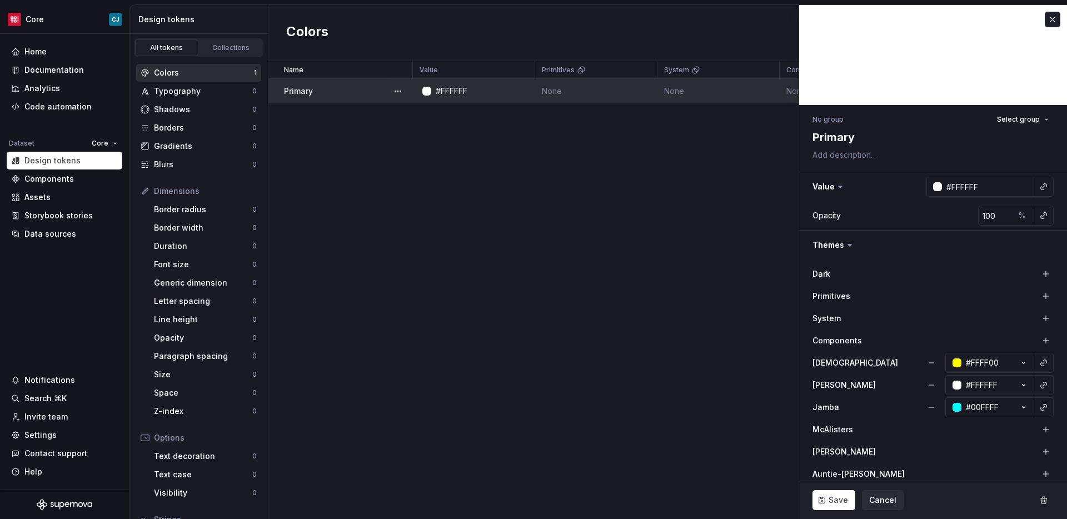
click at [817, 94] on div at bounding box center [933, 55] width 268 height 100
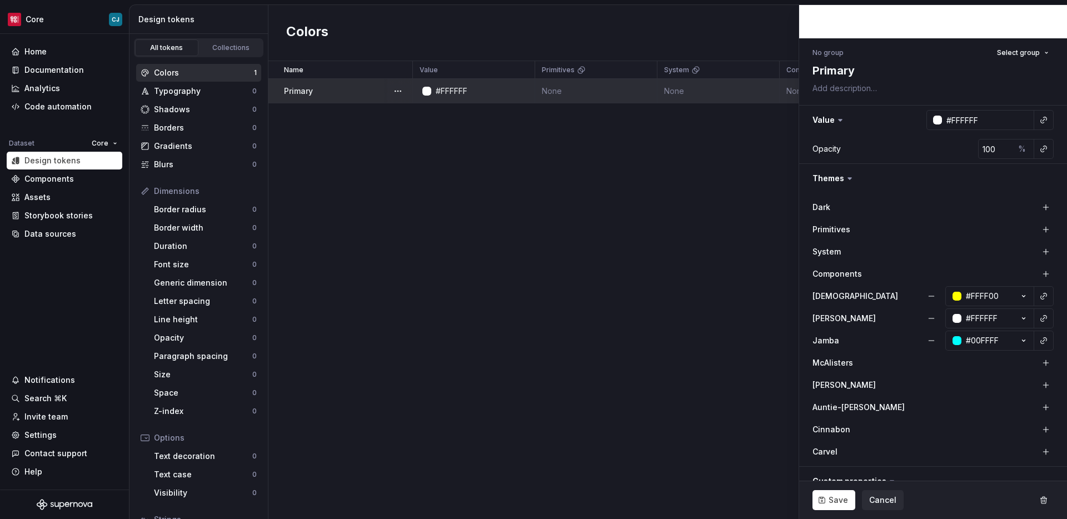
scroll to position [147, 0]
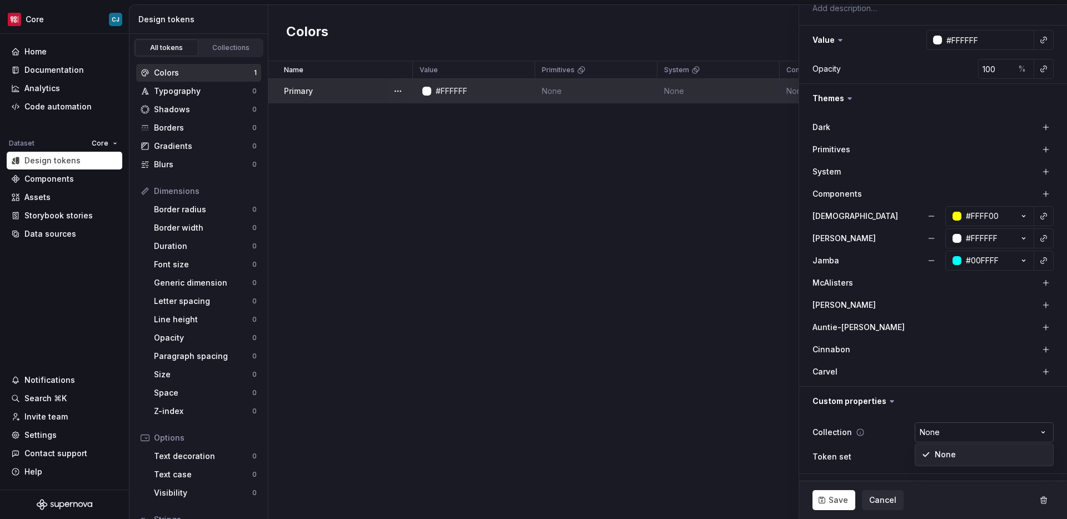
click at [967, 436] on html "Core CJ Home Documentation Analytics Code automation Dataset Core Design tokens…" at bounding box center [533, 259] width 1067 height 519
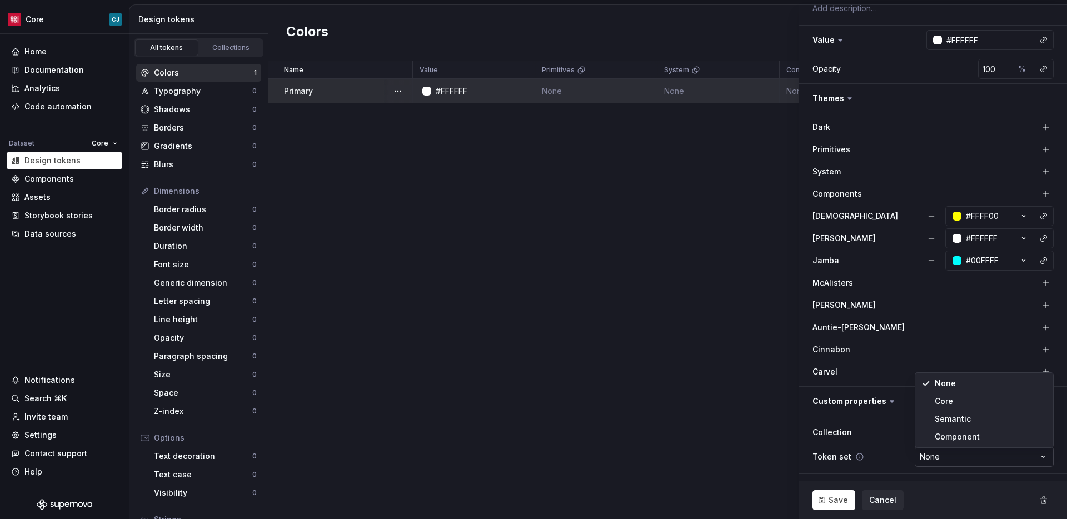
click at [963, 453] on html "Core CJ Home Documentation Analytics Code automation Dataset Core Design tokens…" at bounding box center [533, 259] width 1067 height 519
click at [556, 365] on html "Core CJ Home Documentation Analytics Code automation Dataset Core Design tokens…" at bounding box center [533, 259] width 1067 height 519
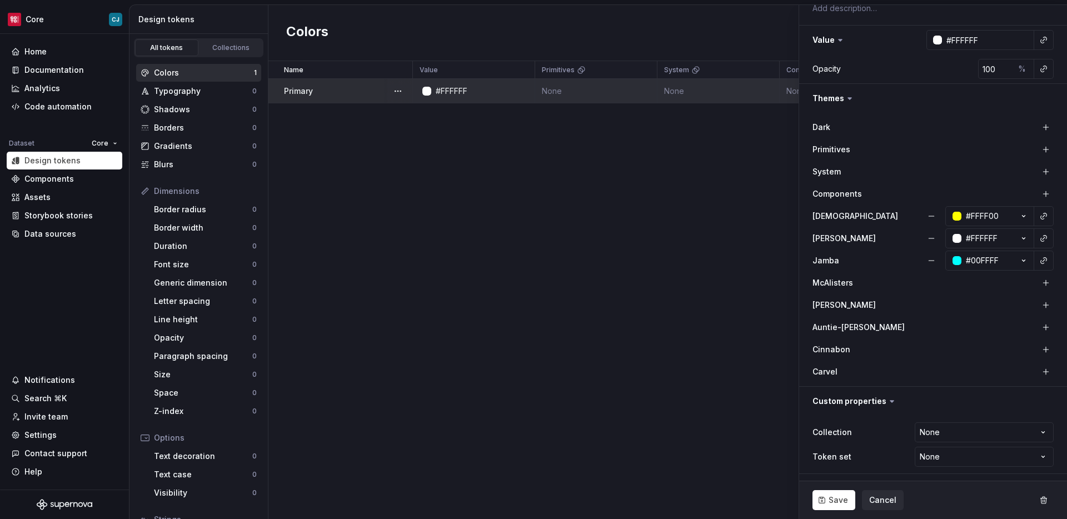
click at [347, 189] on div "Name Value Primitives System Components Agnostic [PERSON_NAME] Jamba McAlisters…" at bounding box center [667, 290] width 799 height 458
click at [102, 141] on html "Core CJ Home Documentation Analytics Code automation Dataset Core Design tokens…" at bounding box center [533, 259] width 1067 height 519
click at [123, 181] on div "Moe's" at bounding box center [144, 182] width 72 height 11
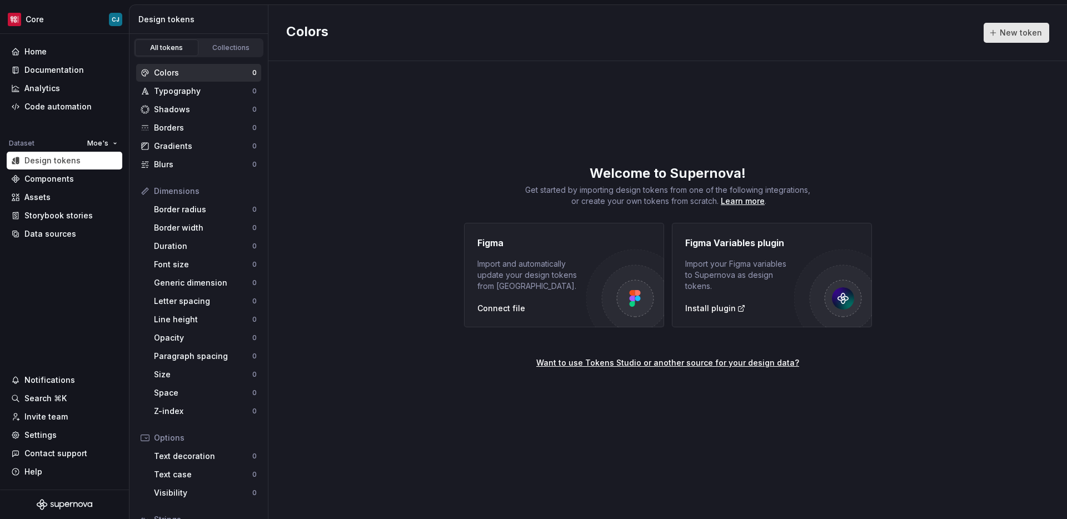
click at [1016, 34] on span "New token" at bounding box center [1021, 32] width 42 height 11
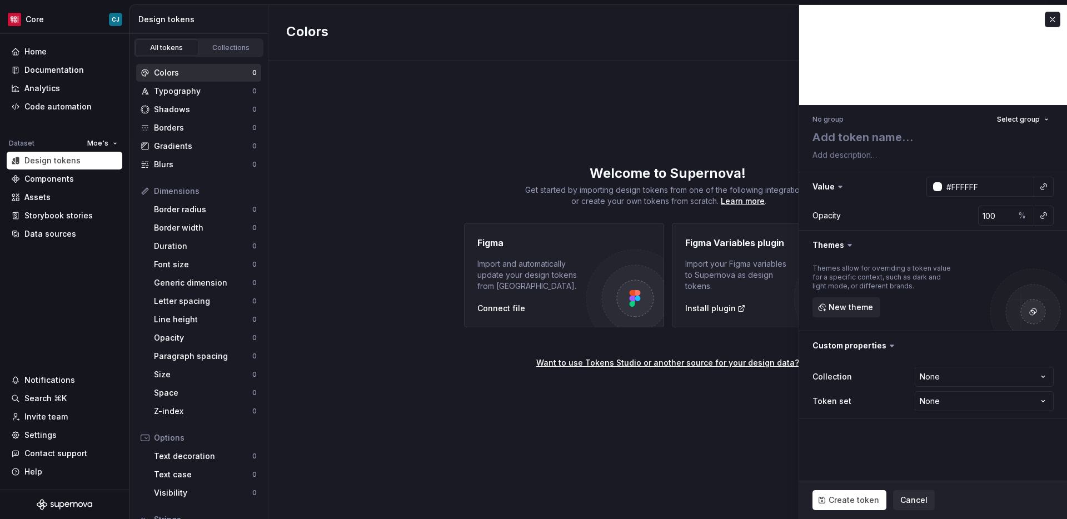
type textarea "*"
type textarea "p"
type textarea "*"
type textarea "pr"
type textarea "*"
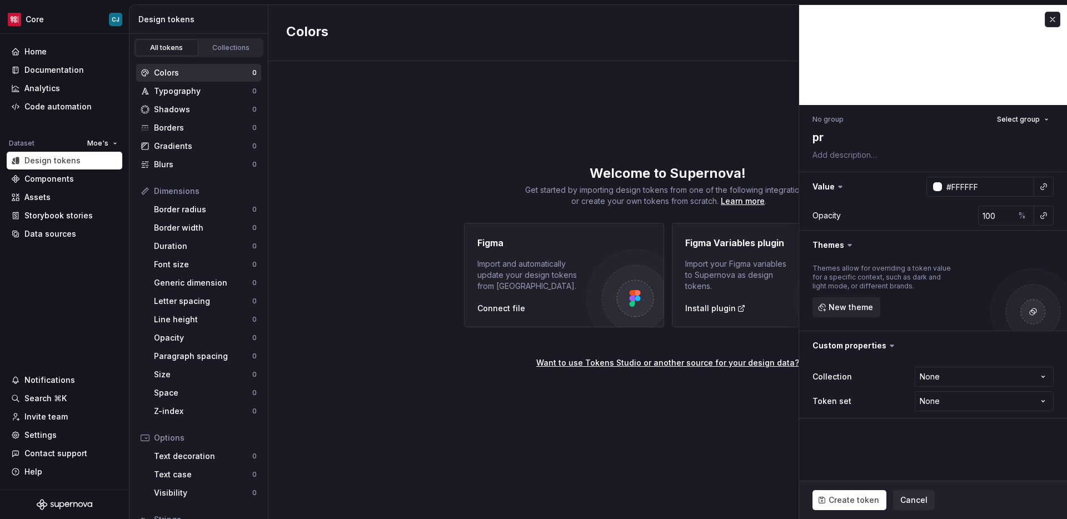
type textarea "pri"
type textarea "*"
type textarea "prim"
type textarea "*"
type textarea "prima"
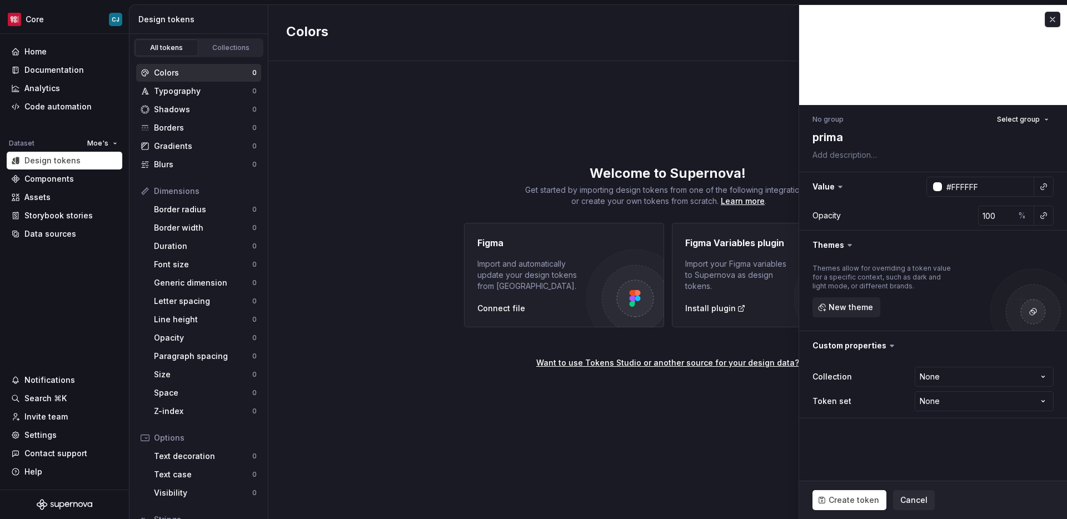
type textarea "*"
type textarea "primar"
type textarea "*"
type textarea "primary"
click at [851, 312] on span "New theme" at bounding box center [851, 307] width 44 height 11
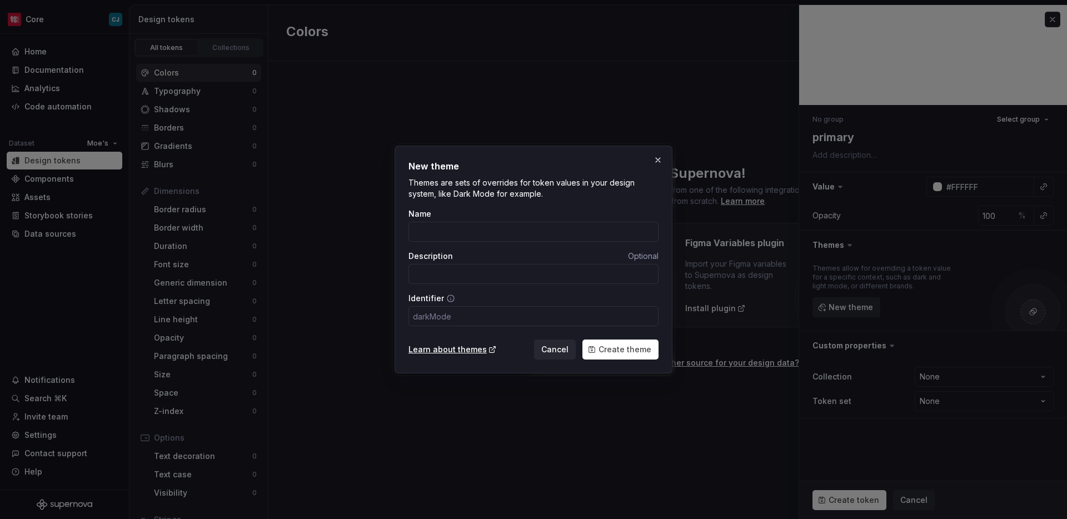
type textarea "*"
type input "m"
type input "mo"
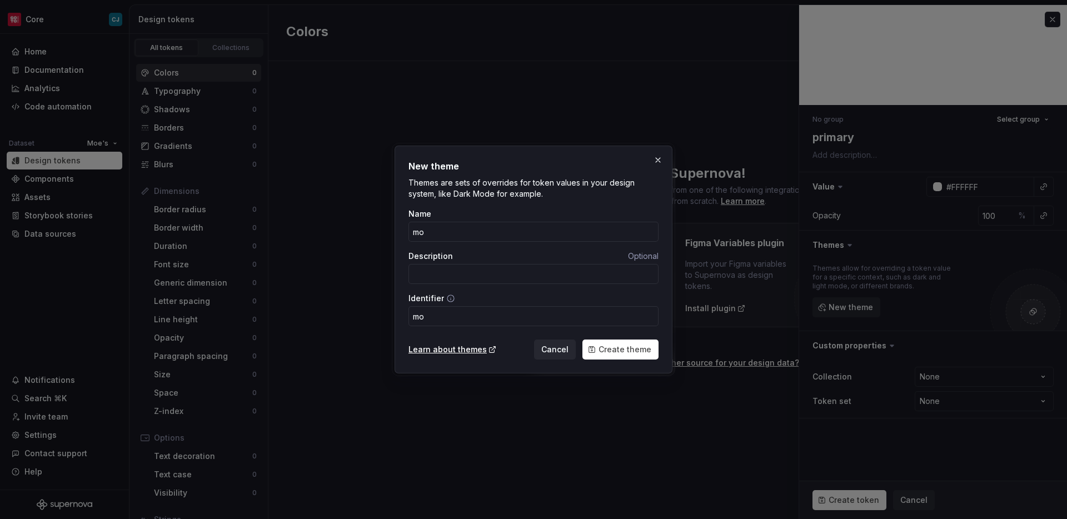
type input "moe"
type input "[PERSON_NAME]"
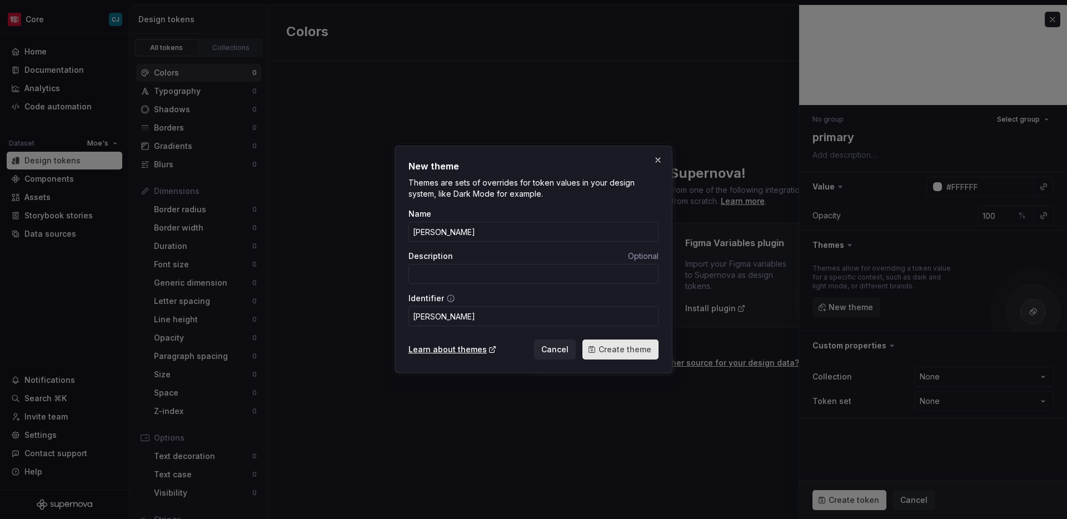
click at [627, 348] on span "Create theme" at bounding box center [625, 349] width 53 height 11
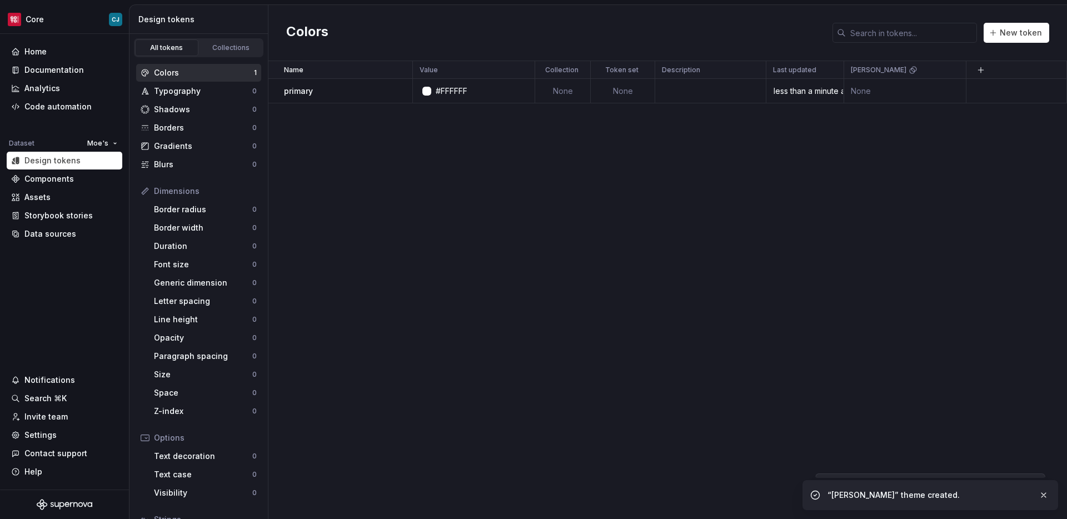
click at [713, 160] on div "Name Value Collection Token set Description Last updated [PERSON_NAME] primary …" at bounding box center [667, 290] width 799 height 458
click at [39, 42] on div "Home Documentation Analytics Code automation Dataset Moe's Design tokens Compon…" at bounding box center [64, 262] width 129 height 456
click at [44, 48] on div "Home" at bounding box center [35, 51] width 22 height 11
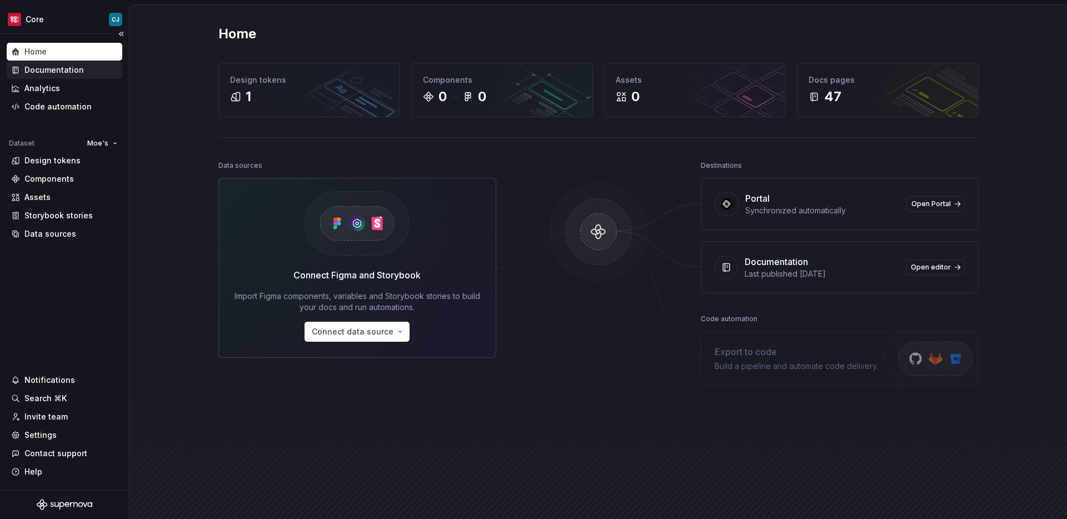
click at [63, 74] on div "Documentation" at bounding box center [53, 69] width 59 height 11
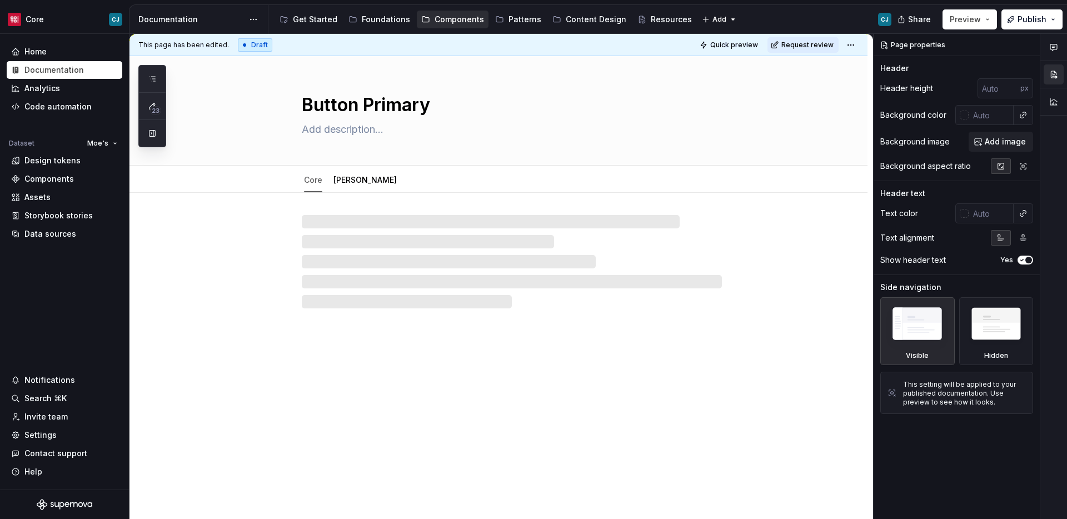
type textarea "*"
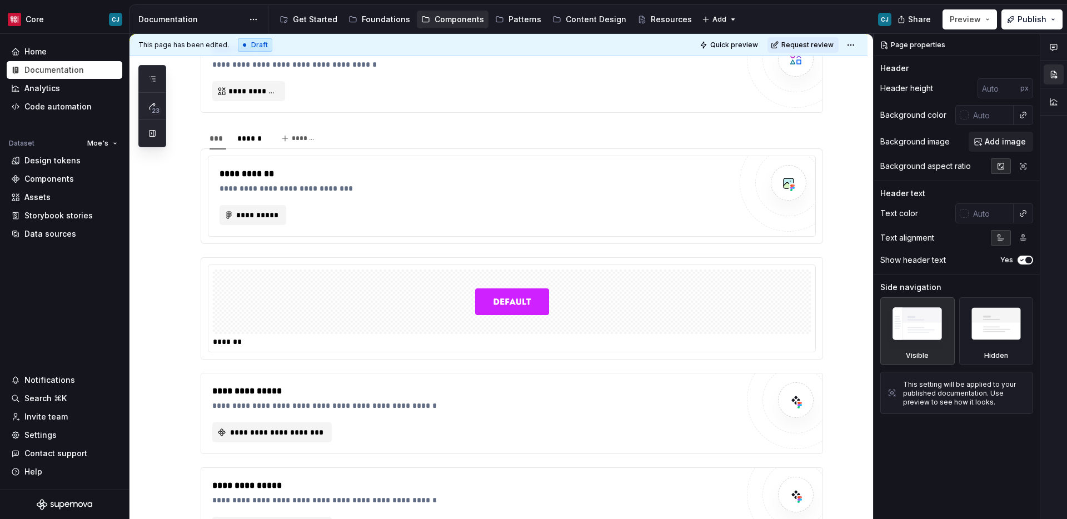
scroll to position [187, 0]
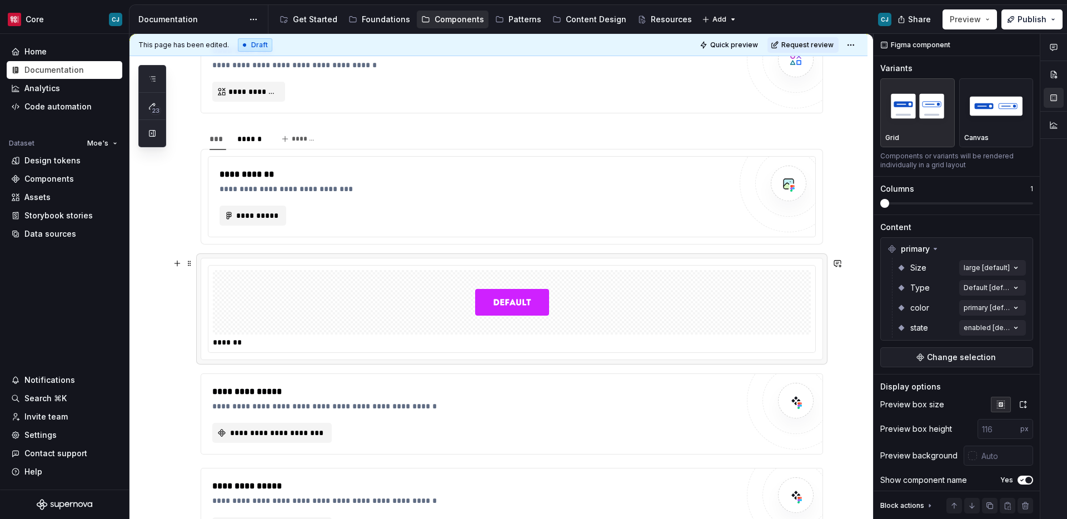
click at [715, 261] on div "*******" at bounding box center [511, 308] width 621 height 101
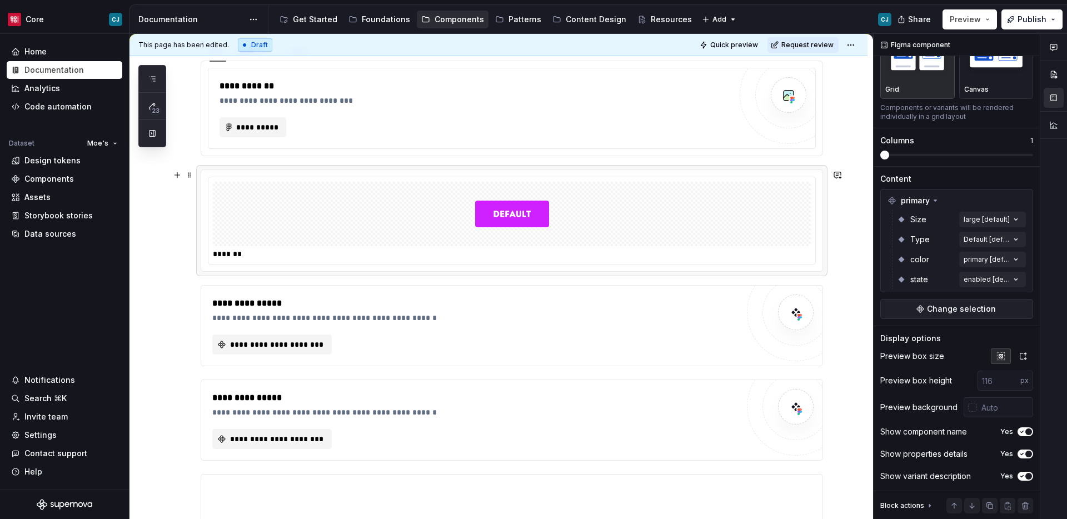
scroll to position [349, 0]
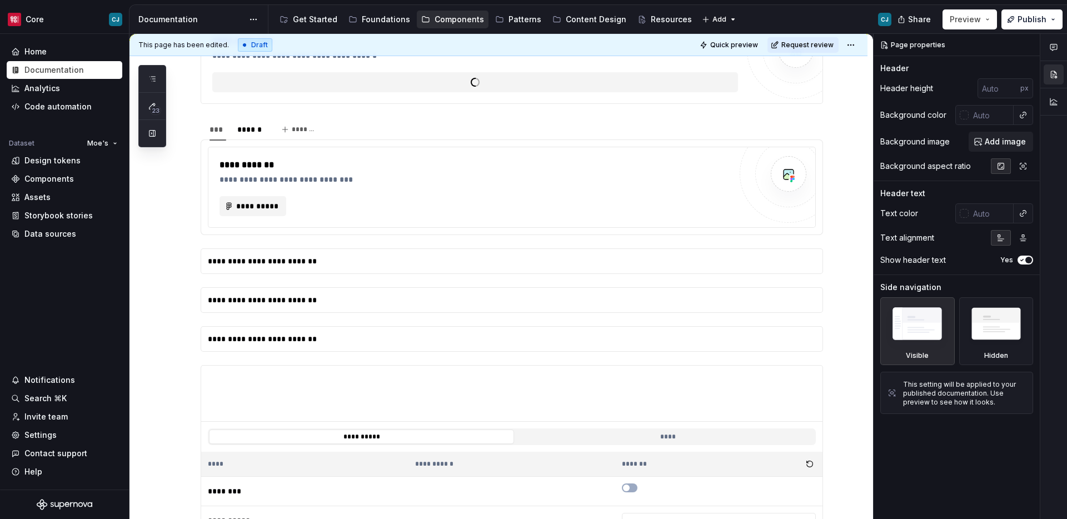
scroll to position [208, 0]
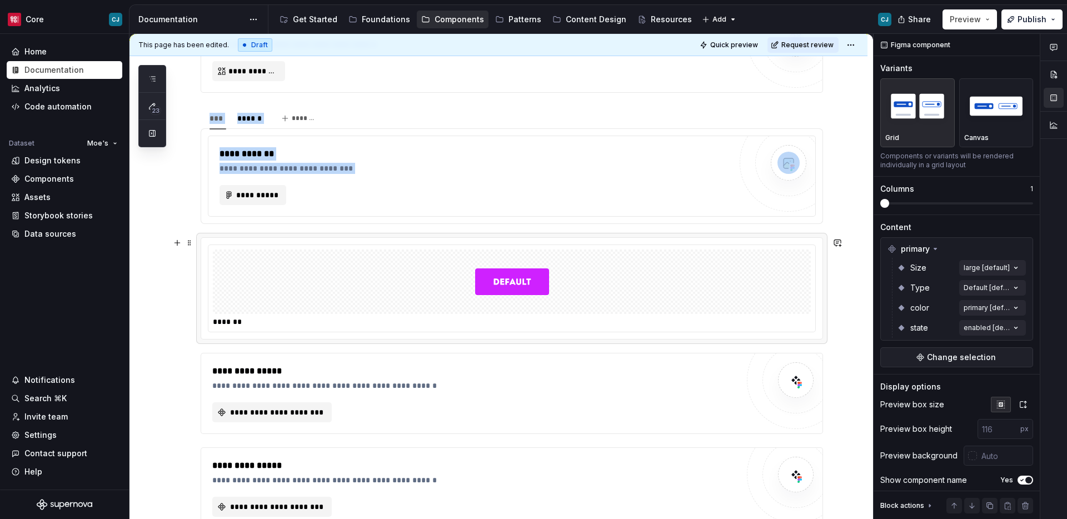
click at [245, 332] on div "*******" at bounding box center [512, 289] width 608 height 88
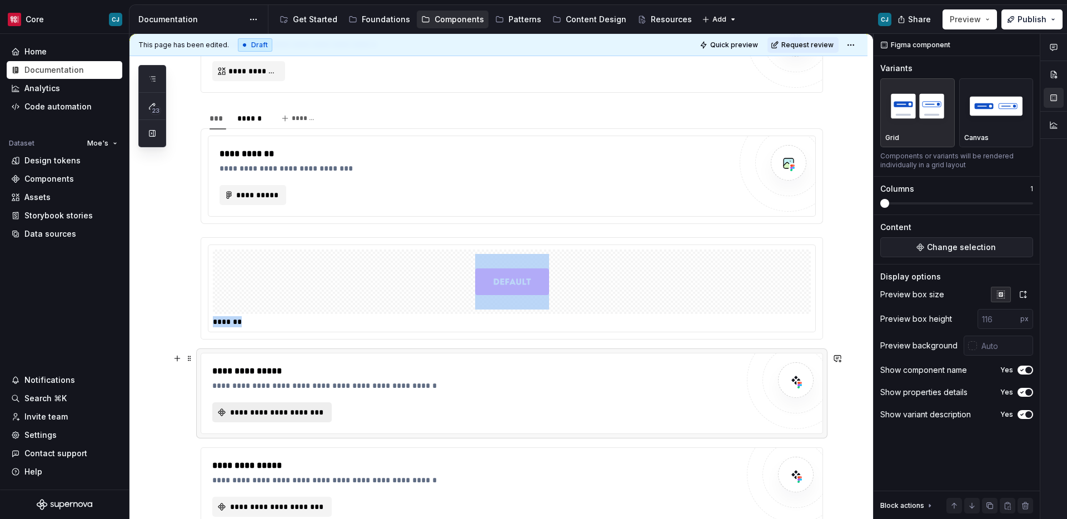
scroll to position [0, 0]
click at [314, 411] on span "**********" at bounding box center [276, 412] width 96 height 11
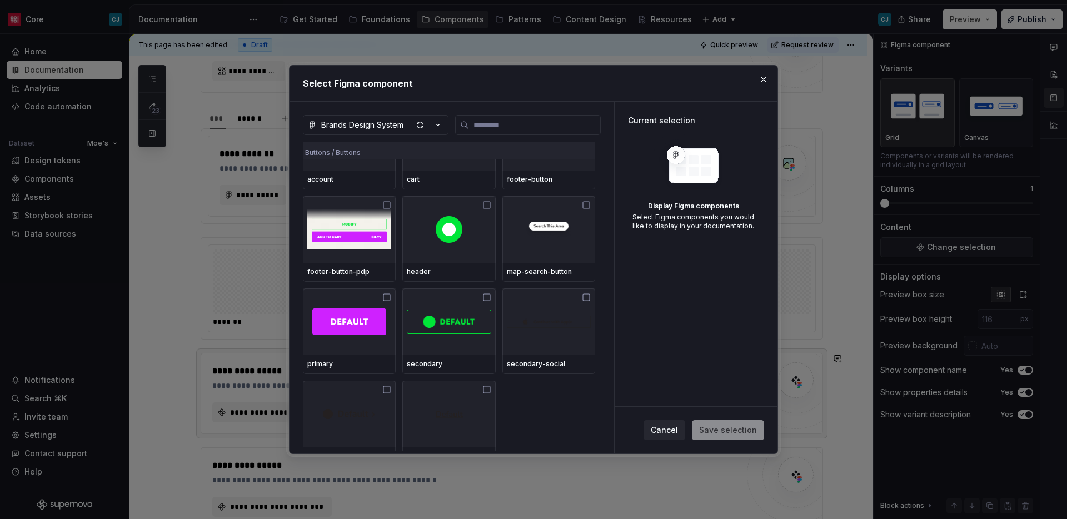
scroll to position [454, 0]
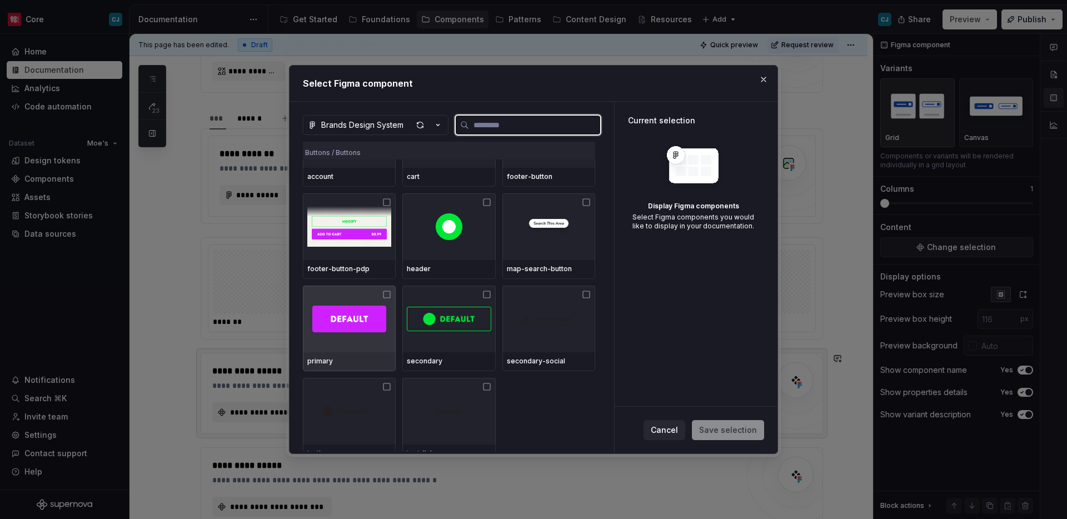
click at [375, 353] on div "primary" at bounding box center [349, 361] width 93 height 19
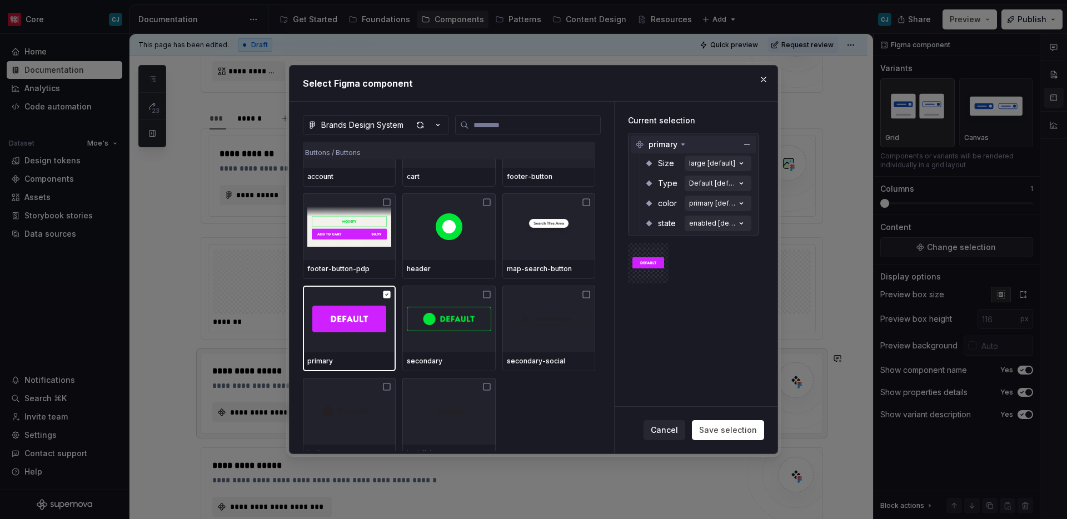
click at [675, 146] on span "primary" at bounding box center [663, 144] width 29 height 11
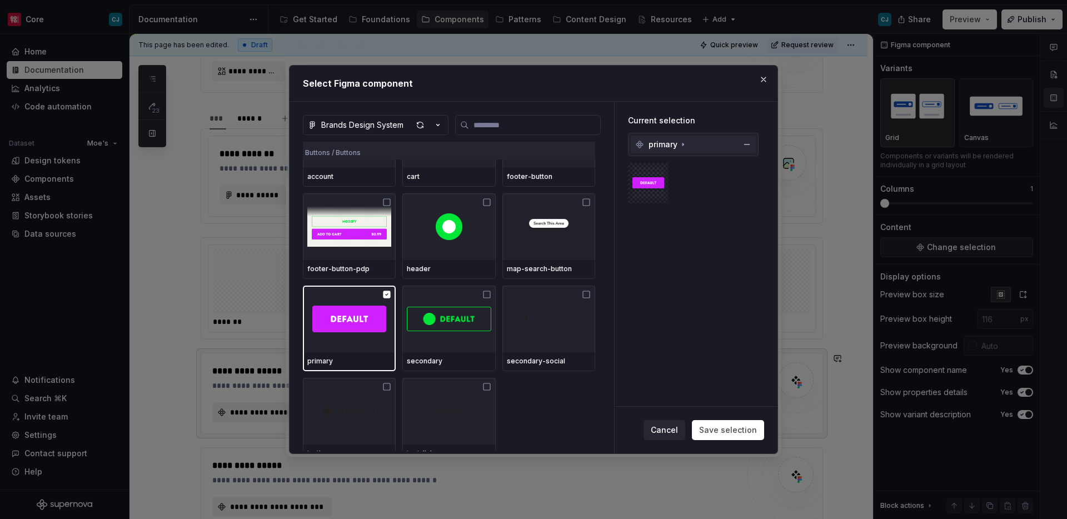
click at [675, 146] on span "primary" at bounding box center [663, 144] width 29 height 11
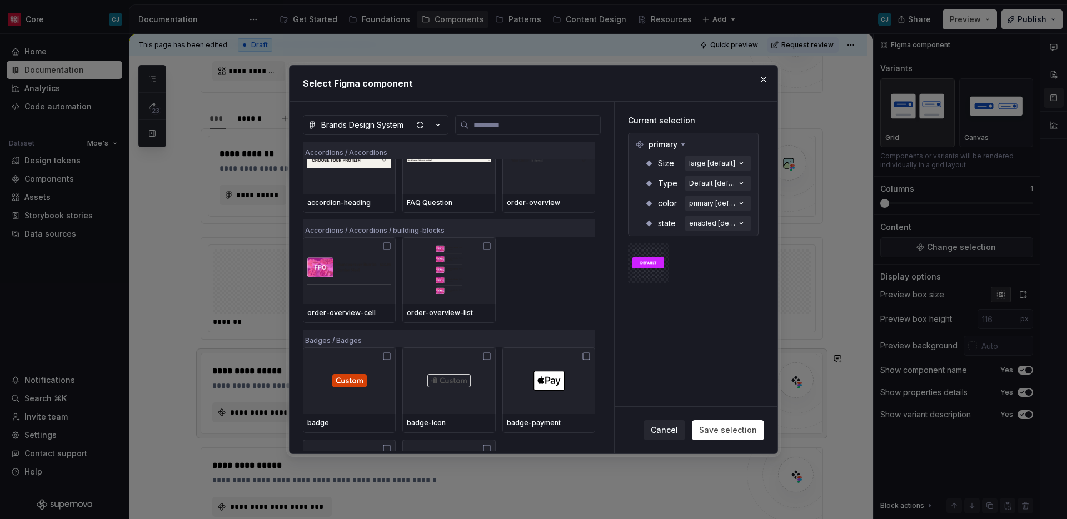
scroll to position [0, 0]
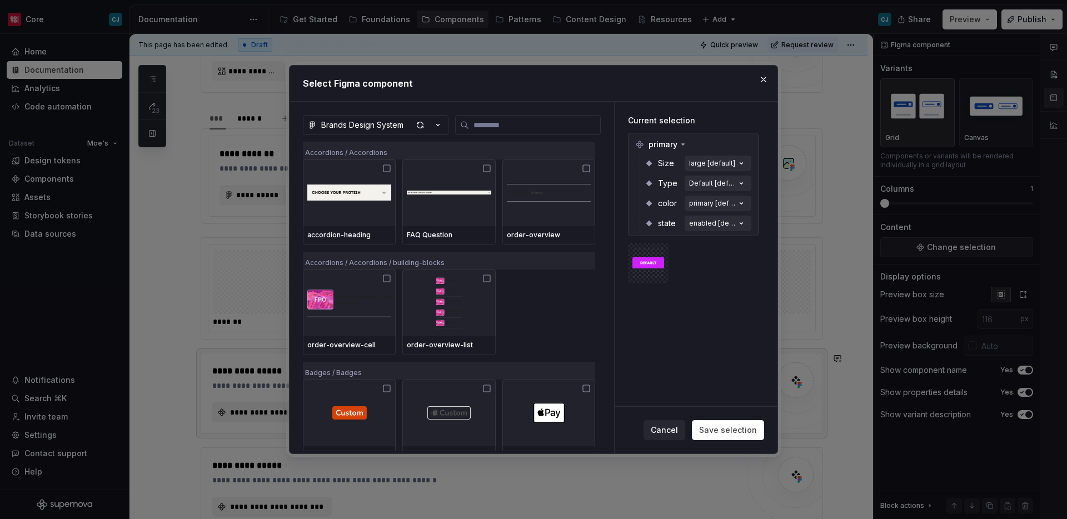
type textarea "*"
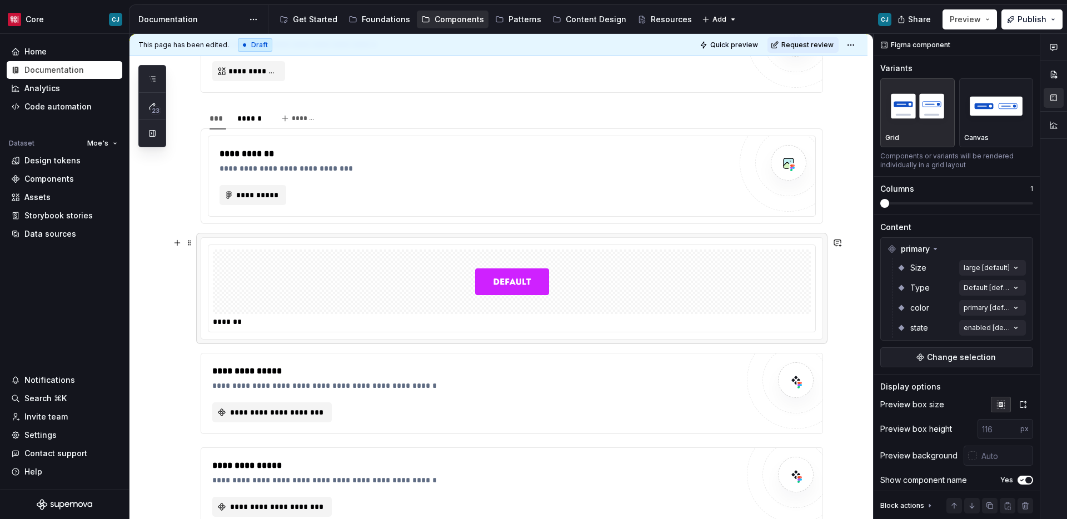
click at [237, 238] on div "*******" at bounding box center [511, 288] width 621 height 101
click at [42, 166] on div "Design tokens" at bounding box center [52, 160] width 56 height 11
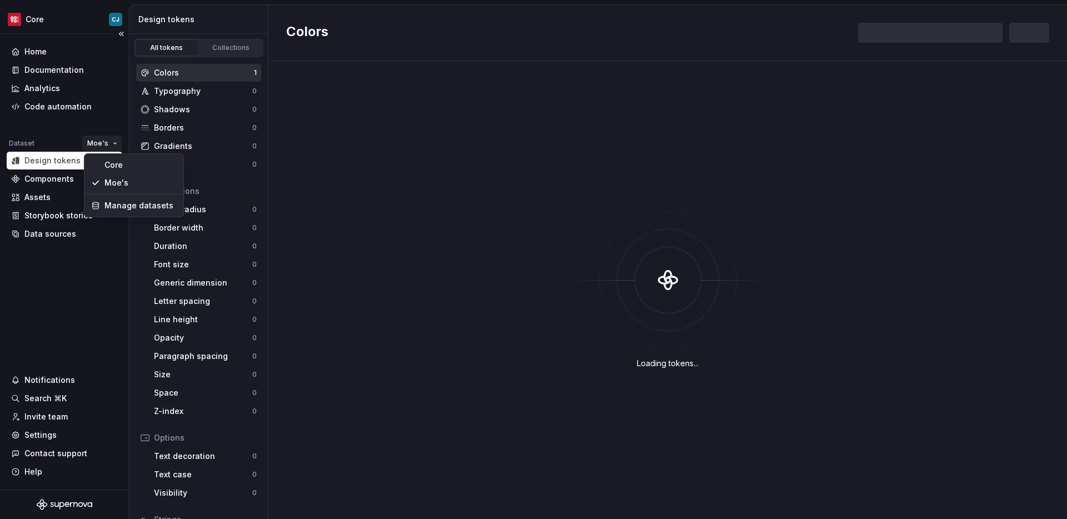
click at [91, 142] on html "Core CJ Home Documentation Analytics Code automation Dataset Moe's Design token…" at bounding box center [533, 259] width 1067 height 519
click at [119, 162] on div "Core" at bounding box center [140, 164] width 72 height 11
click at [108, 146] on html "Core CJ Home Documentation Analytics Code automation Dataset Core Design tokens…" at bounding box center [533, 259] width 1067 height 519
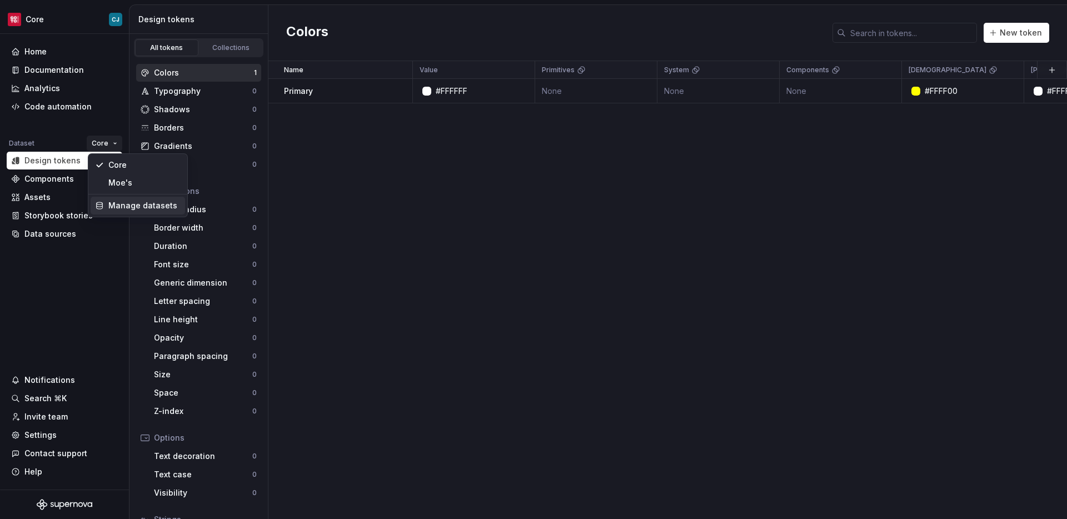
click at [121, 203] on div "Manage datasets" at bounding box center [144, 205] width 72 height 11
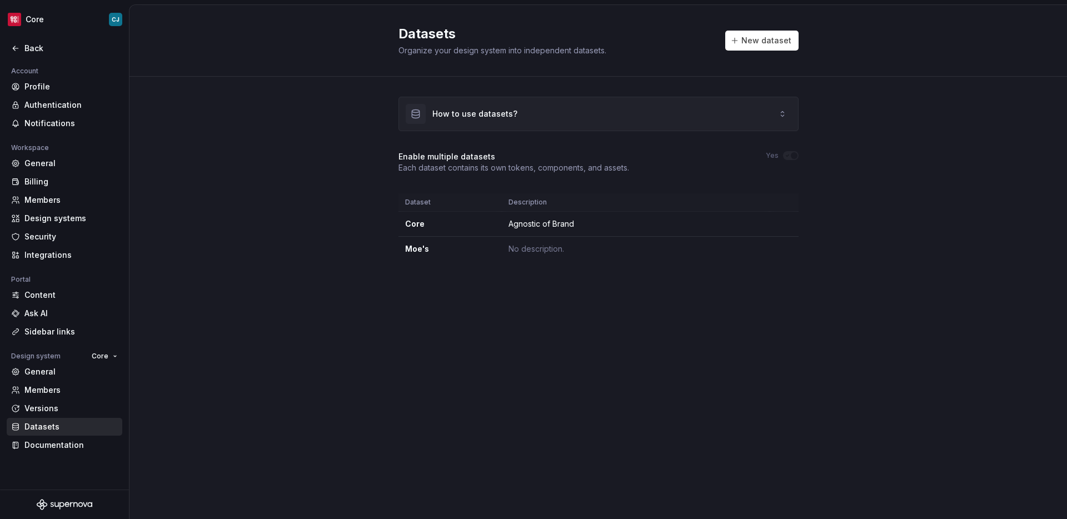
click at [612, 113] on div "How to use datasets?" at bounding box center [598, 113] width 399 height 33
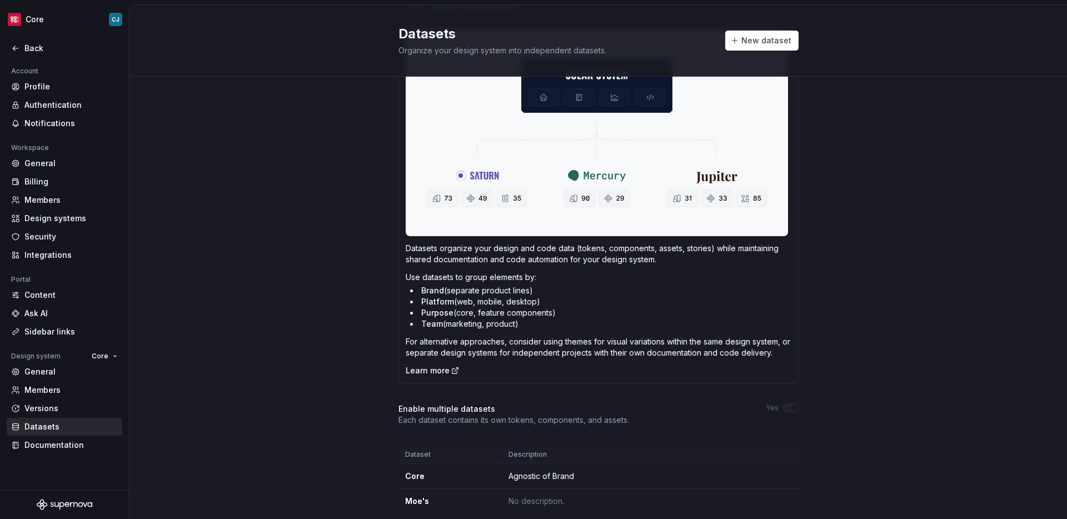
scroll to position [114, 0]
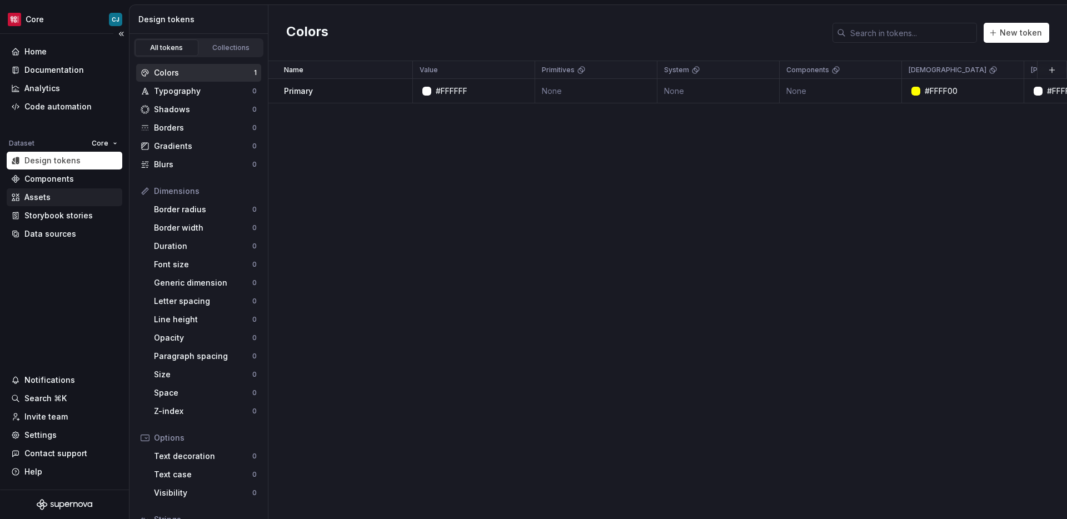
click at [62, 197] on div "Assets" at bounding box center [64, 197] width 107 height 11
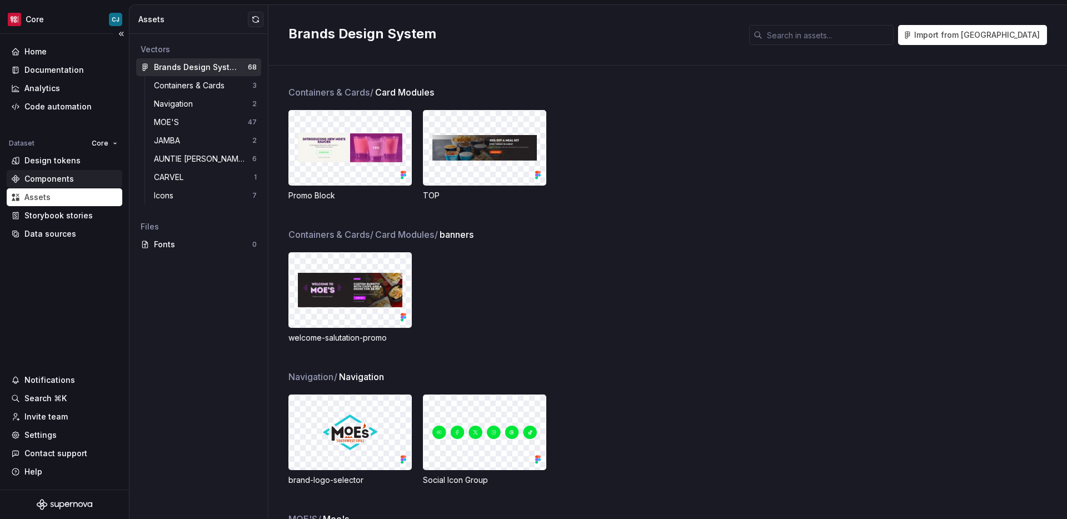
click at [74, 185] on div "Components" at bounding box center [65, 179] width 116 height 18
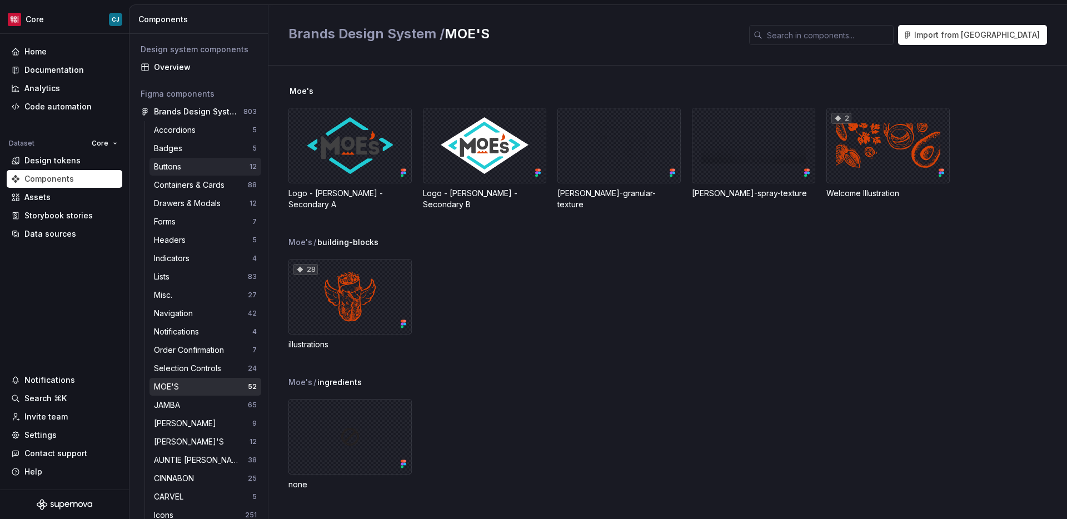
click at [180, 164] on div "Buttons" at bounding box center [170, 166] width 32 height 11
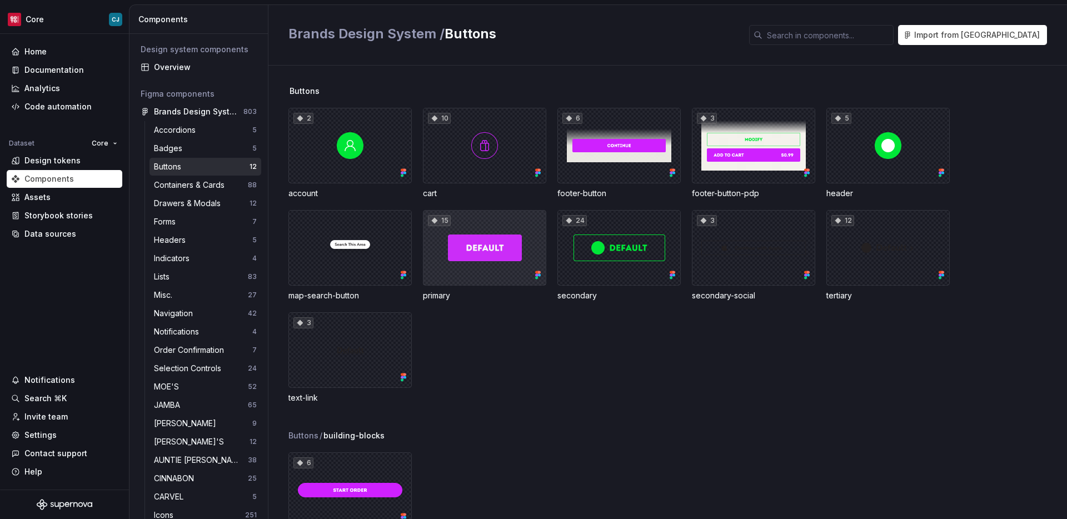
click at [498, 275] on div "15" at bounding box center [484, 248] width 123 height 76
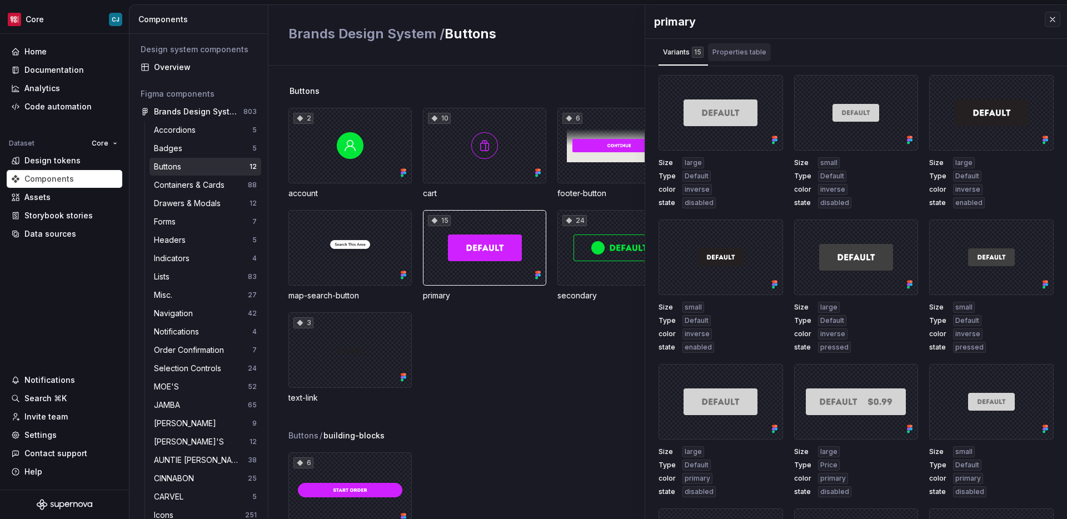
click at [735, 46] on div "Properties table" at bounding box center [739, 52] width 63 height 18
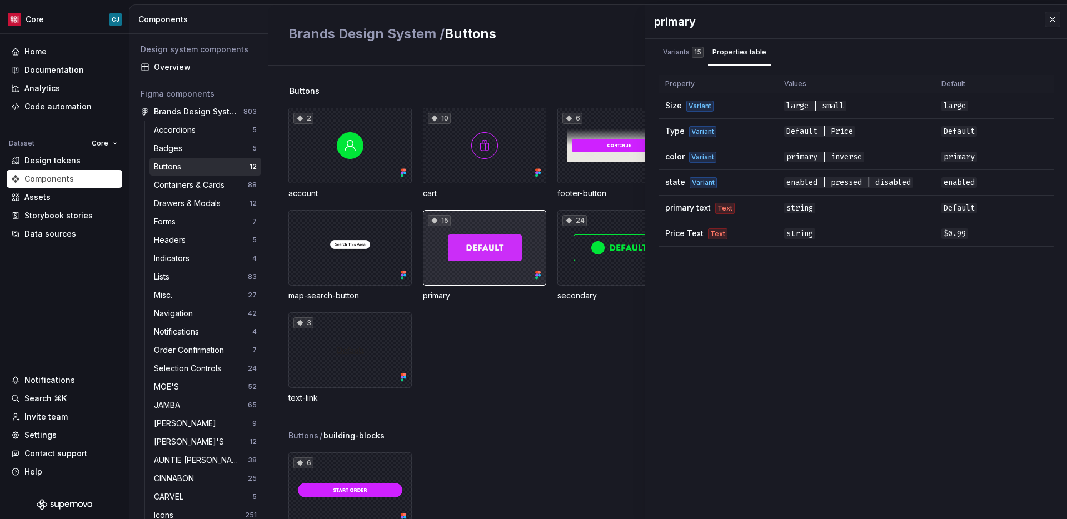
click at [501, 250] on div "15" at bounding box center [484, 248] width 123 height 76
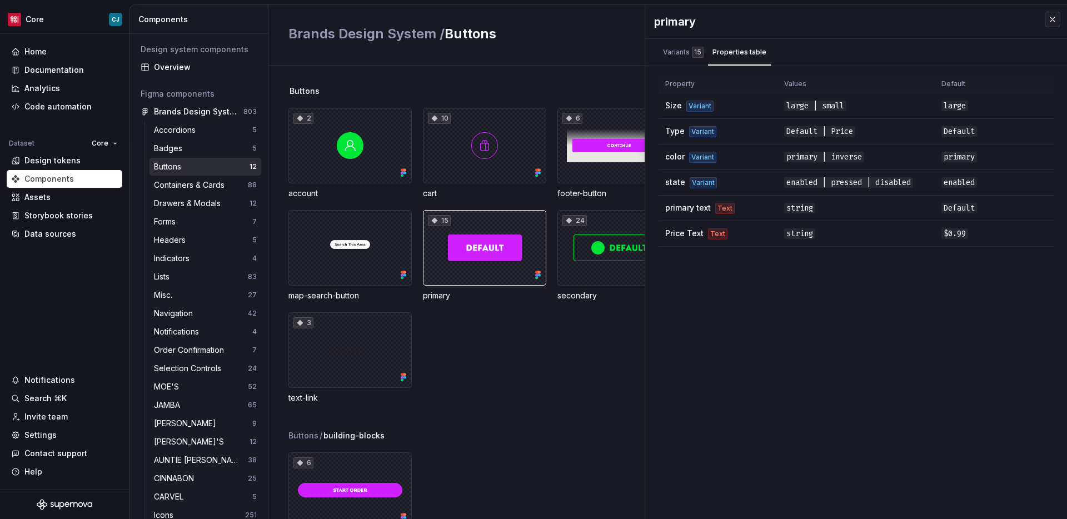
click at [1058, 23] on button "button" at bounding box center [1053, 20] width 16 height 16
click at [1053, 21] on div "Brands Design System / Buttons Import from Figma" at bounding box center [667, 35] width 799 height 61
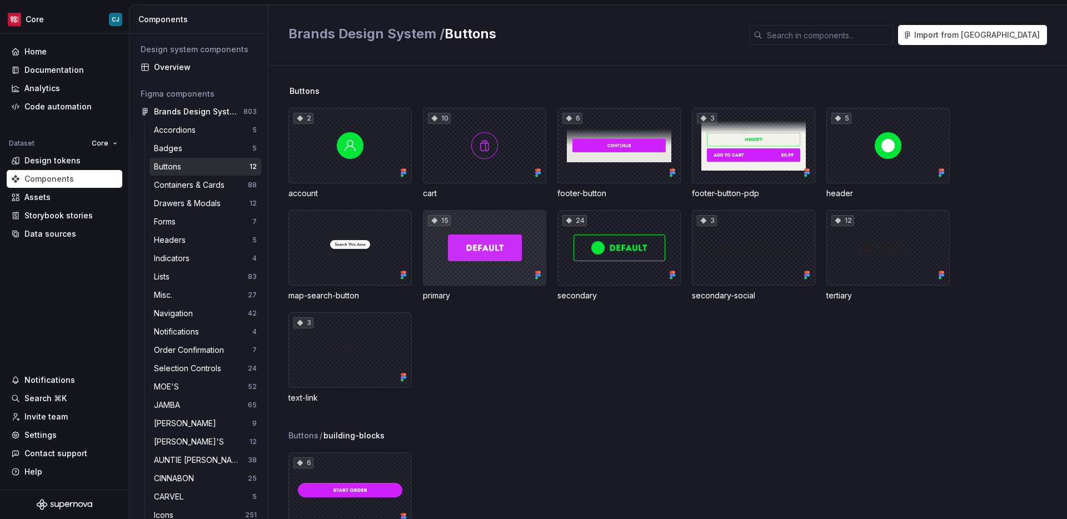
click at [521, 241] on div "15" at bounding box center [484, 248] width 123 height 76
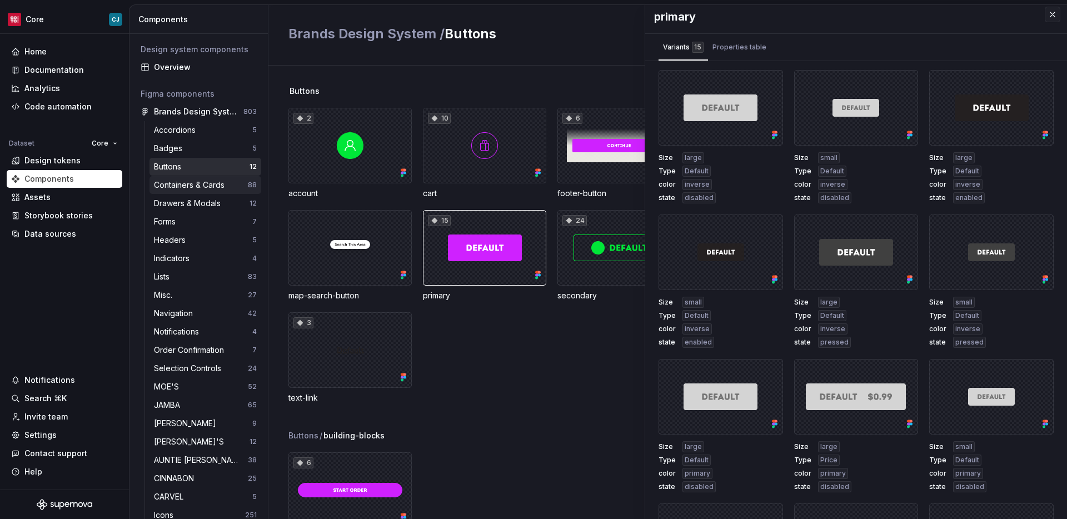
scroll to position [89, 0]
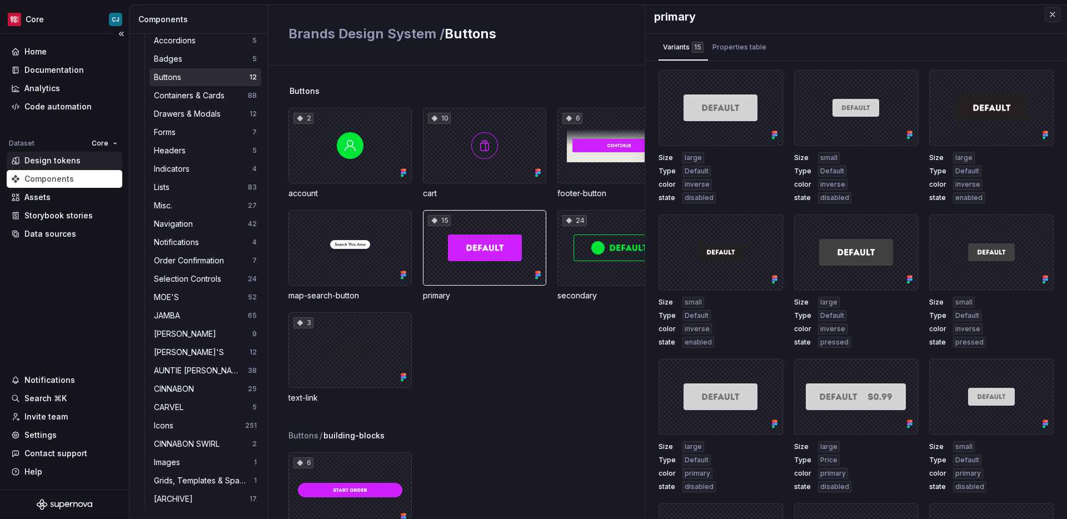
click at [67, 159] on div "Design tokens" at bounding box center [52, 160] width 56 height 11
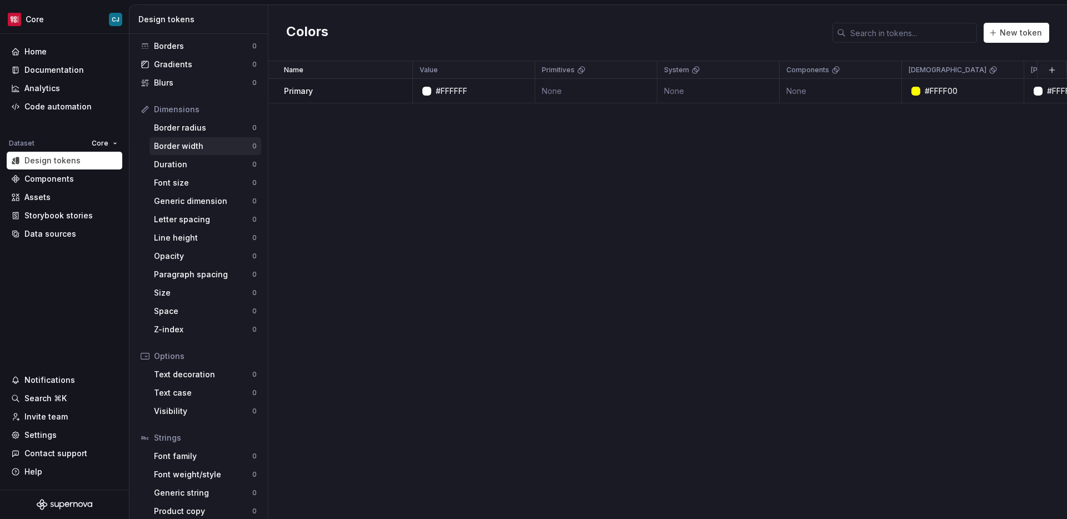
scroll to position [89, 0]
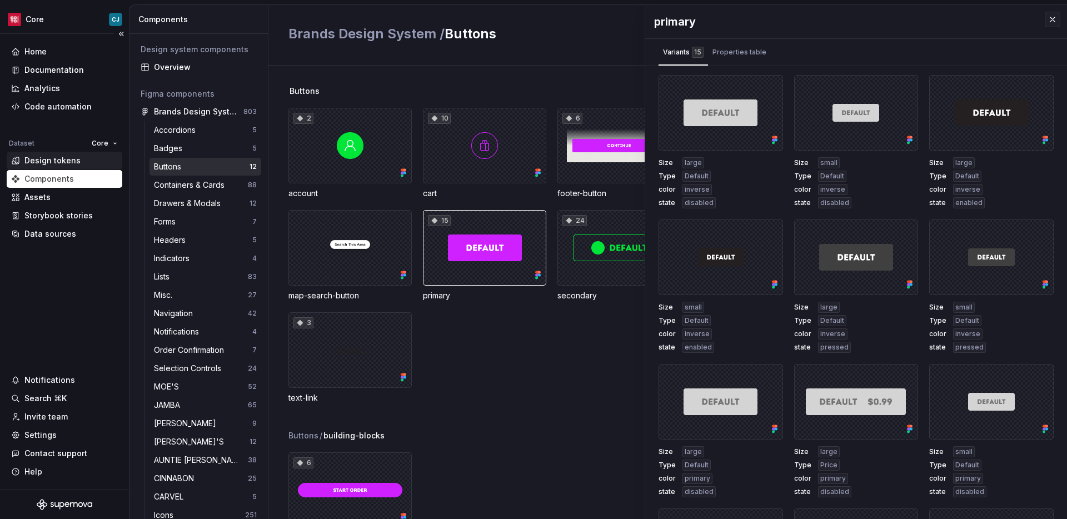
click at [79, 162] on div "Design tokens" at bounding box center [64, 160] width 107 height 11
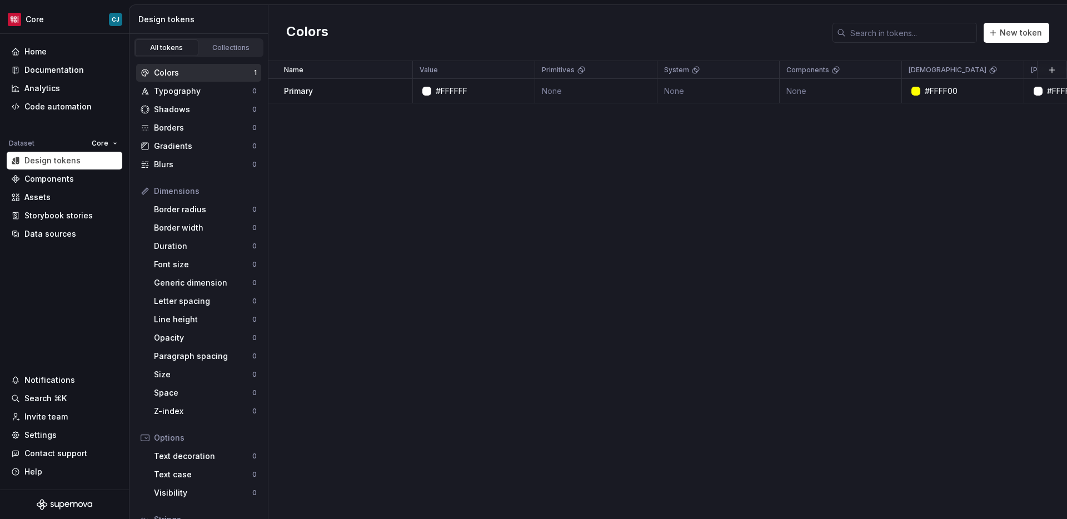
click at [181, 71] on div "Colors" at bounding box center [204, 72] width 100 height 11
click at [106, 139] on html "Core CJ Home Documentation Analytics Code automation Dataset Core Design tokens…" at bounding box center [533, 259] width 1067 height 519
click at [127, 175] on div "Moe's" at bounding box center [138, 183] width 94 height 18
